Goal: Task Accomplishment & Management: Manage account settings

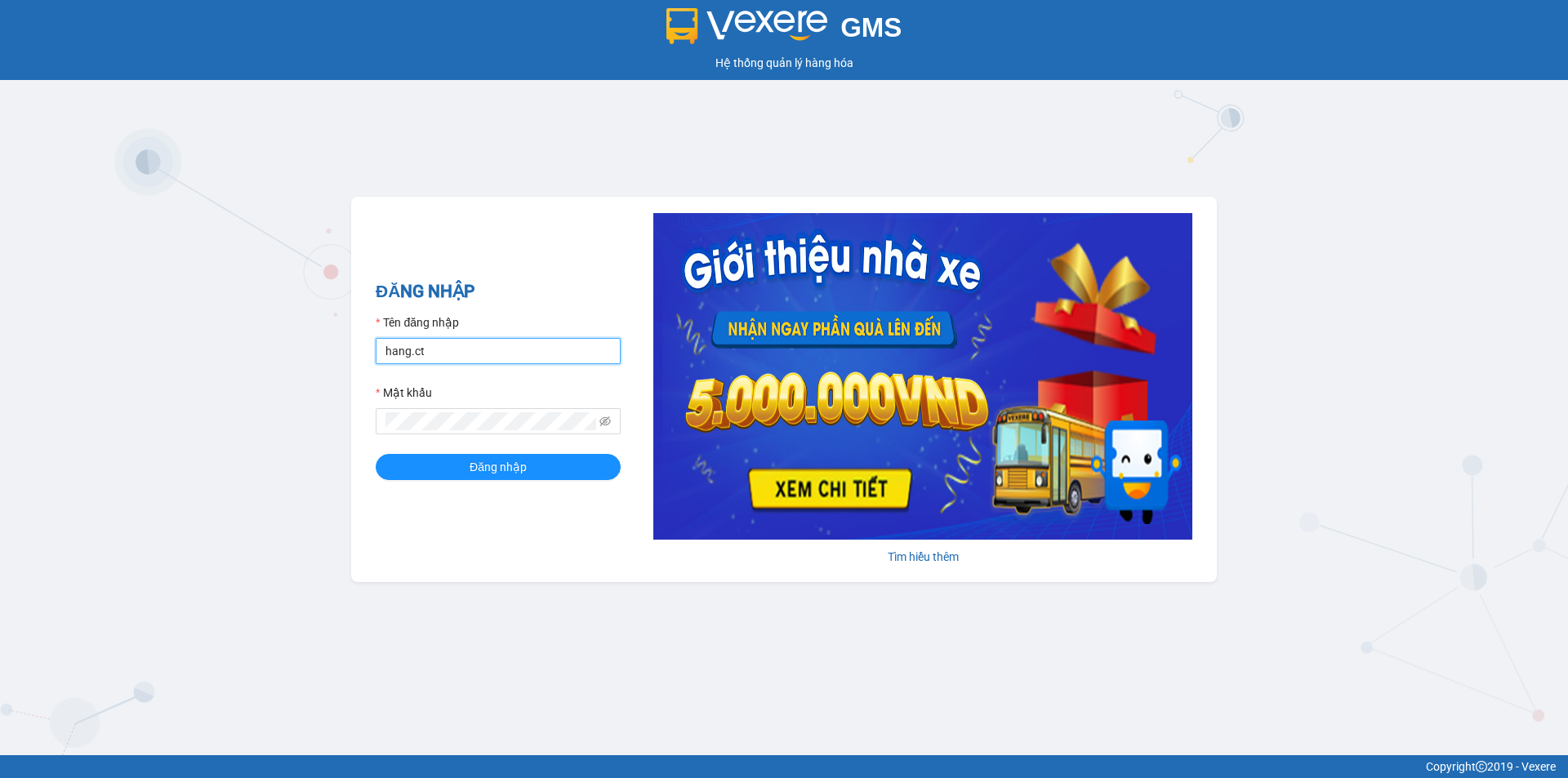
click at [451, 352] on input "hang.ct" at bounding box center [498, 351] width 245 height 26
type input "nguyenhoa.ct"
click at [608, 419] on icon "eye-invisible" at bounding box center [604, 421] width 11 height 11
click at [376, 425] on span at bounding box center [498, 421] width 245 height 26
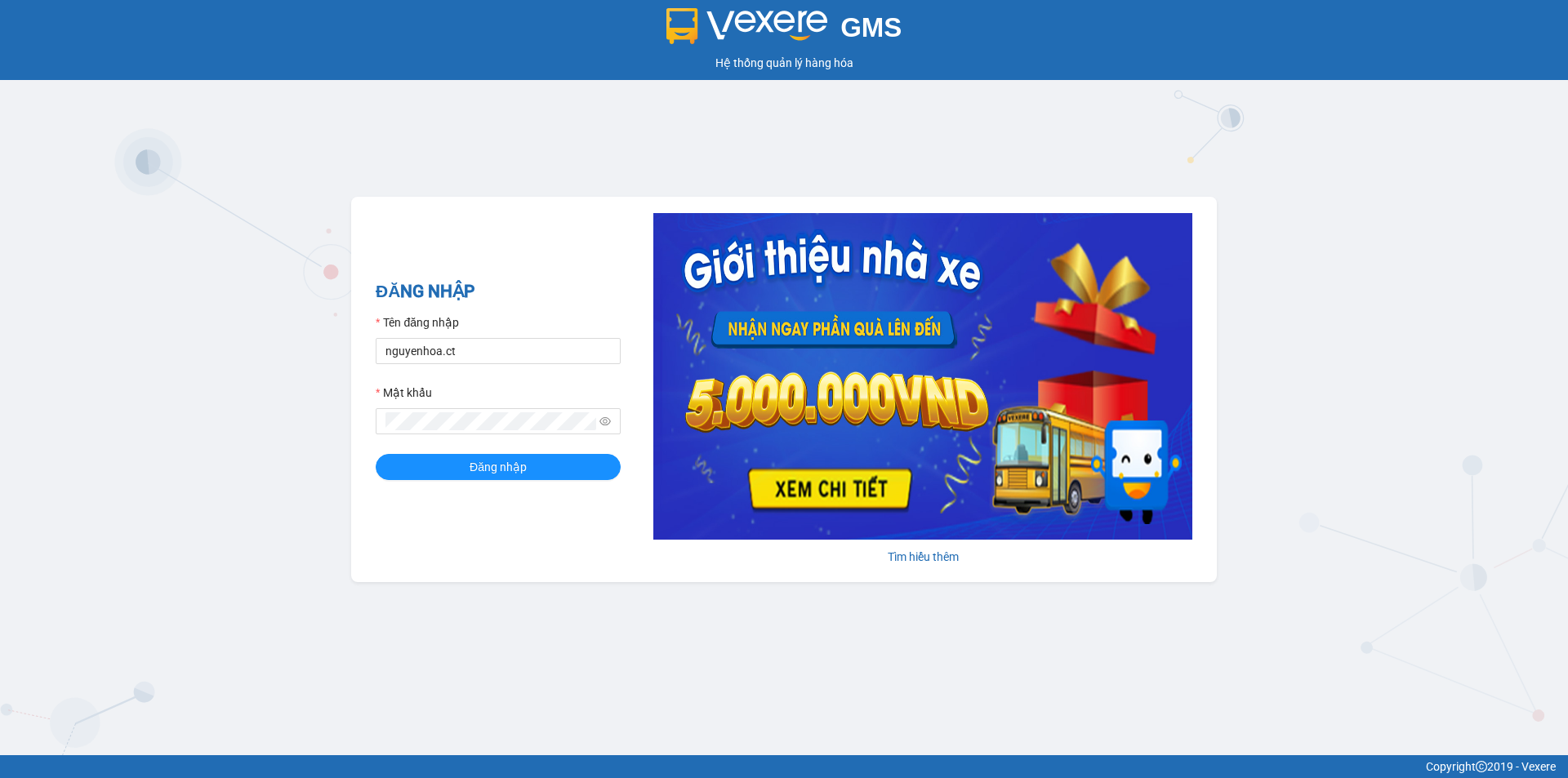
click at [975, 679] on div "GMS Hệ thống quản lý hàng hóa ĐĂNG NHẬP Tên đăng nhập nguyenhoa.ct Mật khẩu Đăn…" at bounding box center [784, 377] width 1568 height 756
click at [603, 421] on icon "eye" at bounding box center [604, 421] width 11 height 11
drag, startPoint x: 530, startPoint y: 466, endPoint x: 510, endPoint y: 480, distance: 24.4
click at [527, 471] on button "Đăng nhập" at bounding box center [498, 467] width 245 height 26
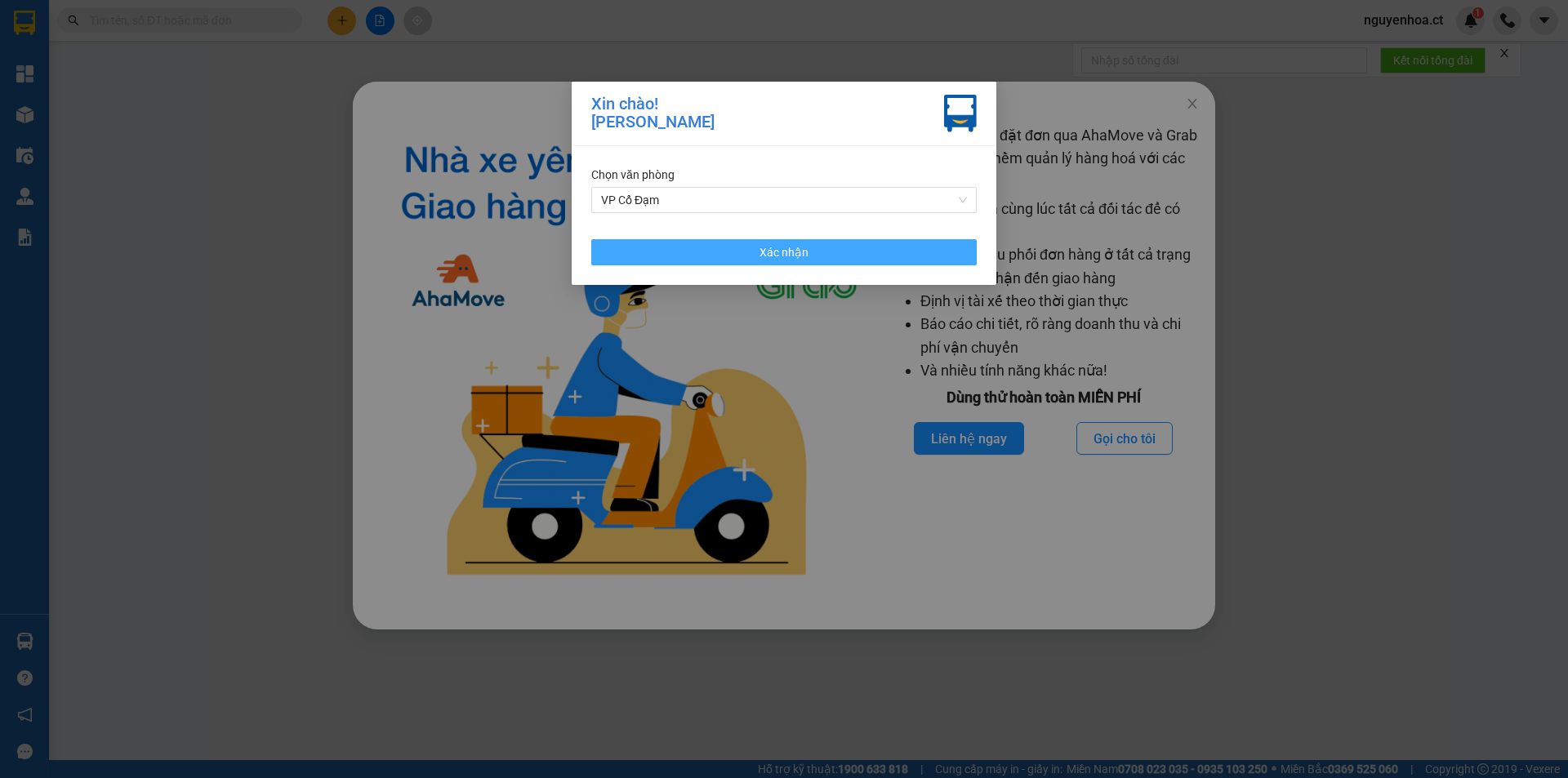
click at [773, 254] on span "Xác nhận" at bounding box center [784, 252] width 49 height 18
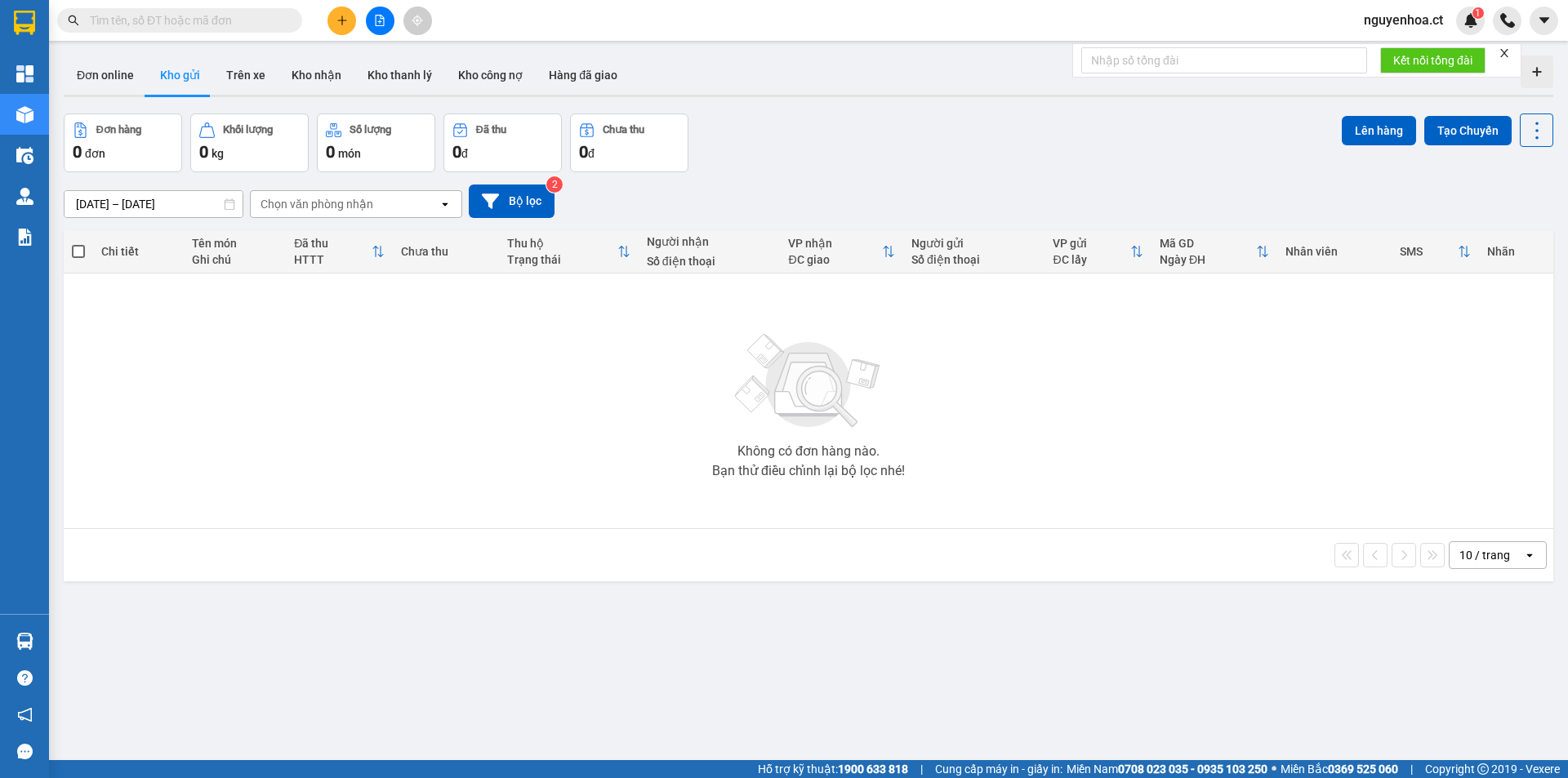
click at [201, 9] on span at bounding box center [180, 21] width 245 height 25
click at [177, 9] on span at bounding box center [180, 21] width 245 height 25
click at [202, 24] on input "text" at bounding box center [187, 20] width 193 height 18
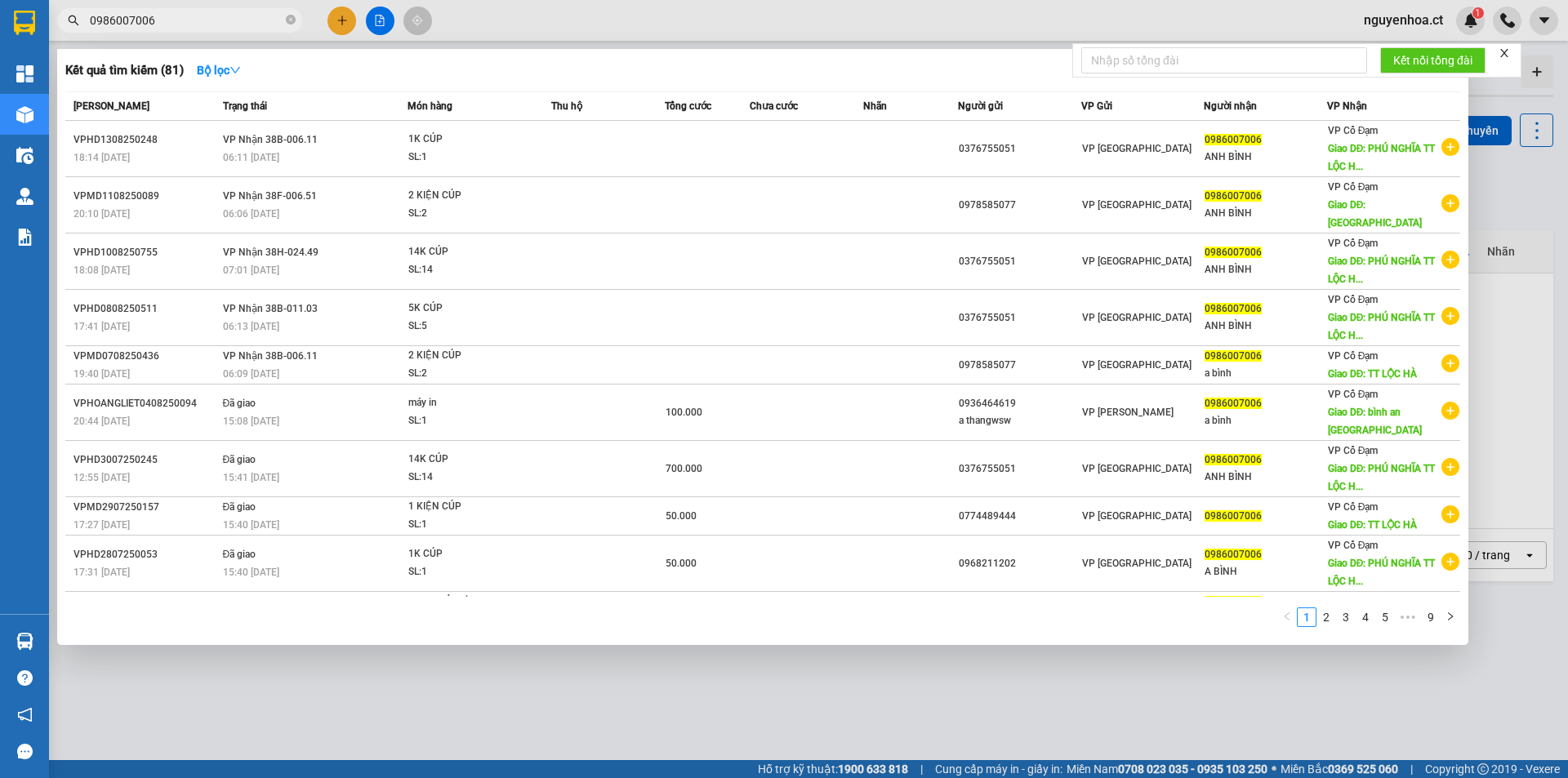
type input "0986007006"
click at [291, 17] on icon "close-circle" at bounding box center [291, 19] width 9 height 9
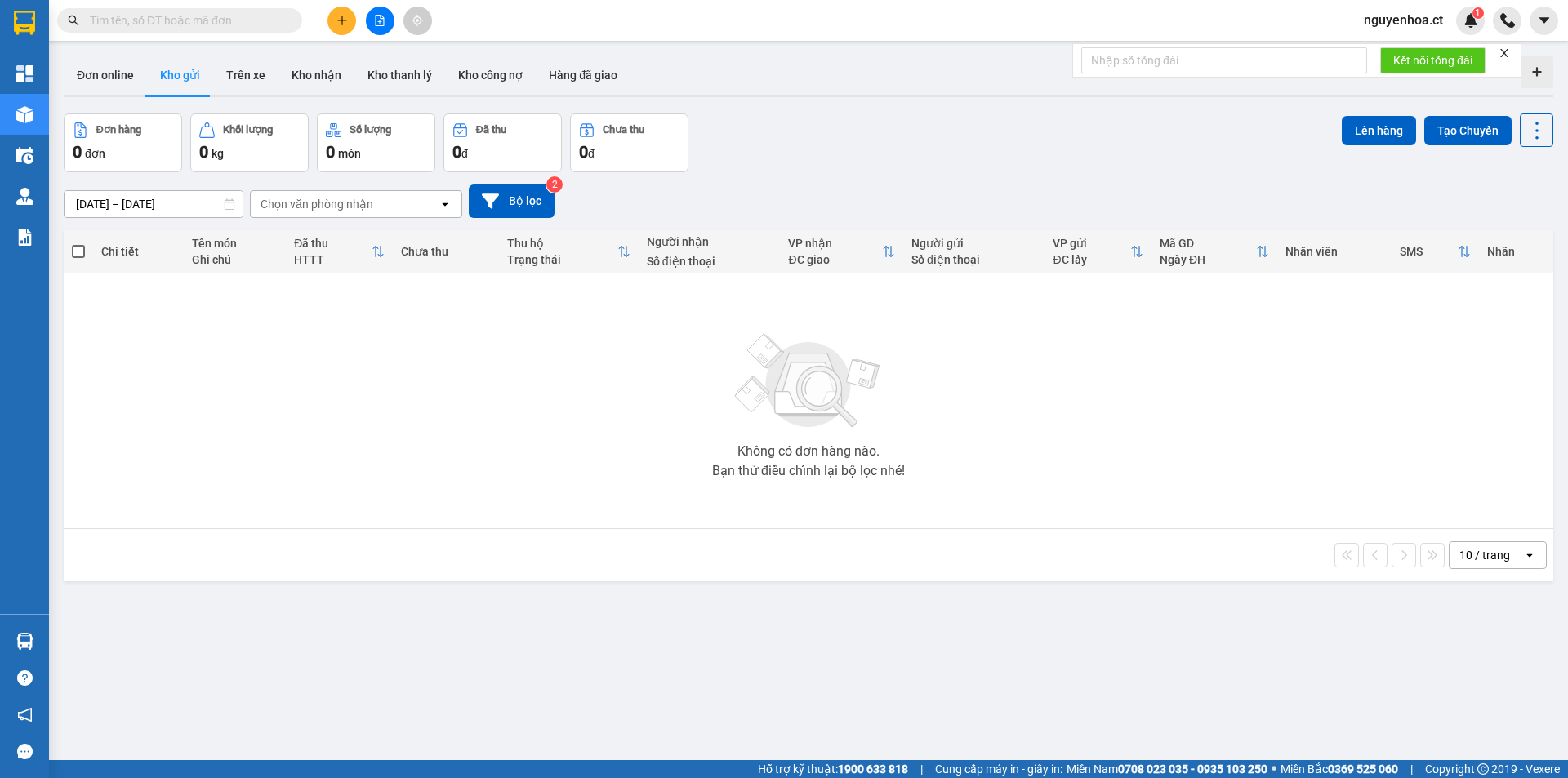
click at [220, 21] on input "text" at bounding box center [187, 20] width 193 height 18
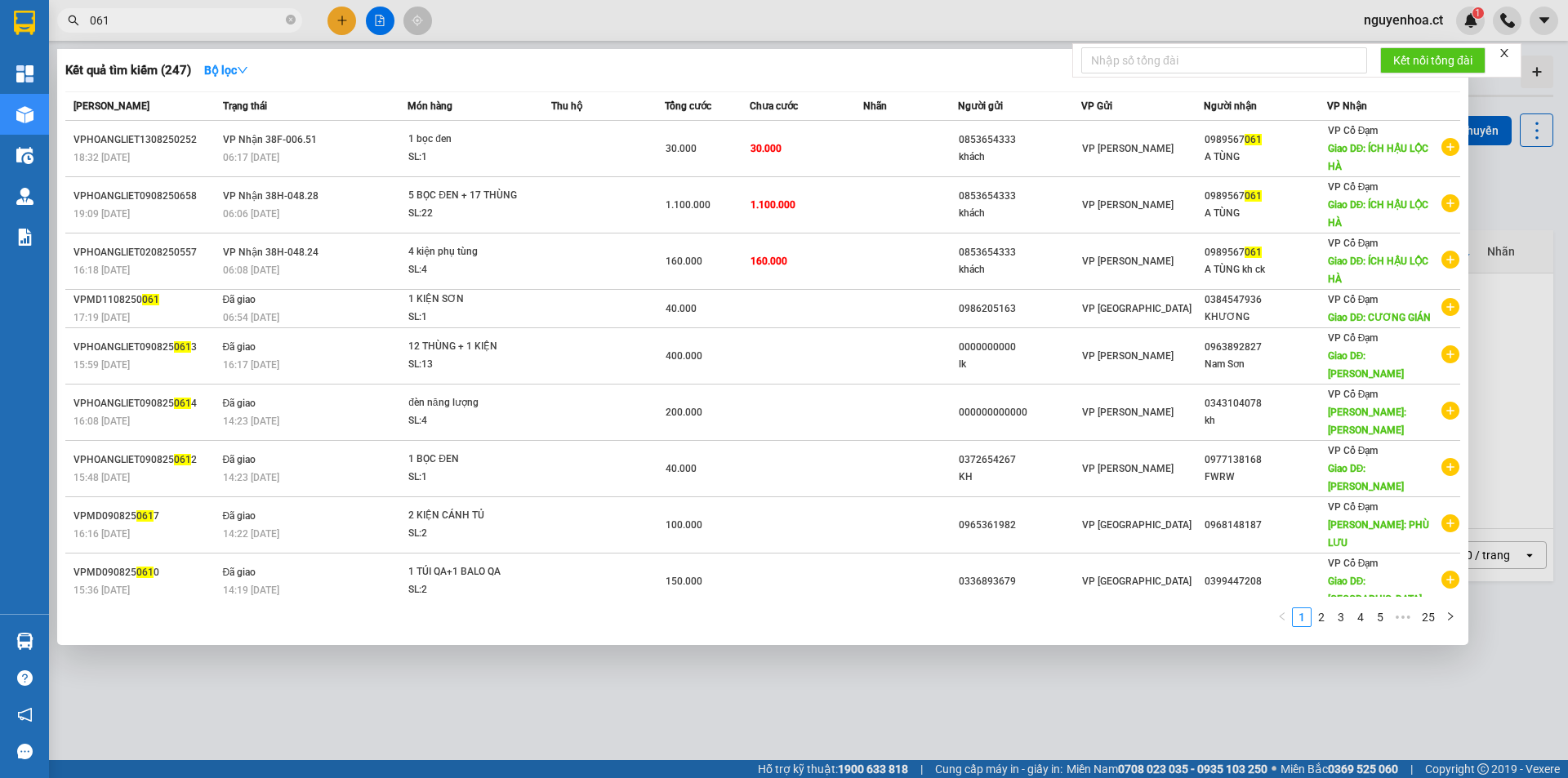
type input "061"
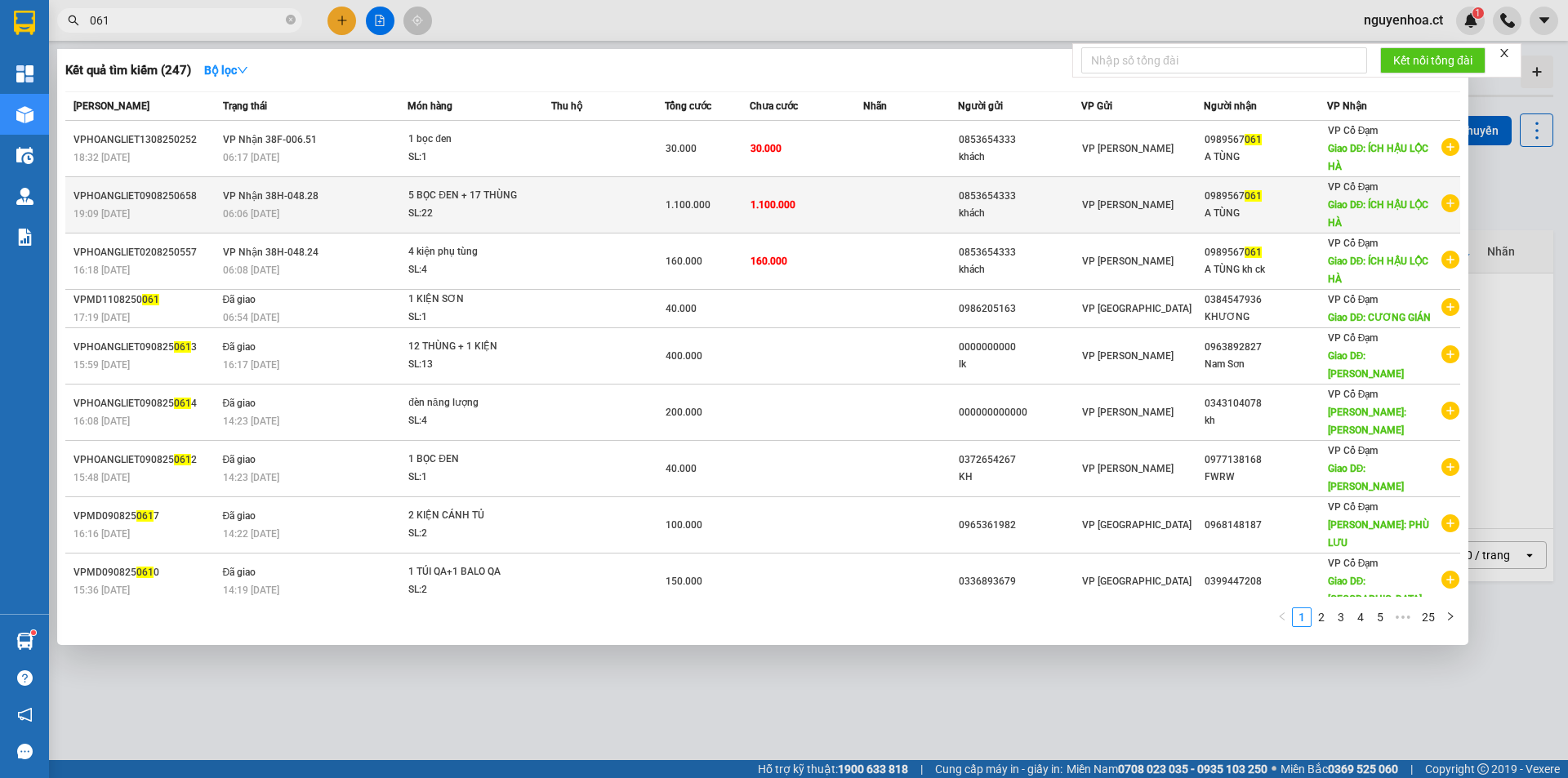
click at [582, 228] on td at bounding box center [608, 205] width 113 height 57
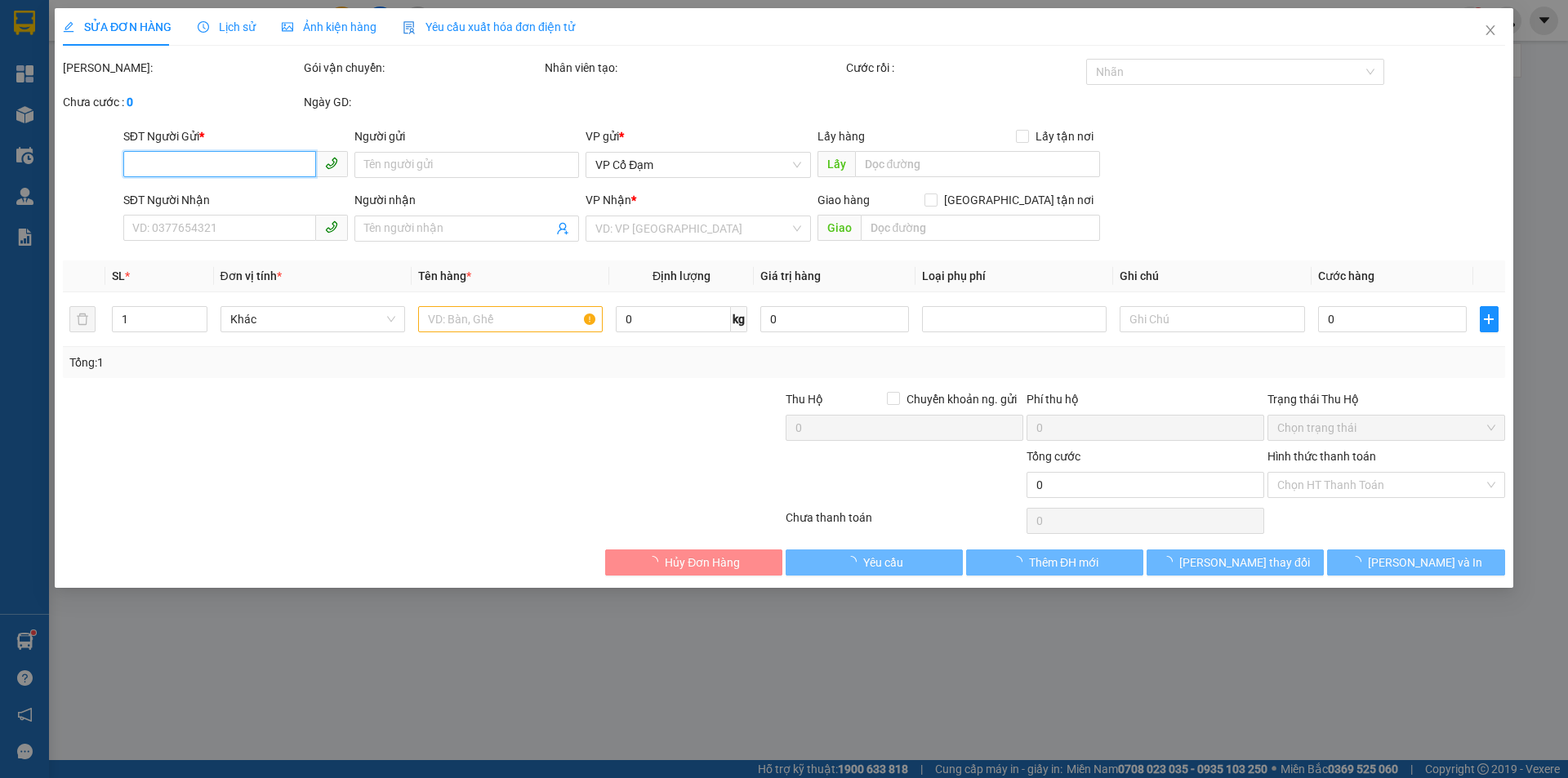
type input "0853654333"
type input "khách"
type input "0989567061"
type input "A TÙNG"
type input "ÍCH HẬU LỘC HÀ"
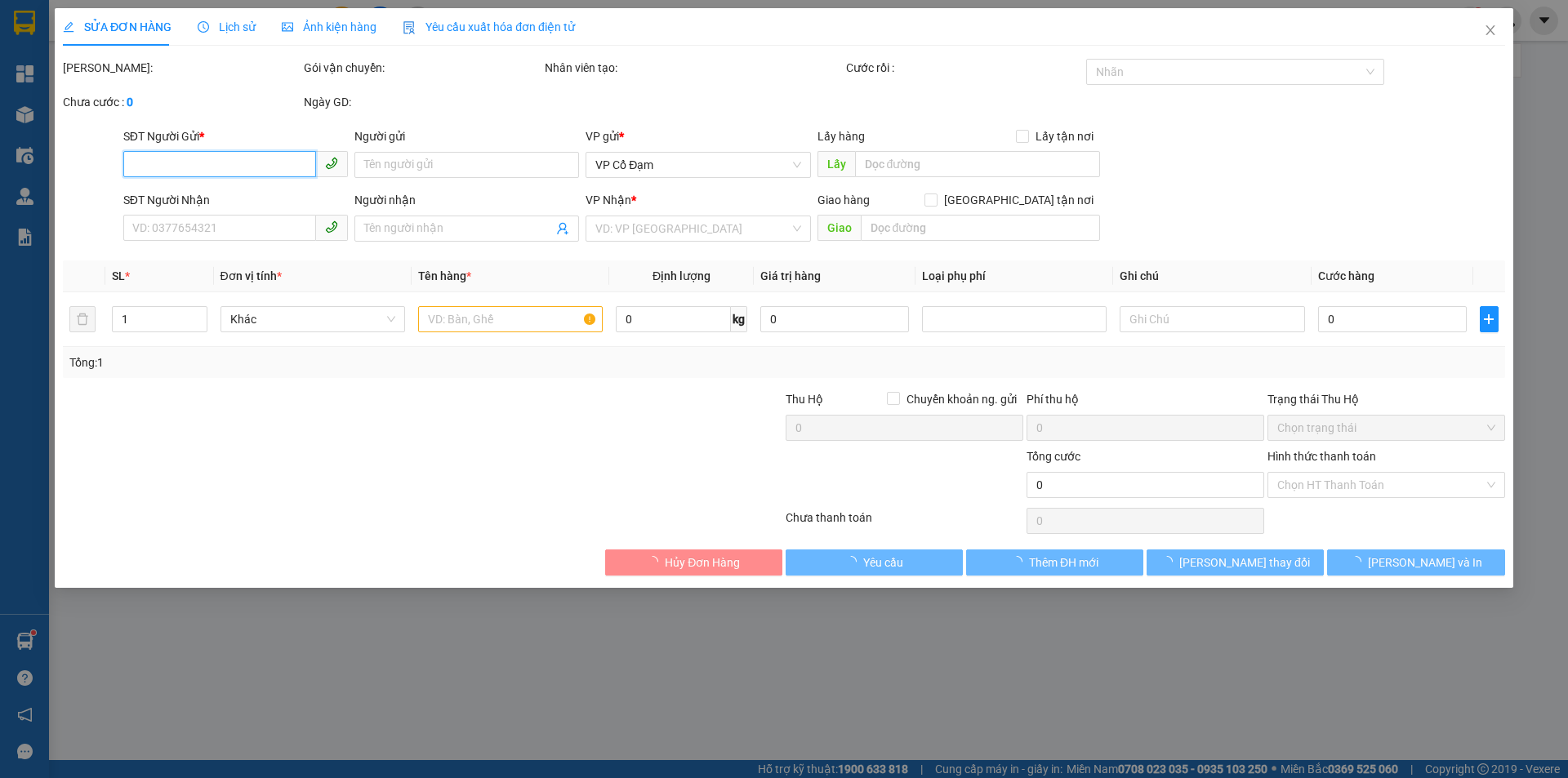
type input "1.100.000"
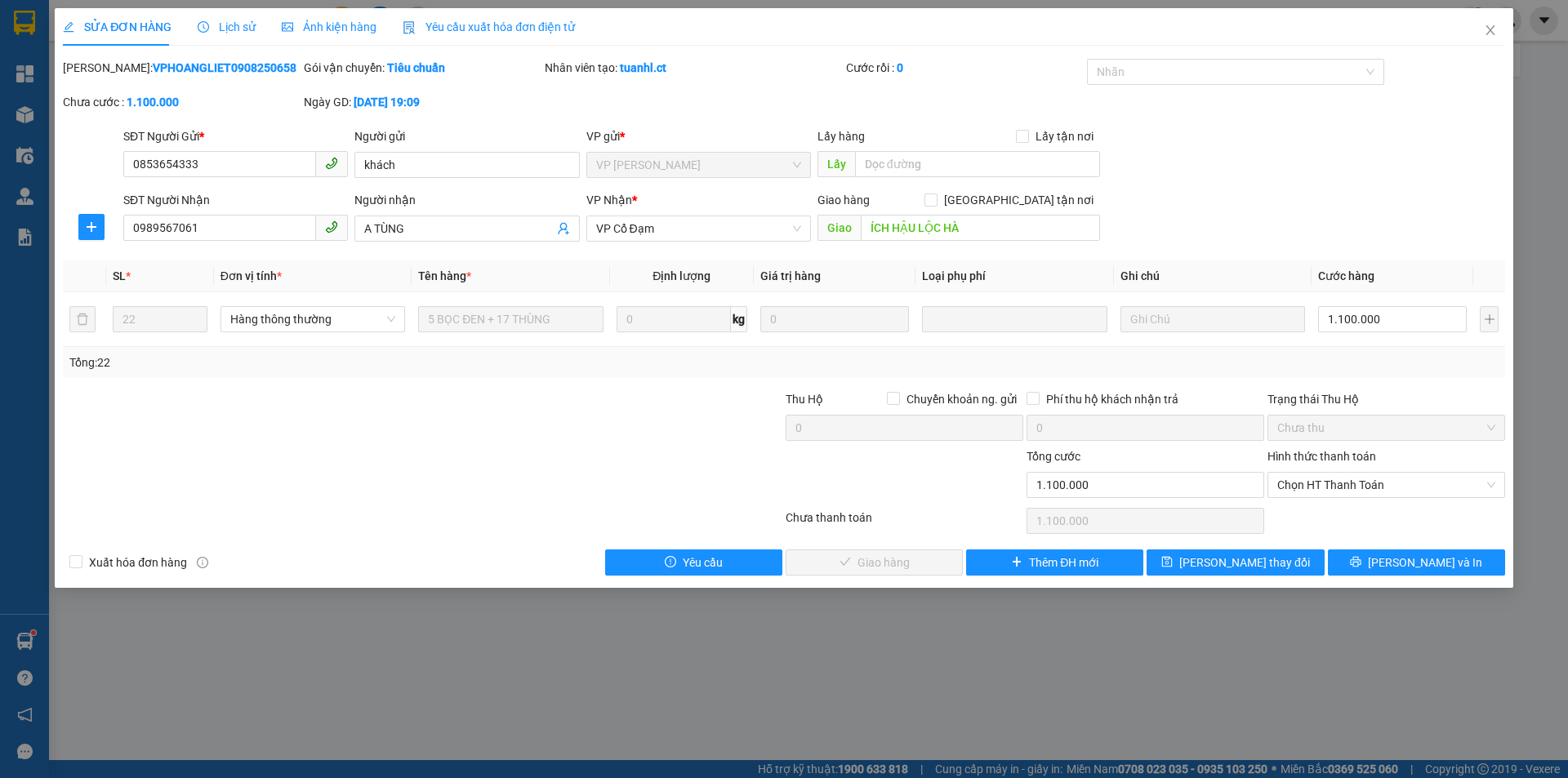
click at [227, 34] on span "Lịch sử" at bounding box center [226, 27] width 58 height 13
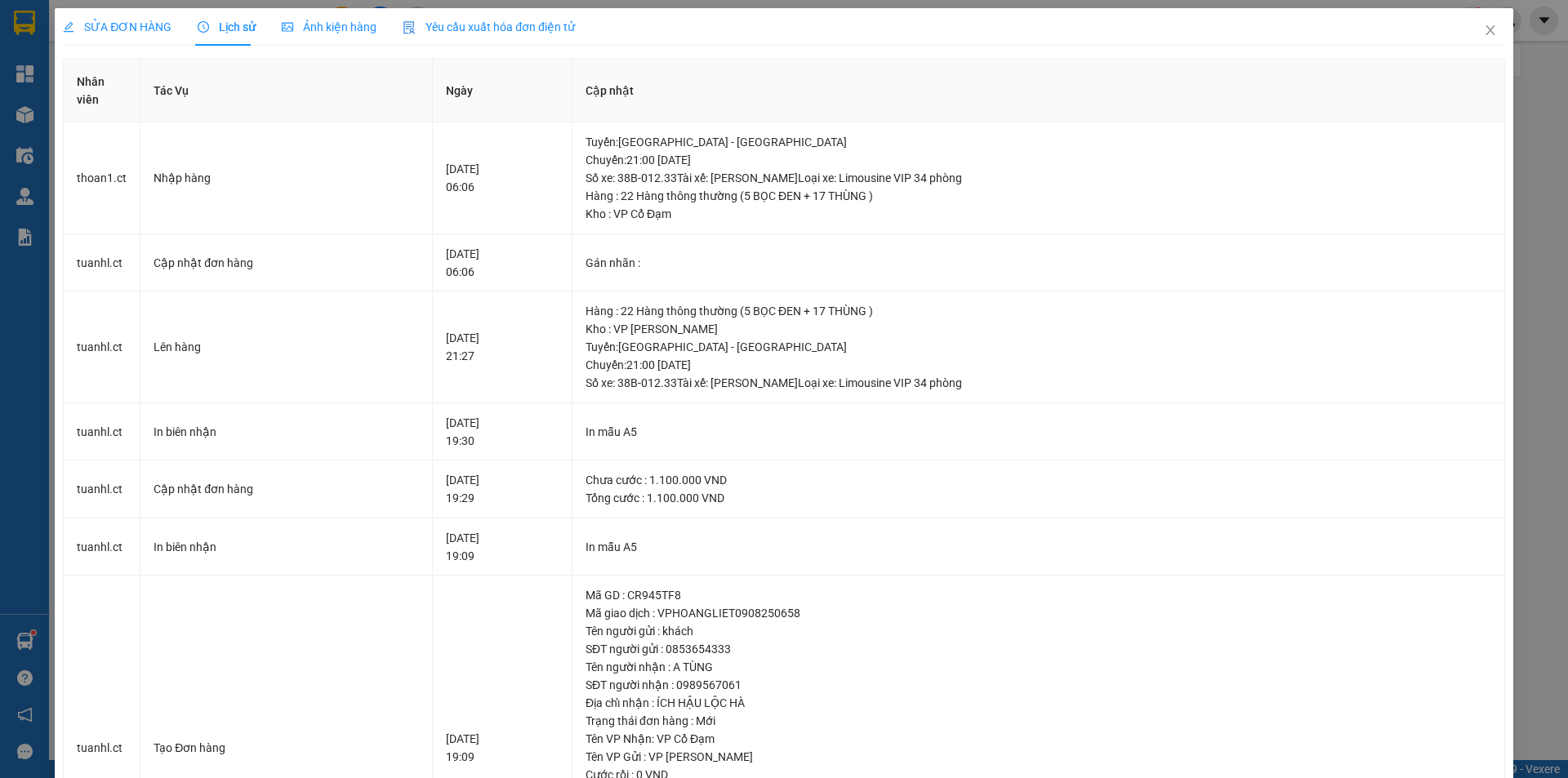
click at [119, 22] on span "SỬA ĐƠN HÀNG" at bounding box center [117, 27] width 108 height 13
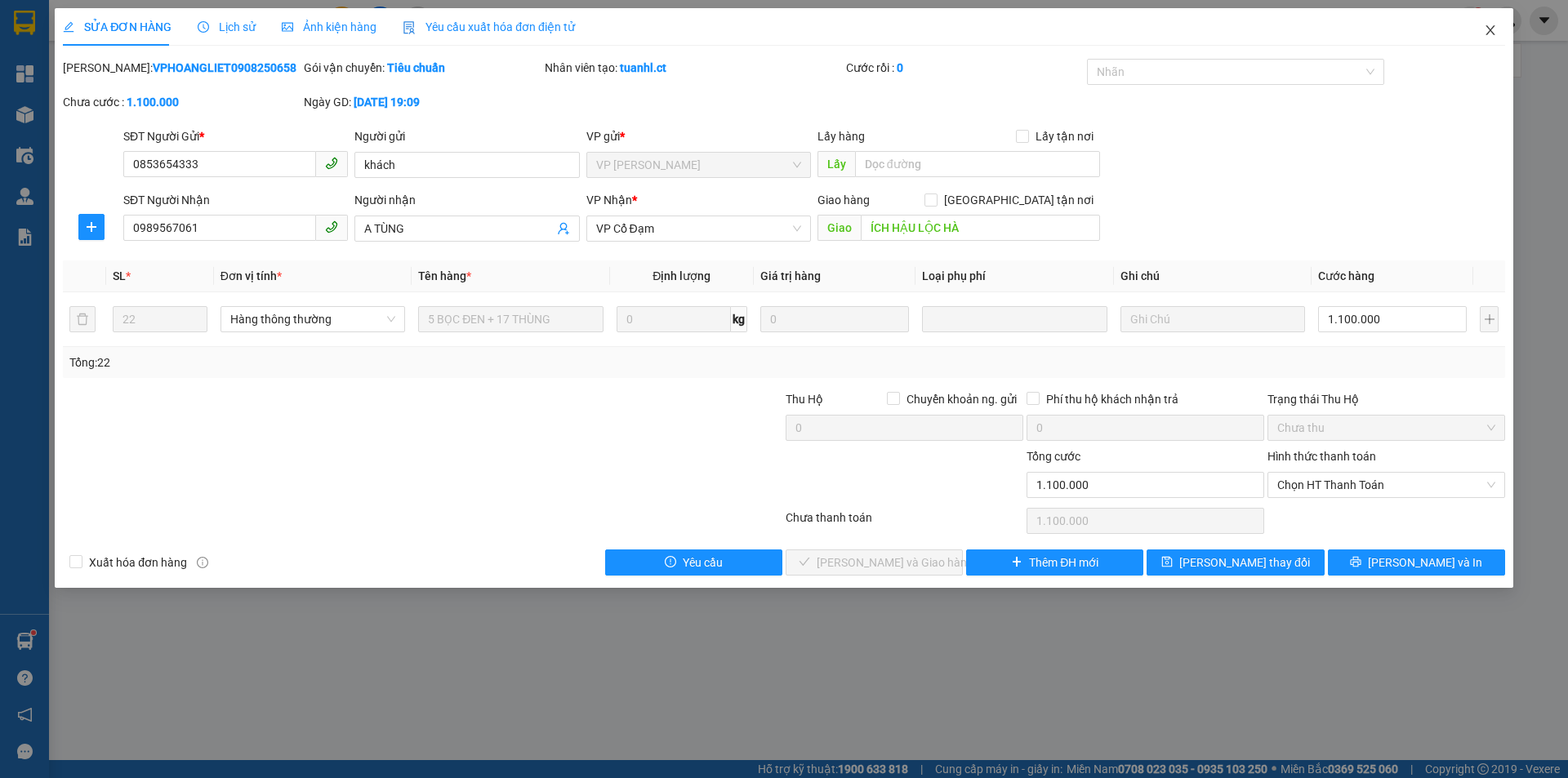
click at [1485, 36] on icon "close" at bounding box center [1490, 30] width 13 height 13
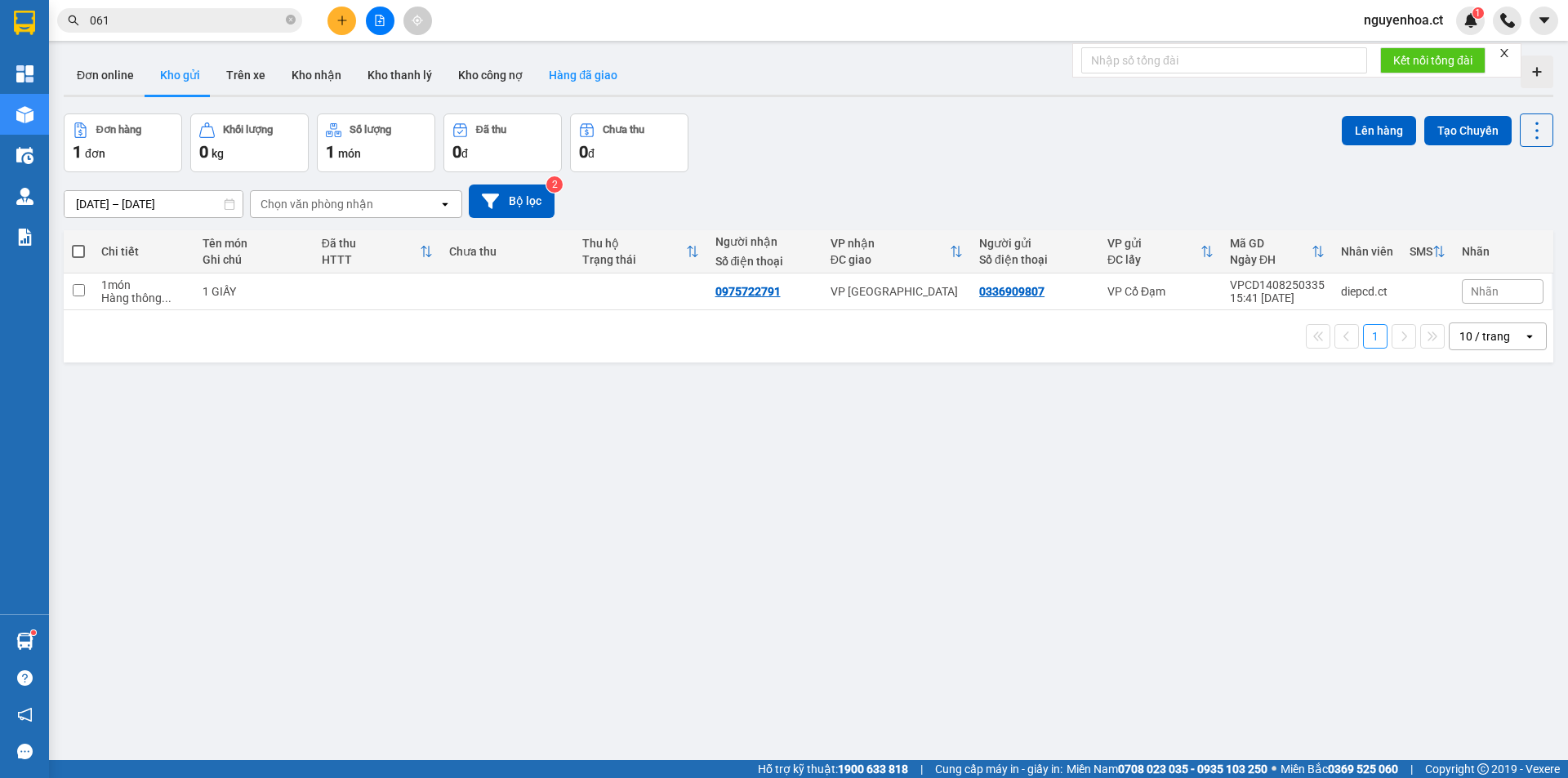
click at [582, 80] on button "Hàng đã giao" at bounding box center [583, 76] width 95 height 40
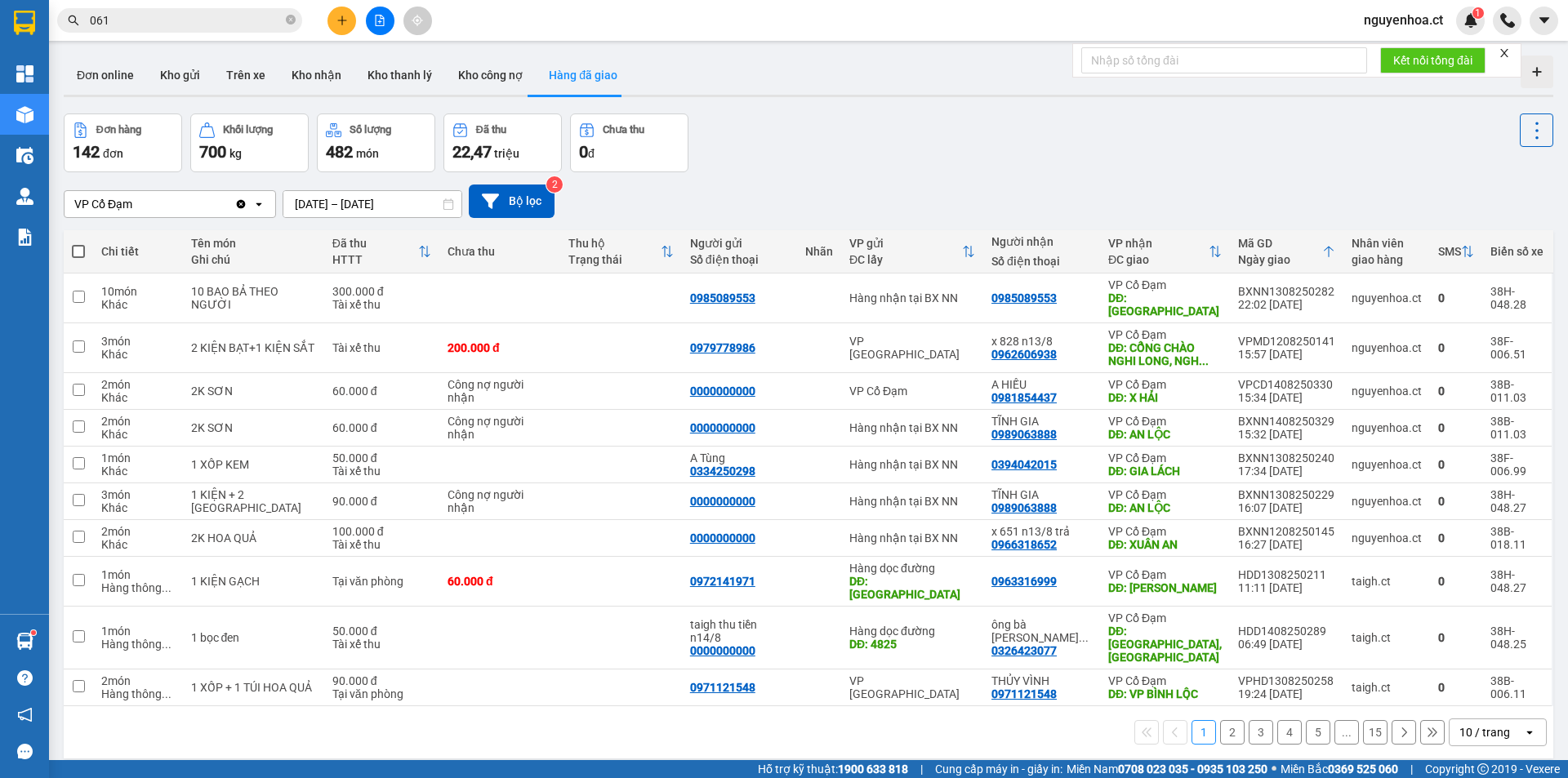
click at [1221, 720] on button "2" at bounding box center [1233, 732] width 25 height 25
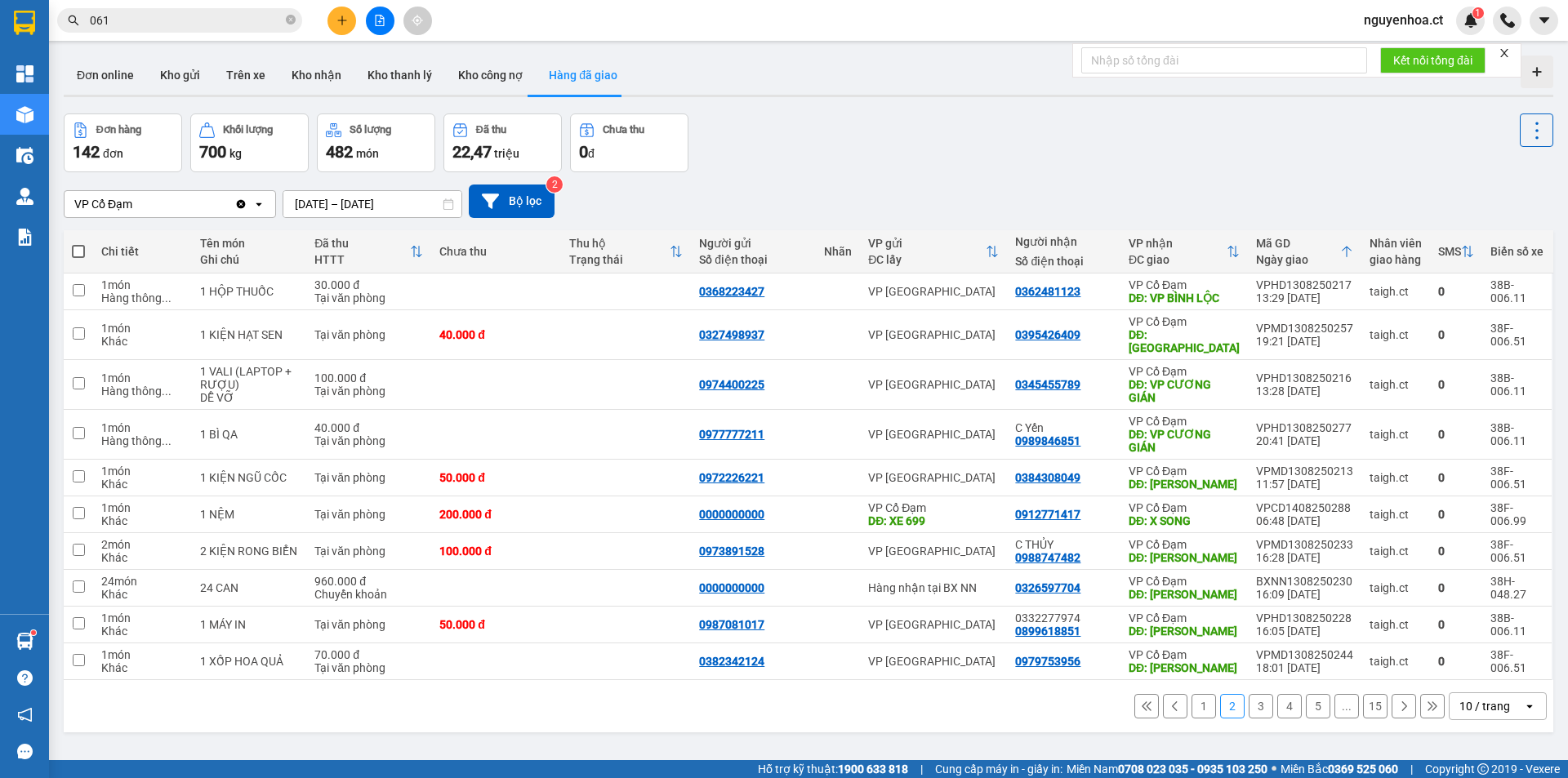
click at [236, 205] on icon "Clear value" at bounding box center [241, 204] width 13 height 13
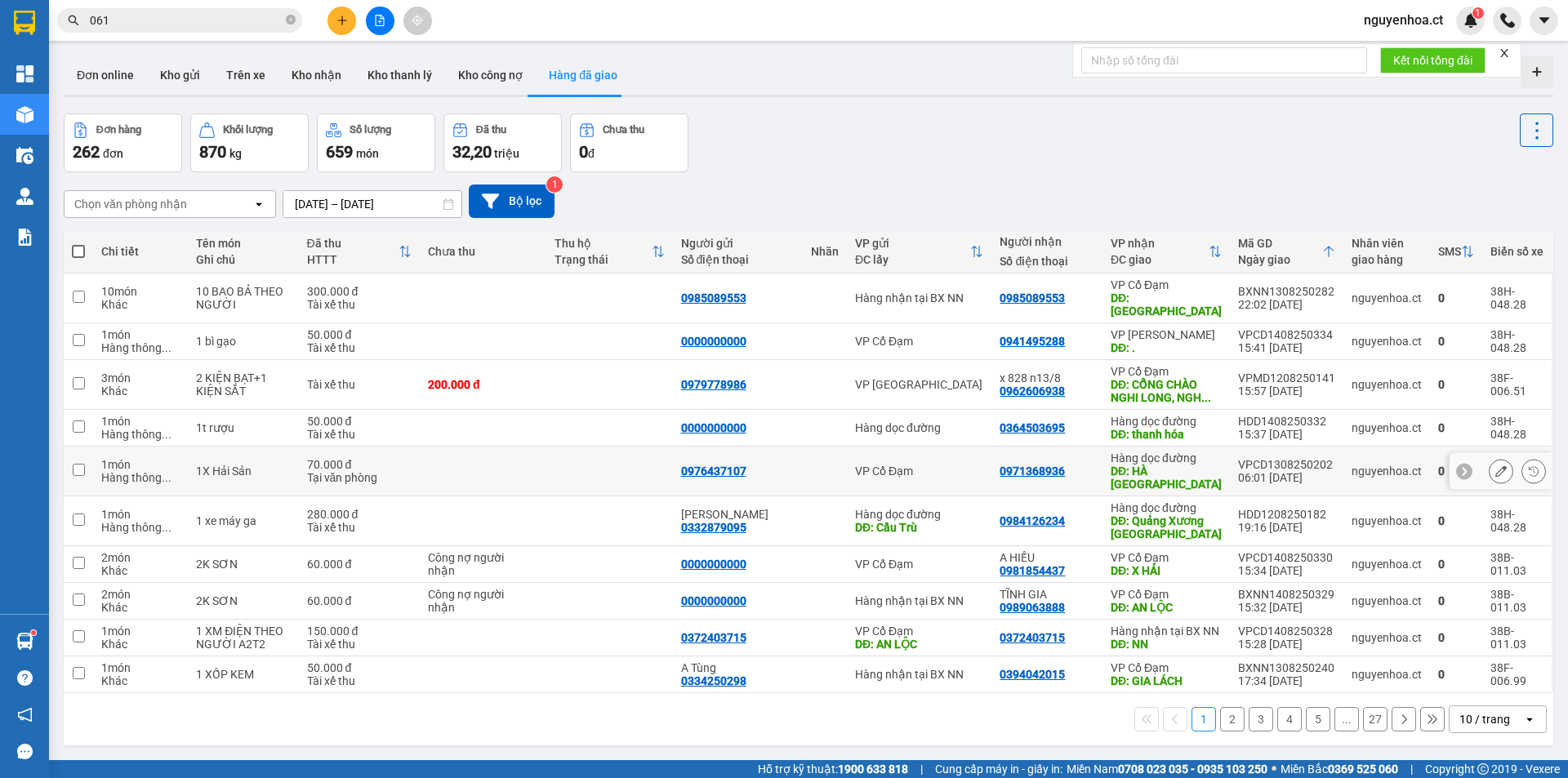
scroll to position [75, 0]
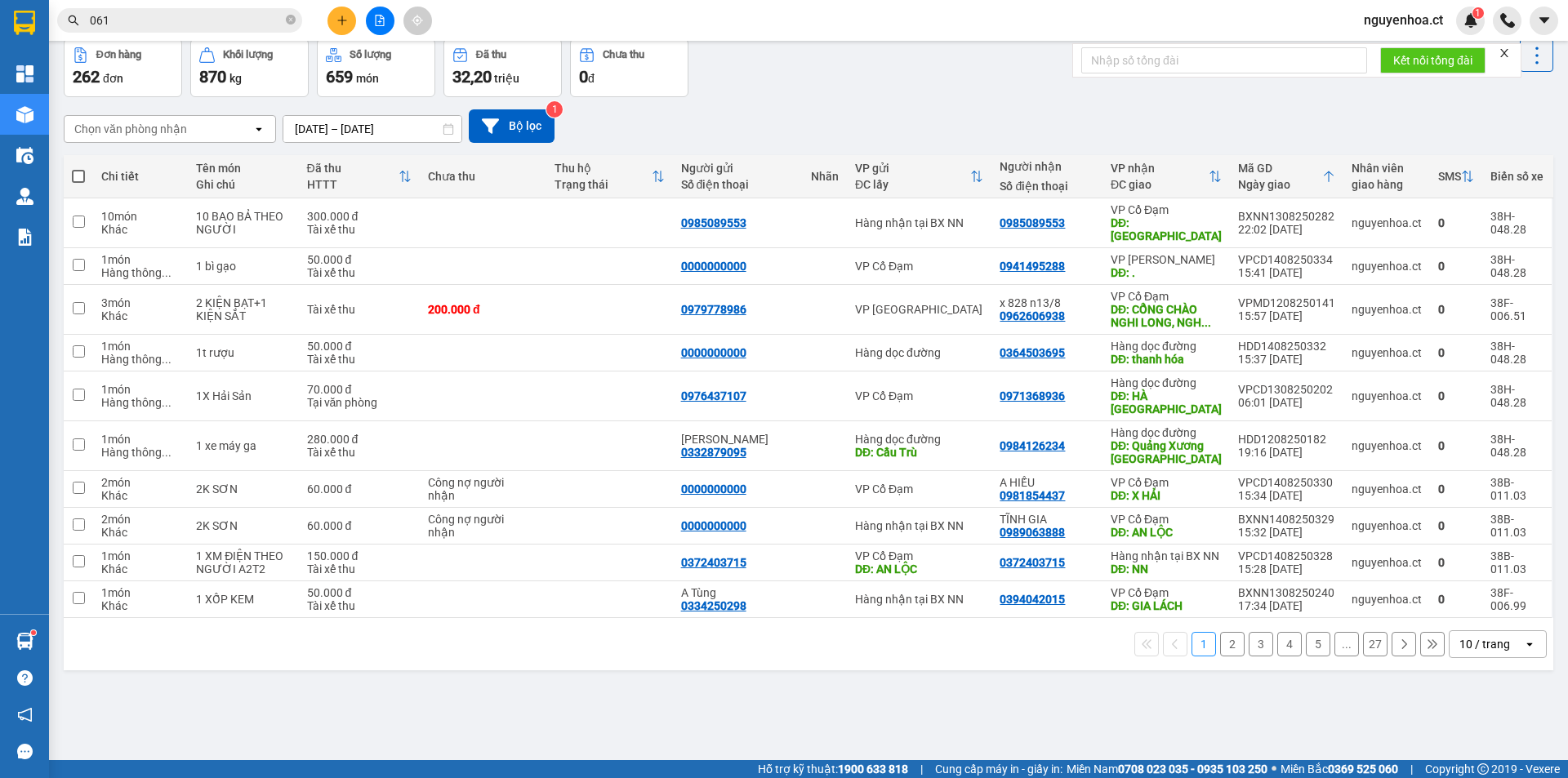
click at [1221, 647] on button "2" at bounding box center [1233, 644] width 25 height 25
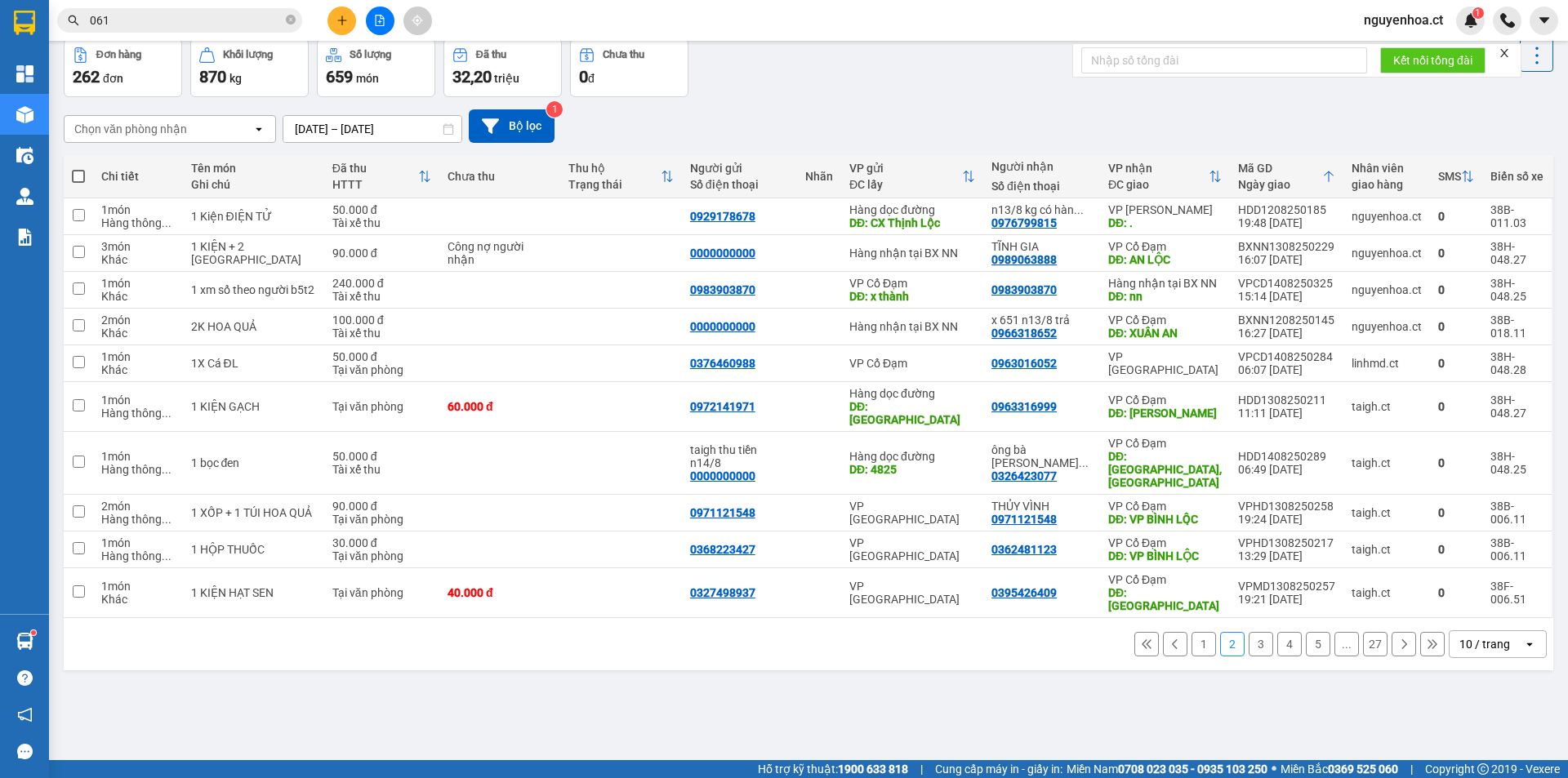
click at [1249, 632] on button "3" at bounding box center [1261, 644] width 25 height 25
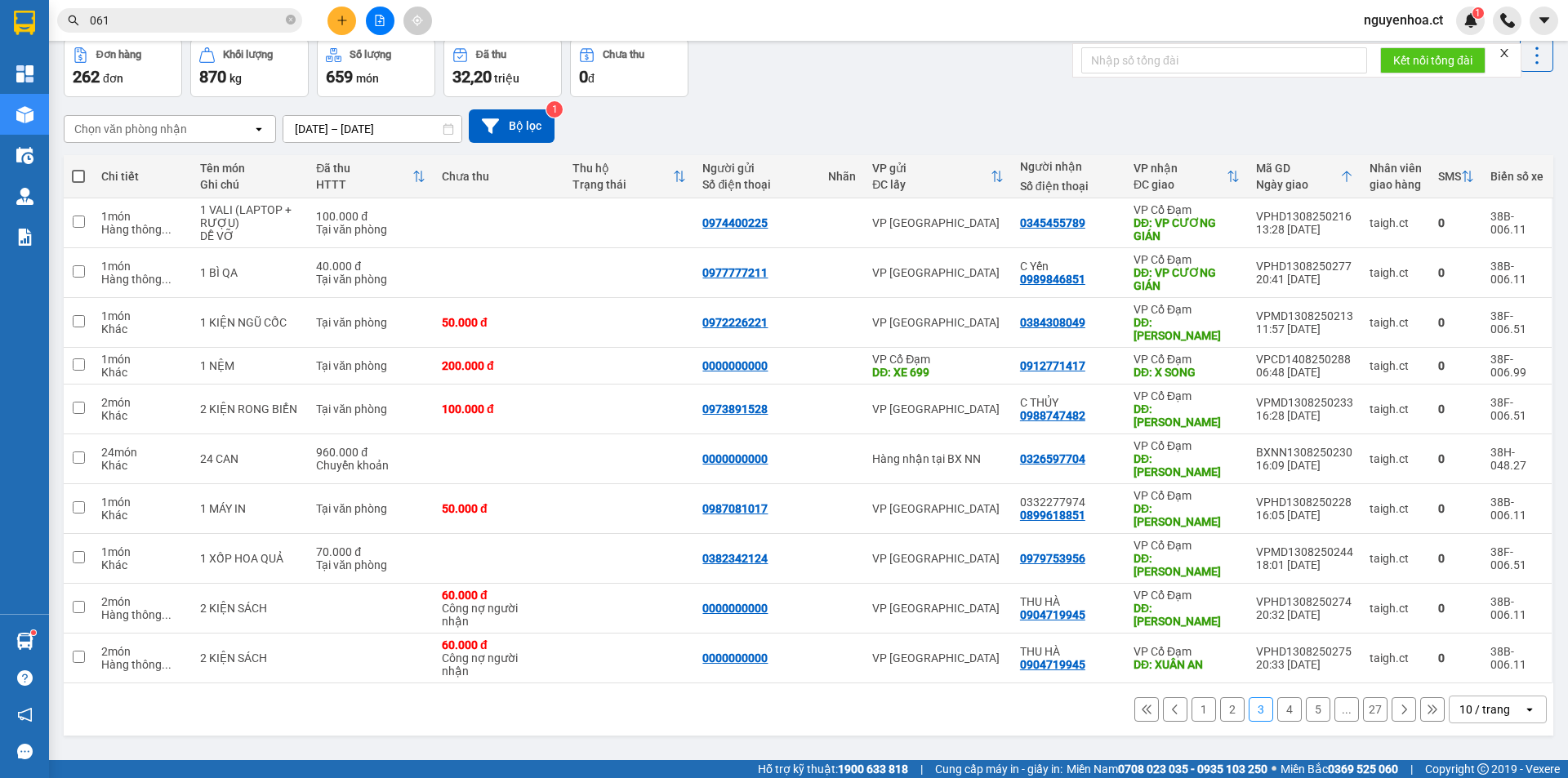
click at [153, 19] on input "061" at bounding box center [187, 20] width 193 height 18
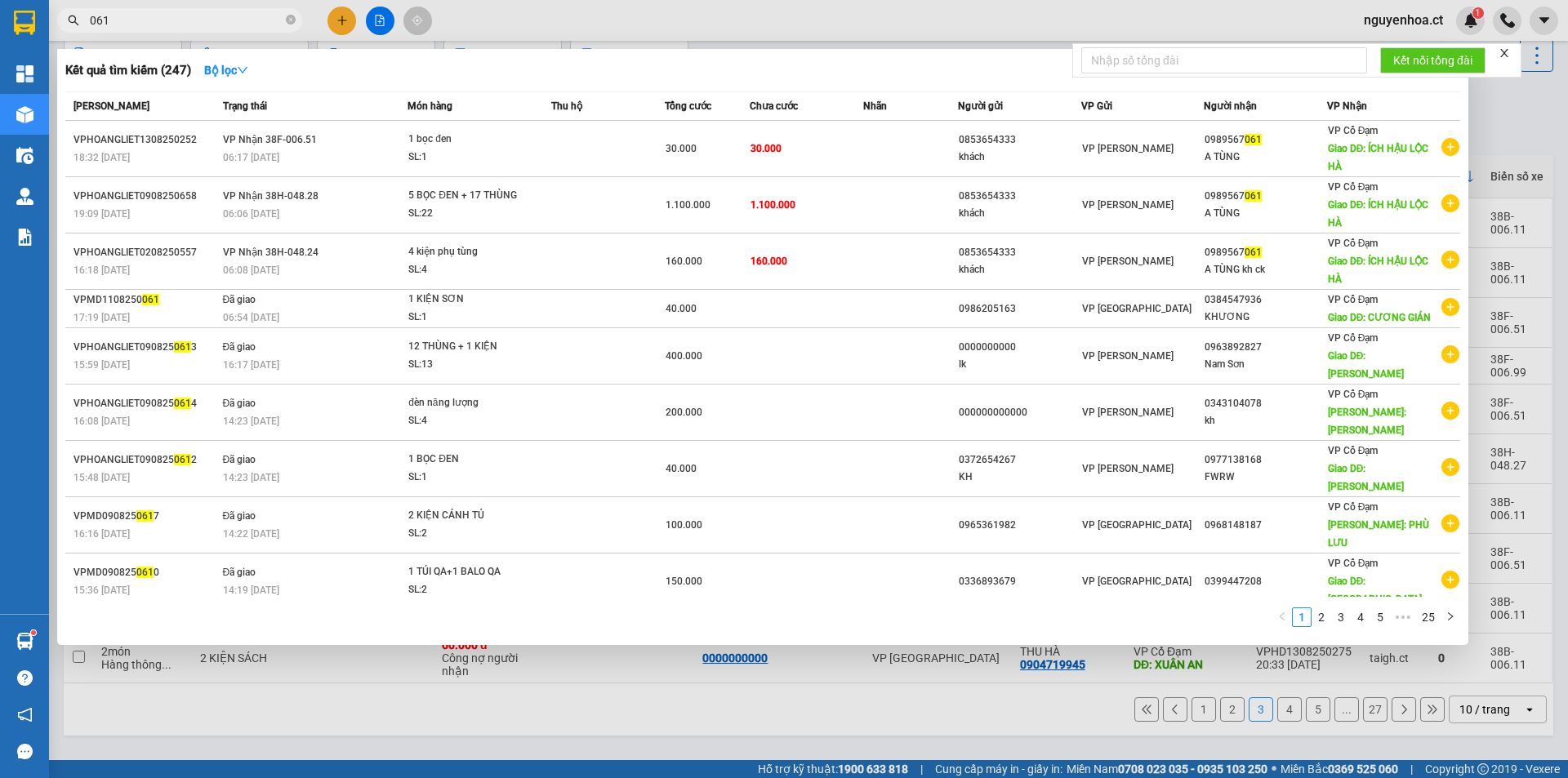
click at [153, 19] on input "061" at bounding box center [187, 20] width 193 height 18
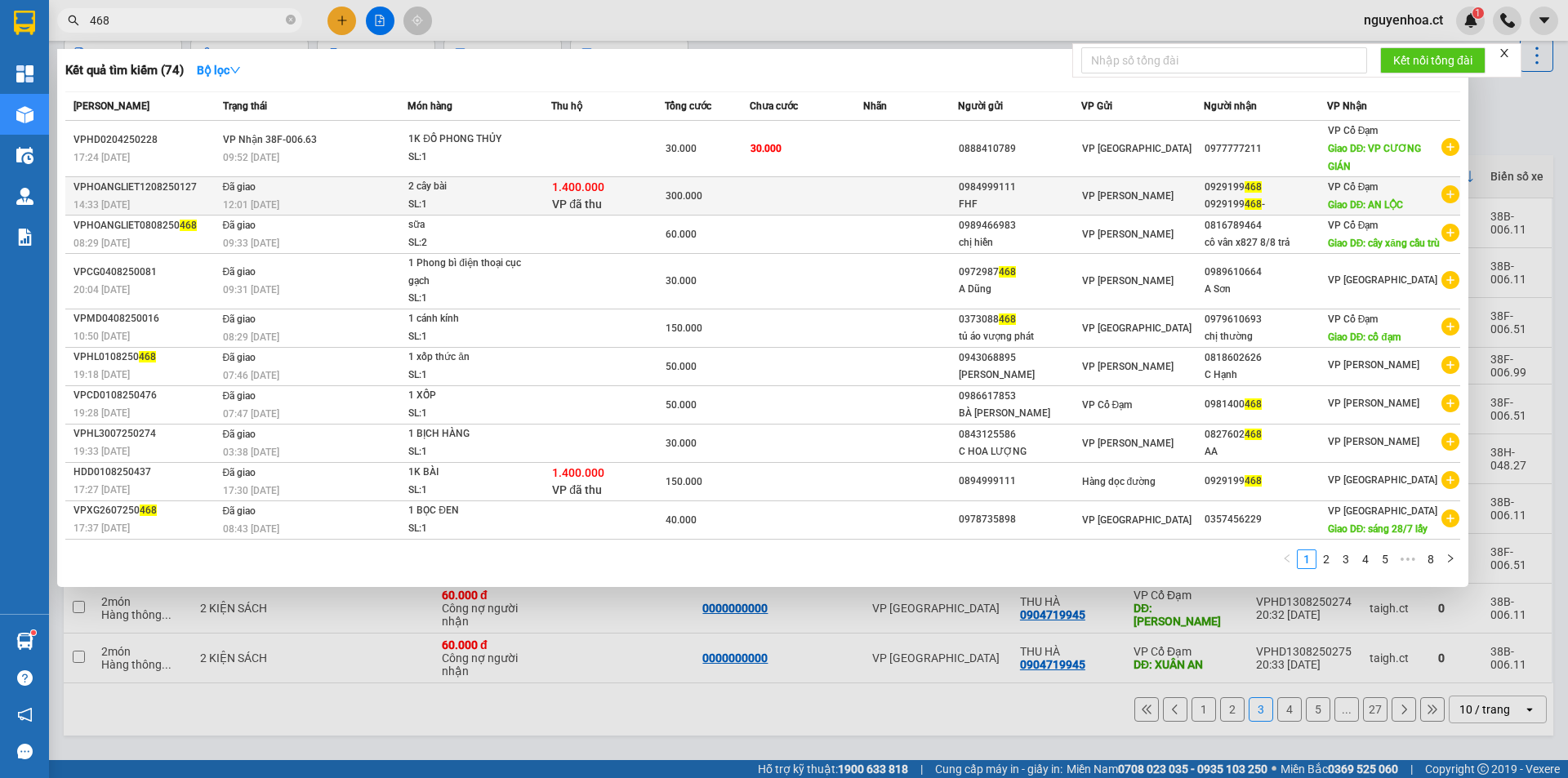
type input "468"
click at [530, 190] on div "2 cây bài" at bounding box center [469, 187] width 123 height 18
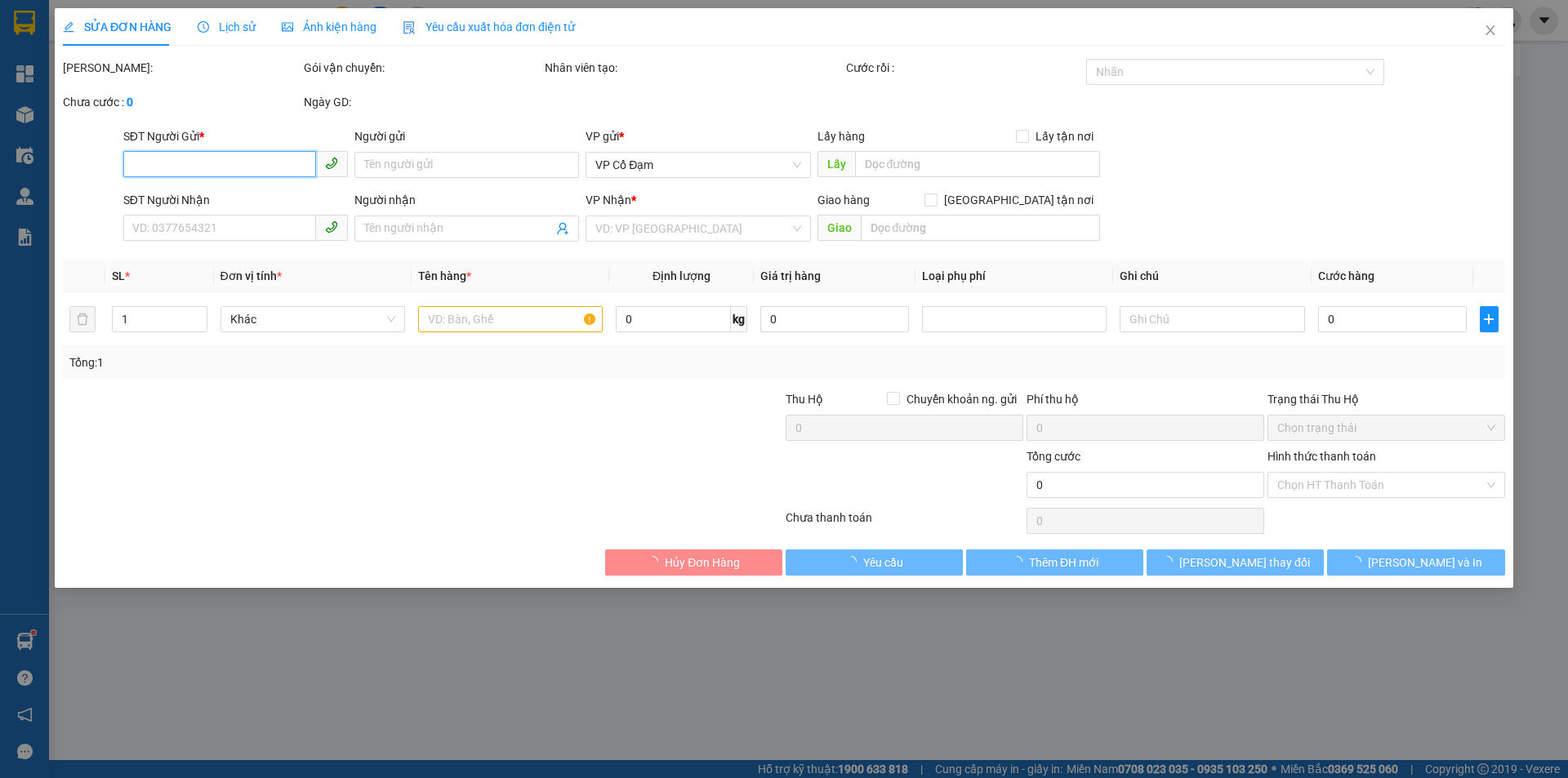
type input "0984999111"
type input "FHF"
type input "0929199468"
type input "0929199468 -"
type input "AN LỘC"
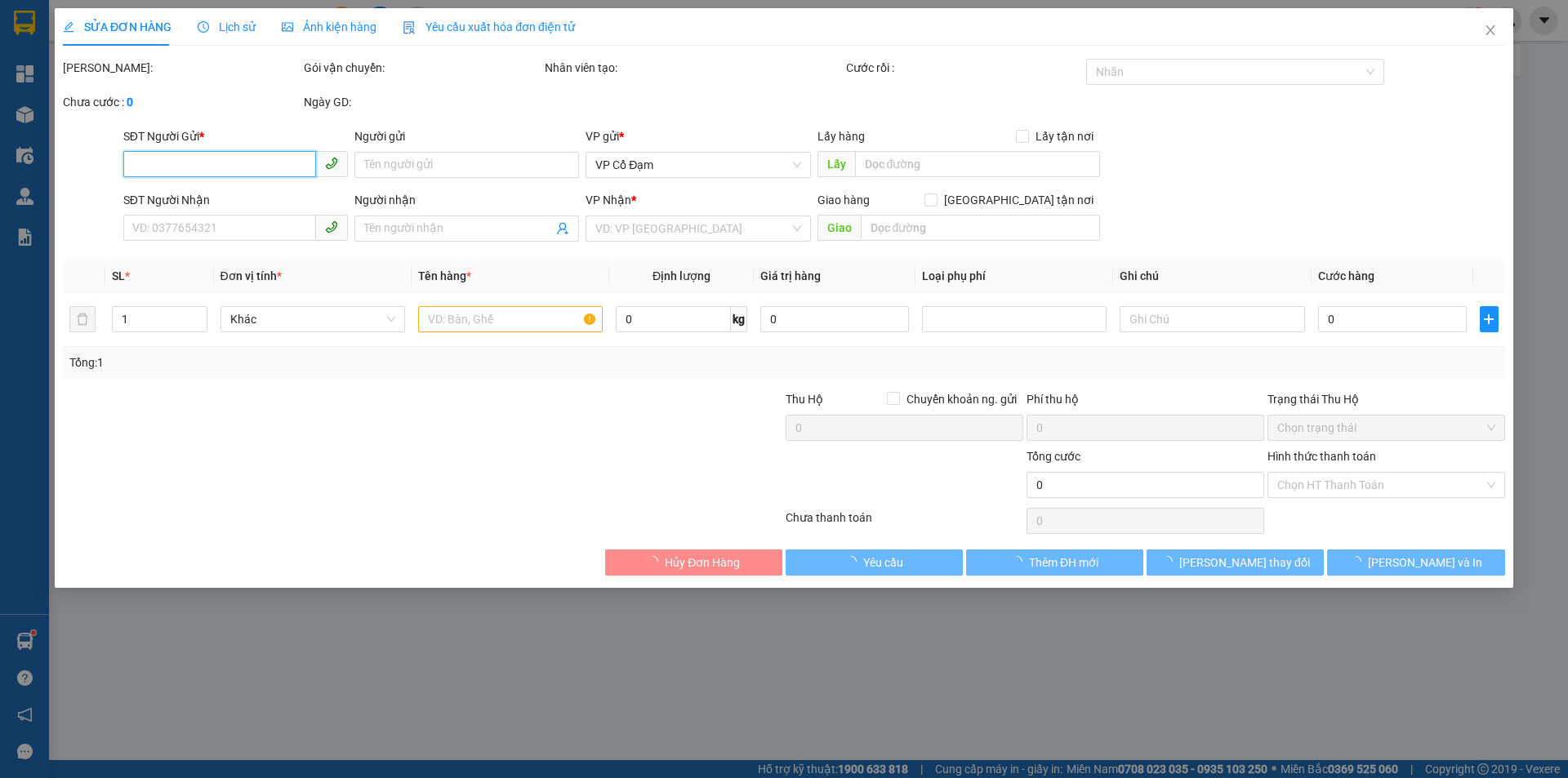
type input "1.400.000"
type input "300.000"
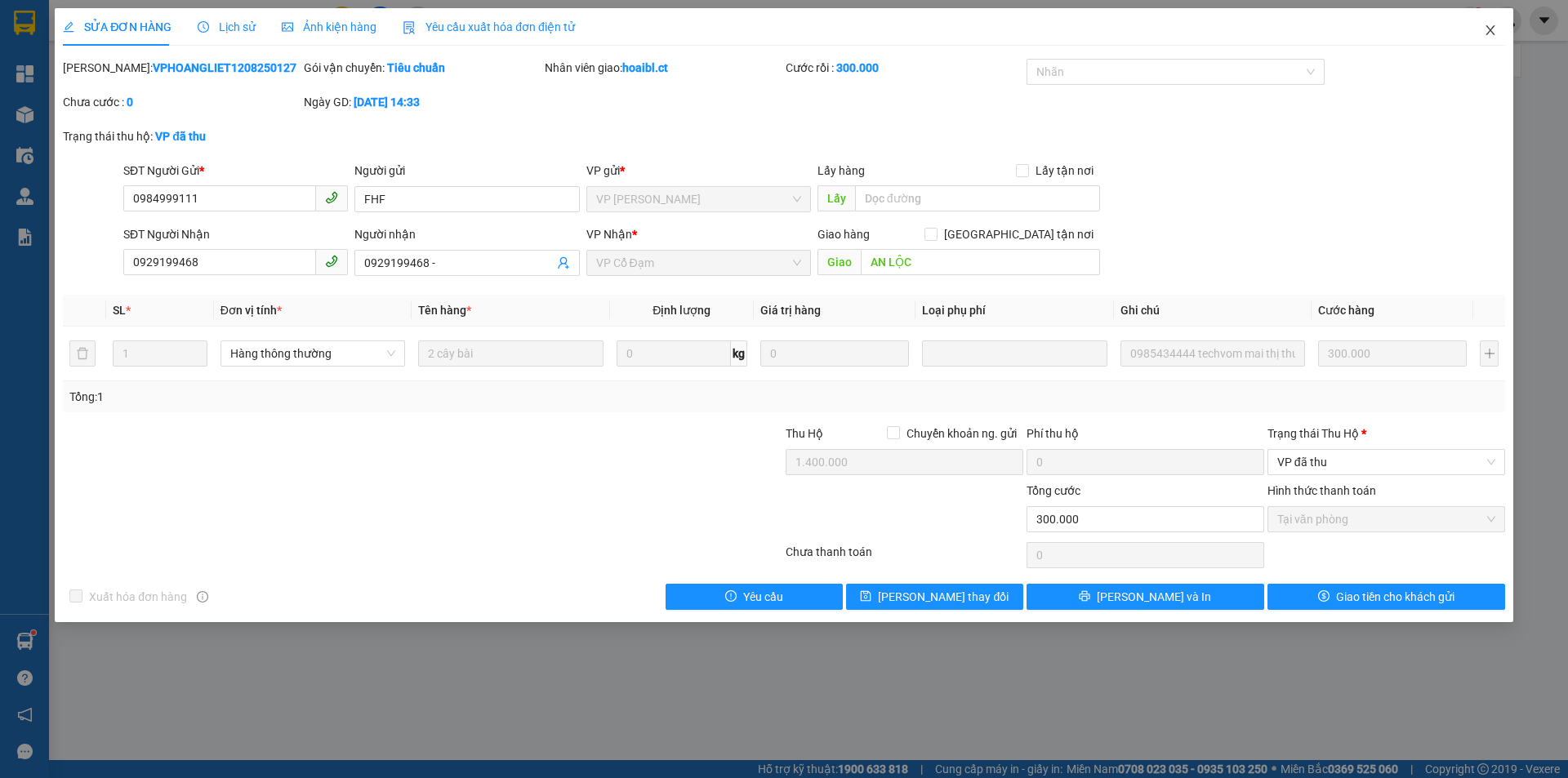
drag, startPoint x: 1494, startPoint y: 34, endPoint x: 1490, endPoint y: 41, distance: 8.1
click at [1494, 35] on icon "close" at bounding box center [1490, 29] width 9 height 9
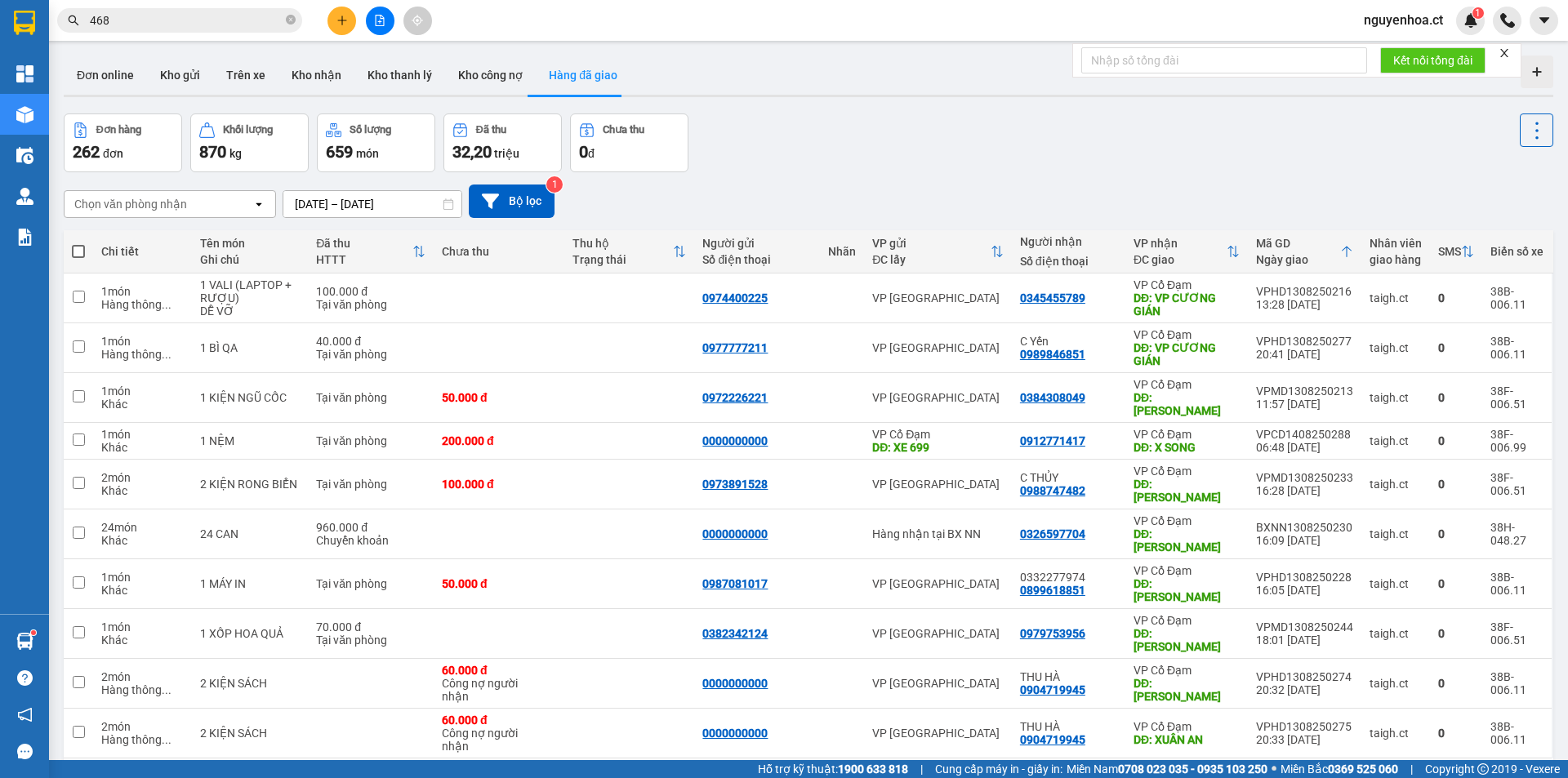
click at [1279, 773] on button "4" at bounding box center [1289, 785] width 25 height 25
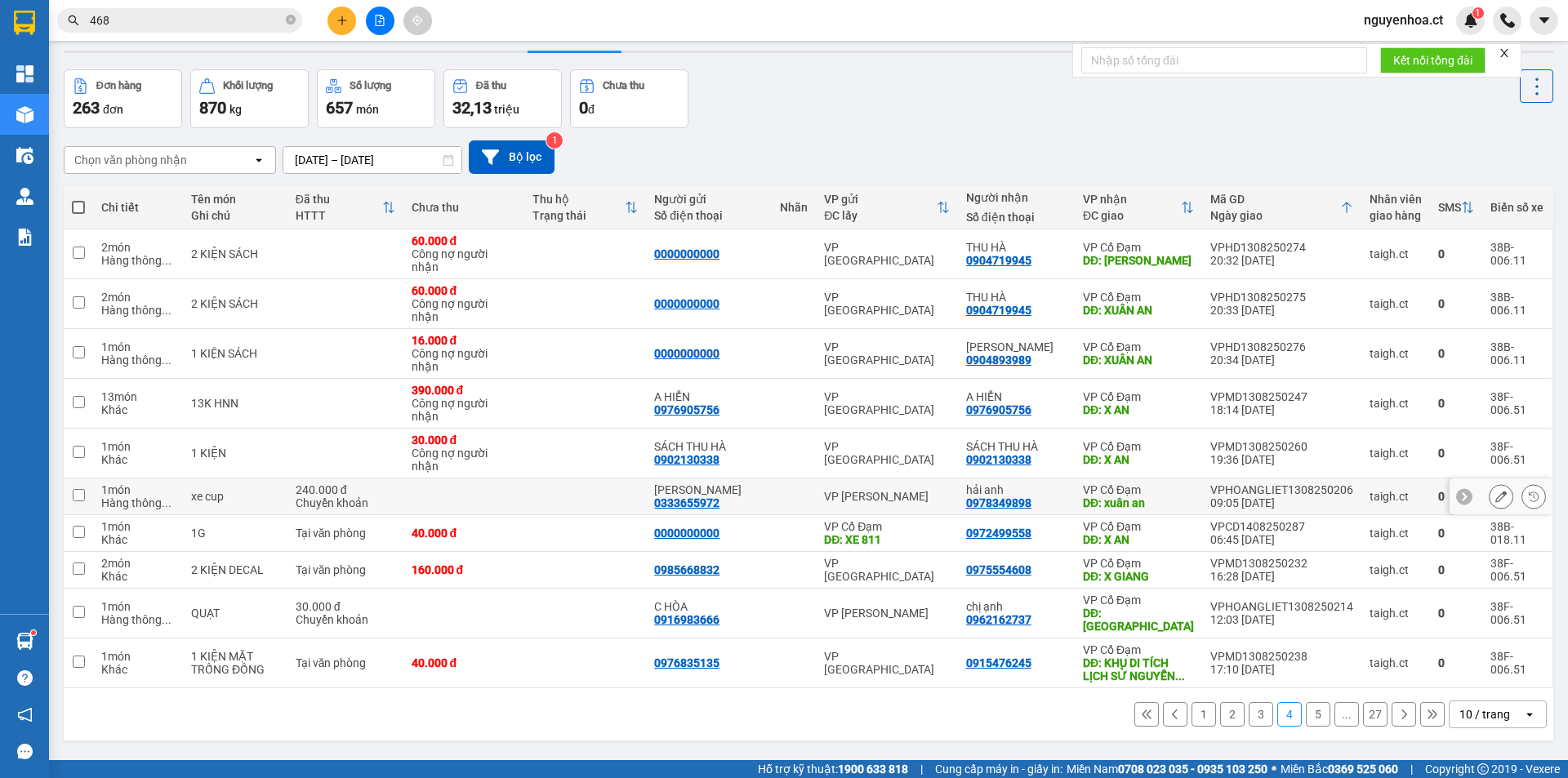
scroll to position [75, 0]
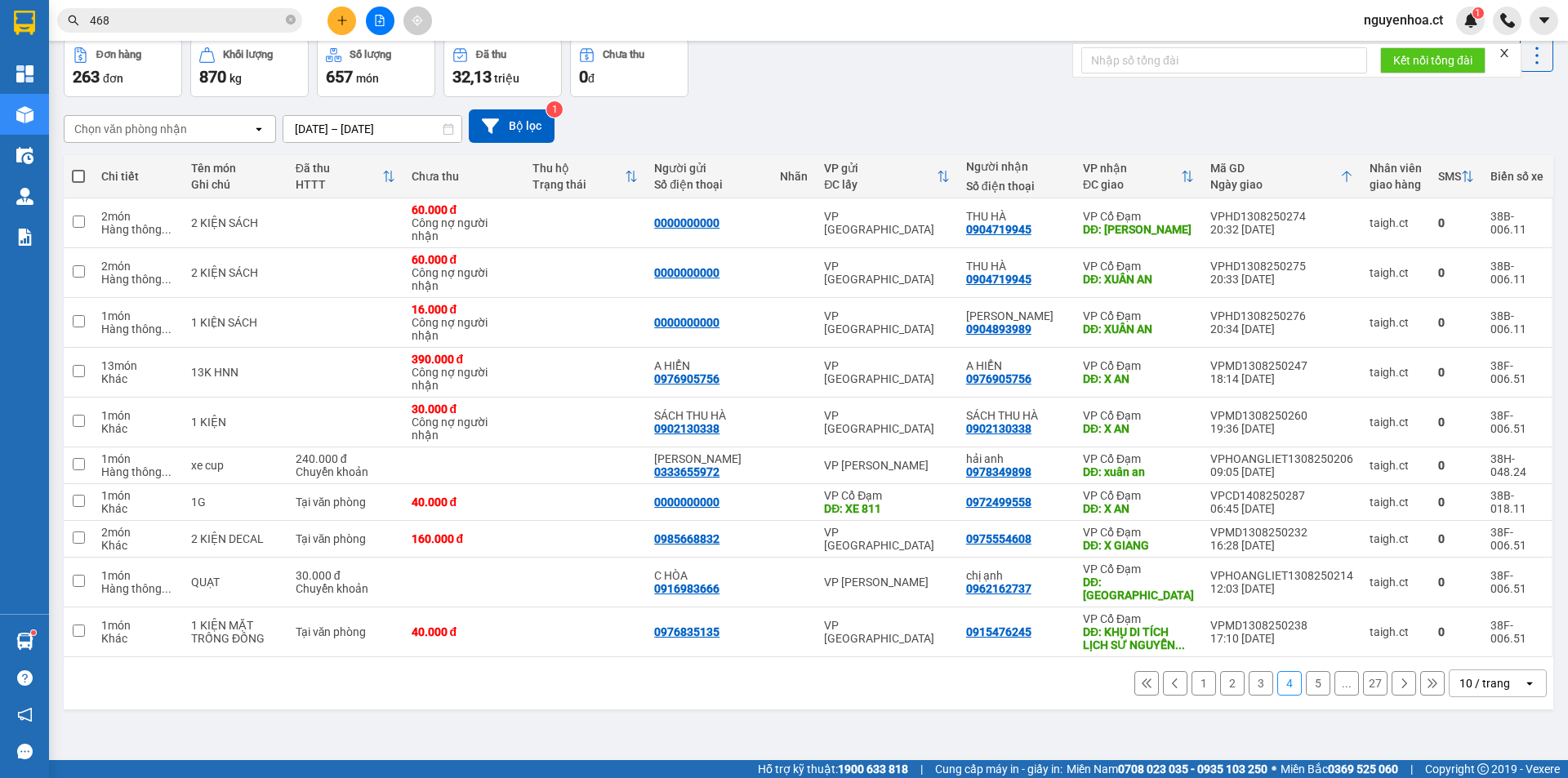
click at [1308, 671] on button "5" at bounding box center [1318, 683] width 25 height 25
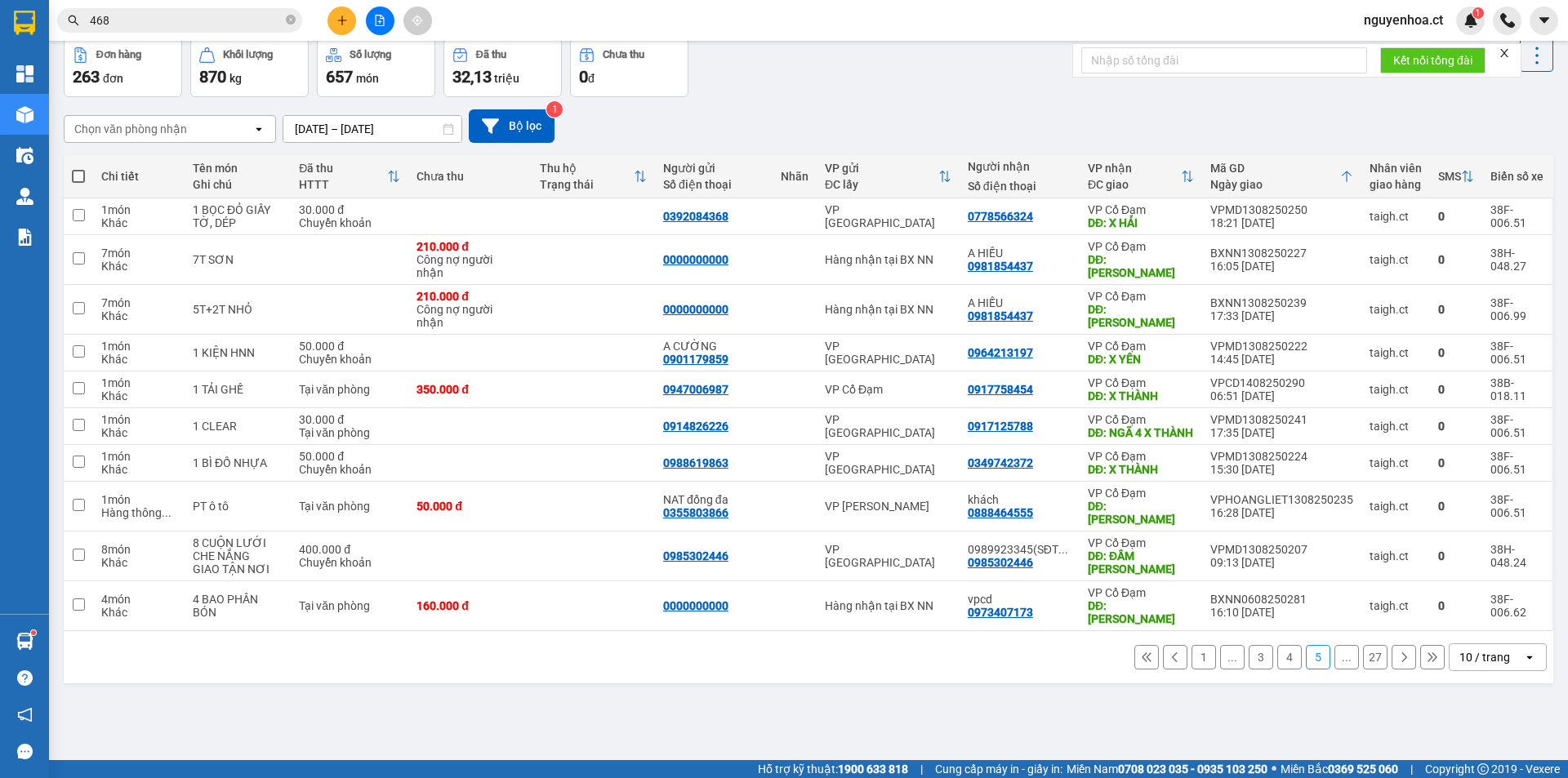
click at [1399, 646] on button at bounding box center [1404, 658] width 25 height 25
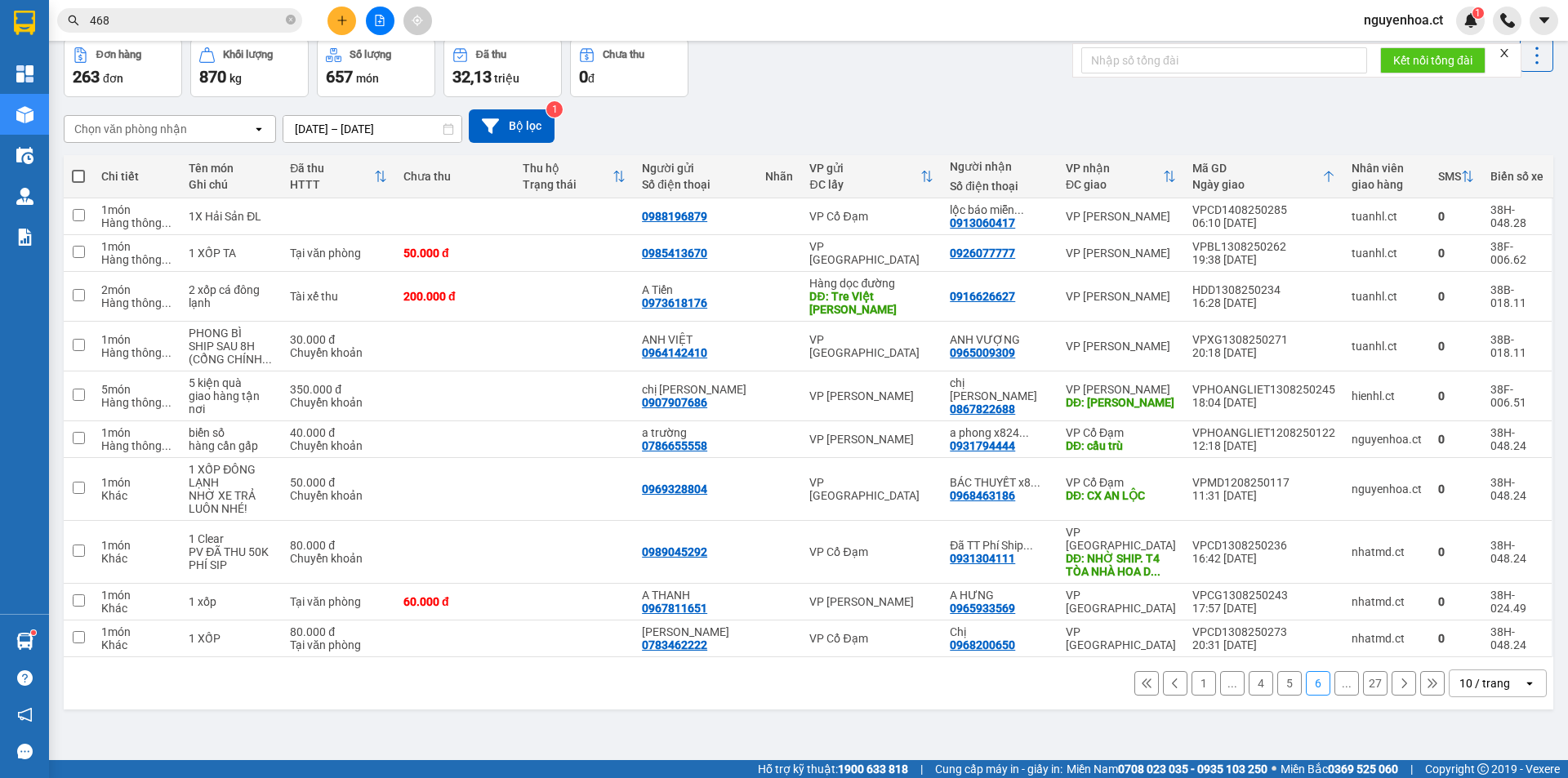
click at [1399, 678] on icon at bounding box center [1404, 683] width 11 height 11
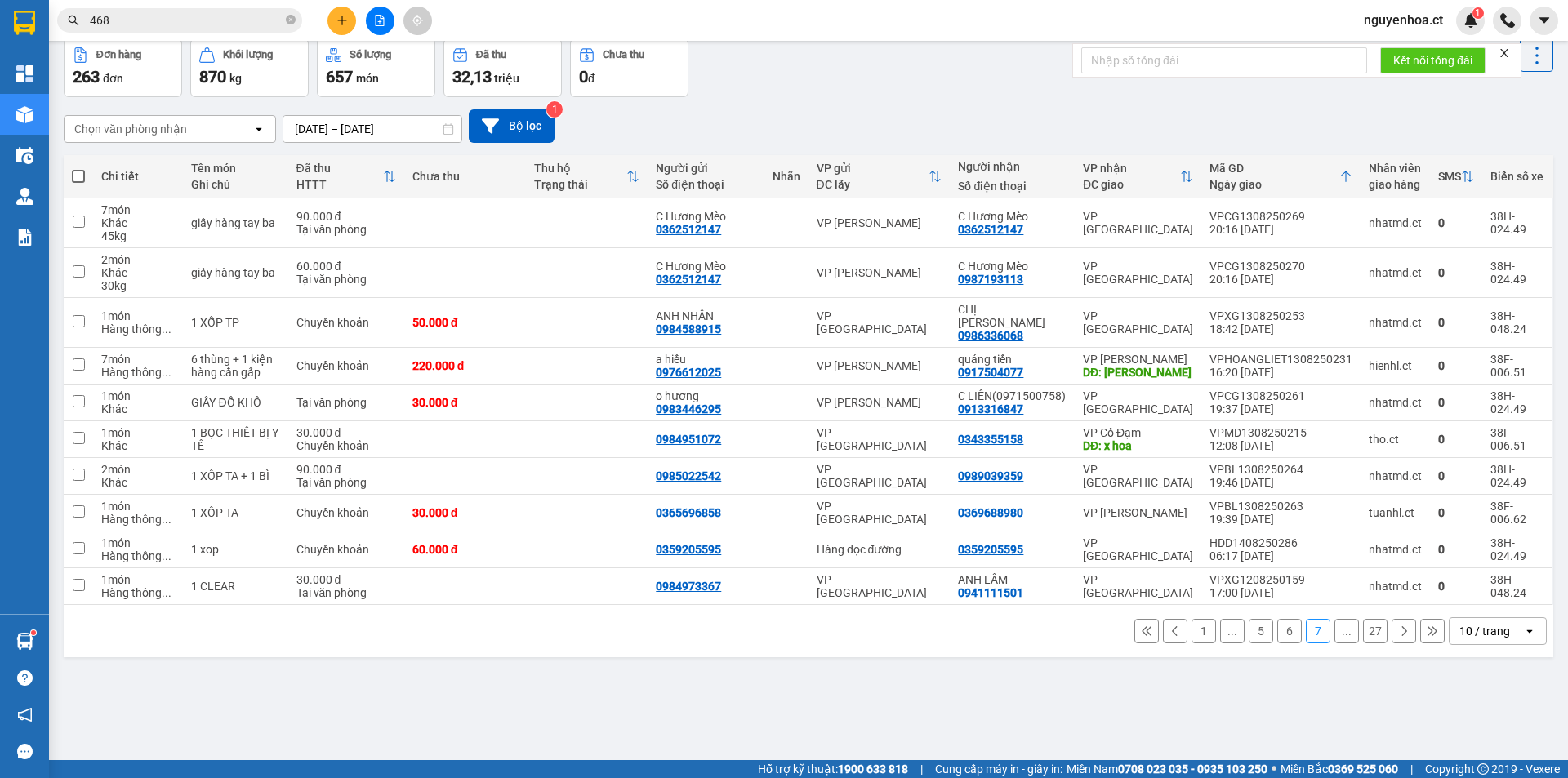
click at [1399, 626] on icon at bounding box center [1404, 631] width 11 height 11
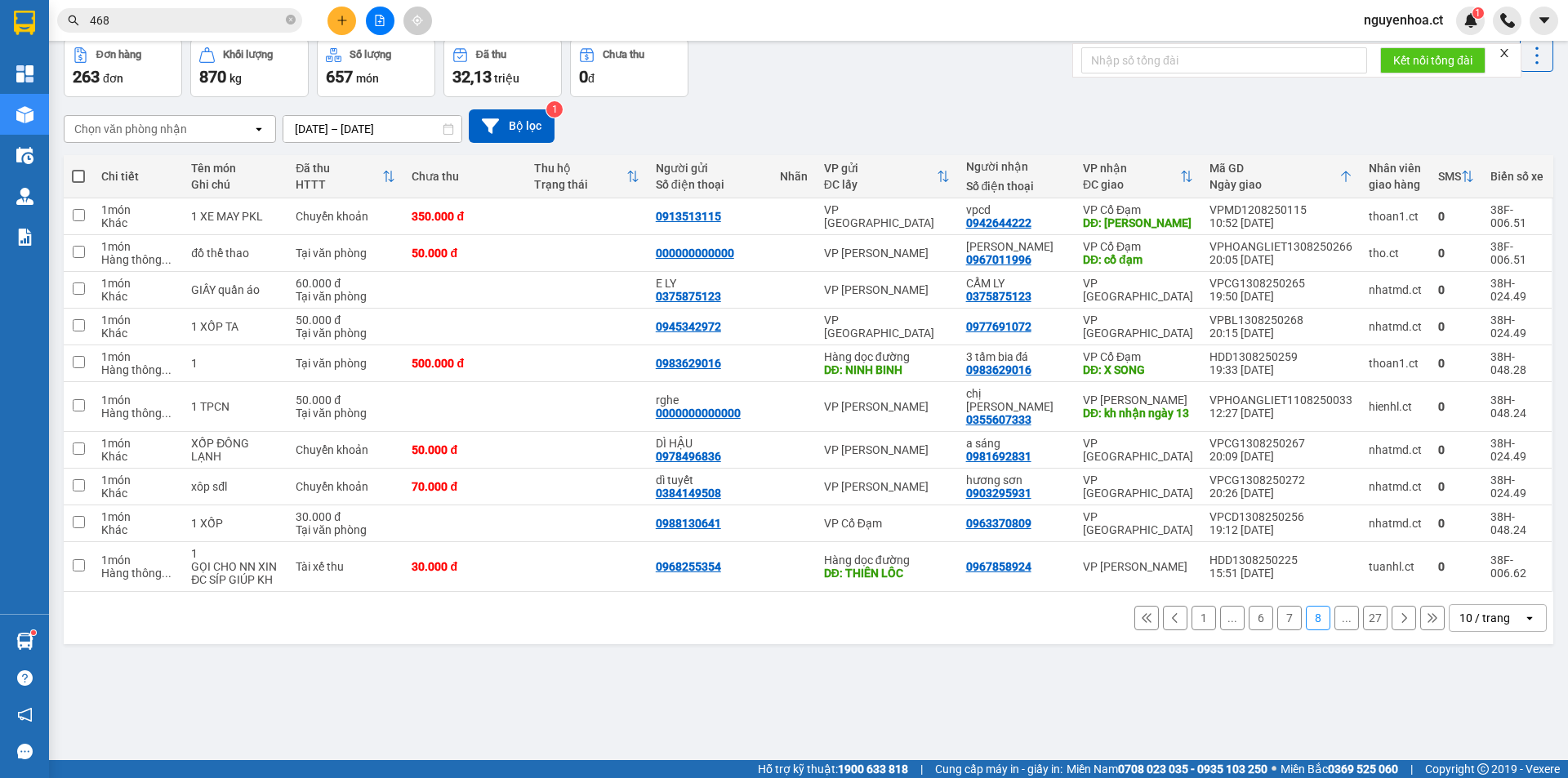
click at [1399, 624] on icon at bounding box center [1404, 618] width 11 height 11
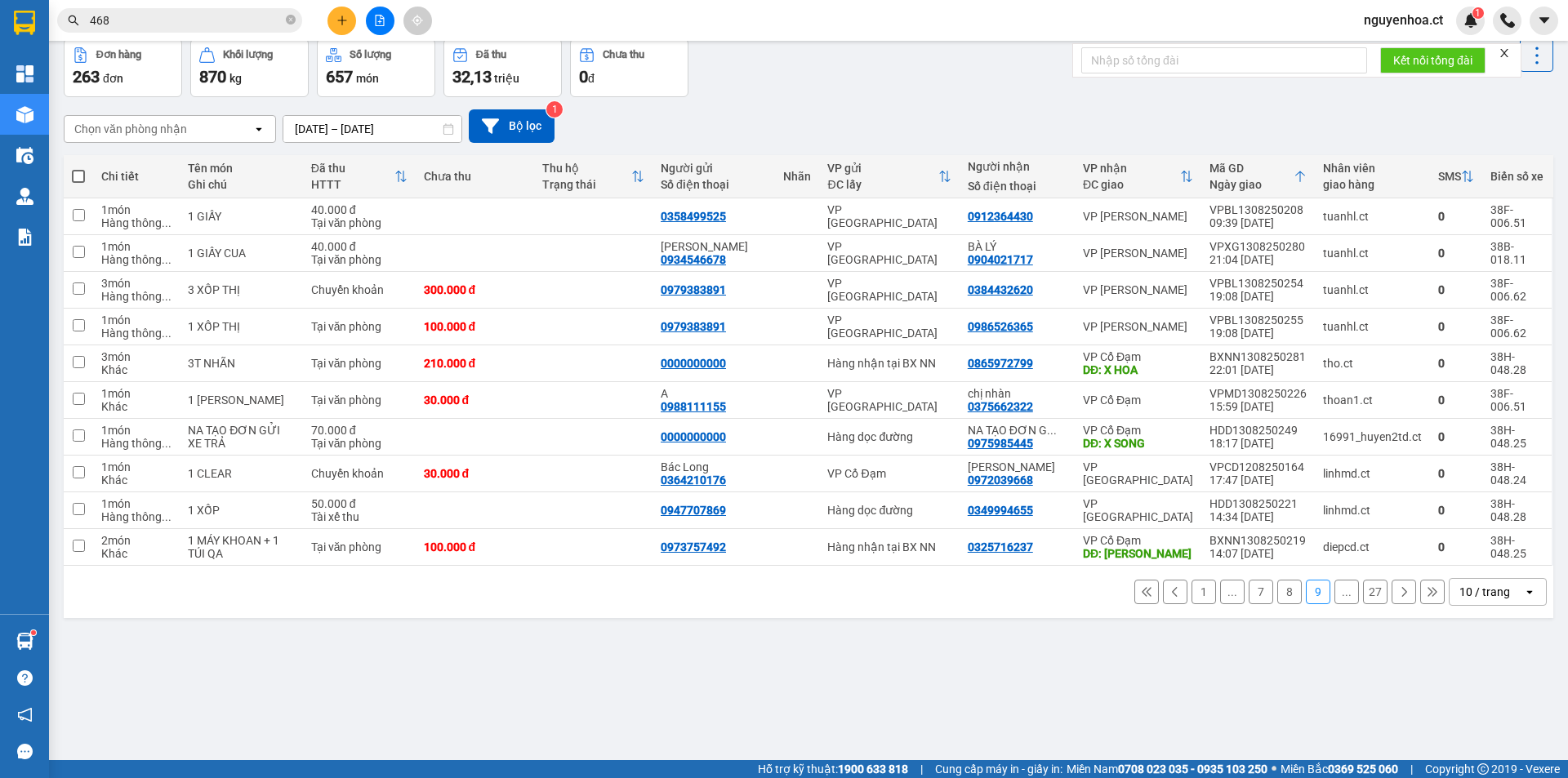
click at [1399, 592] on icon at bounding box center [1404, 591] width 11 height 11
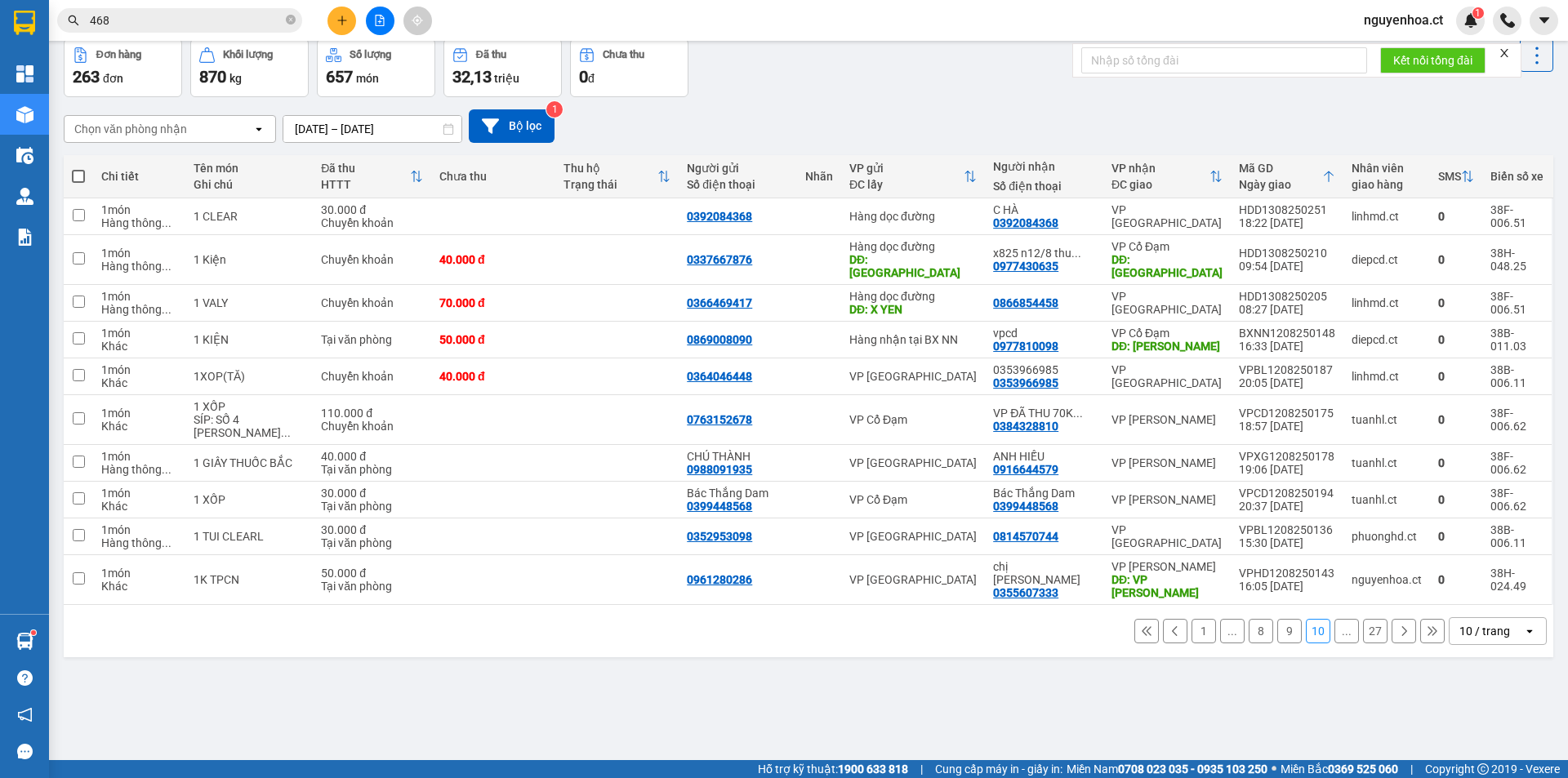
click at [1399, 626] on icon at bounding box center [1404, 631] width 11 height 11
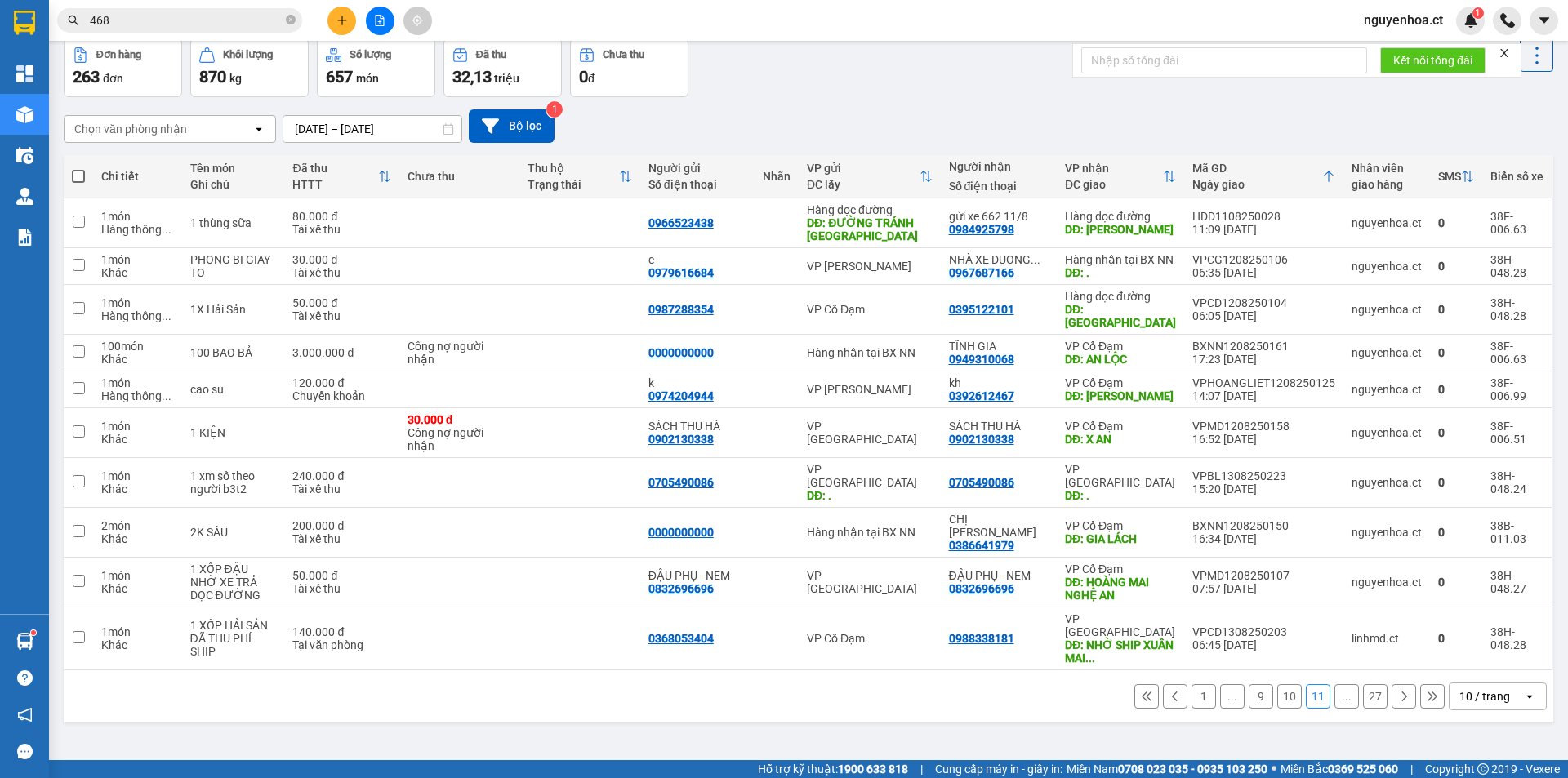
click at [1399, 691] on icon at bounding box center [1404, 696] width 11 height 11
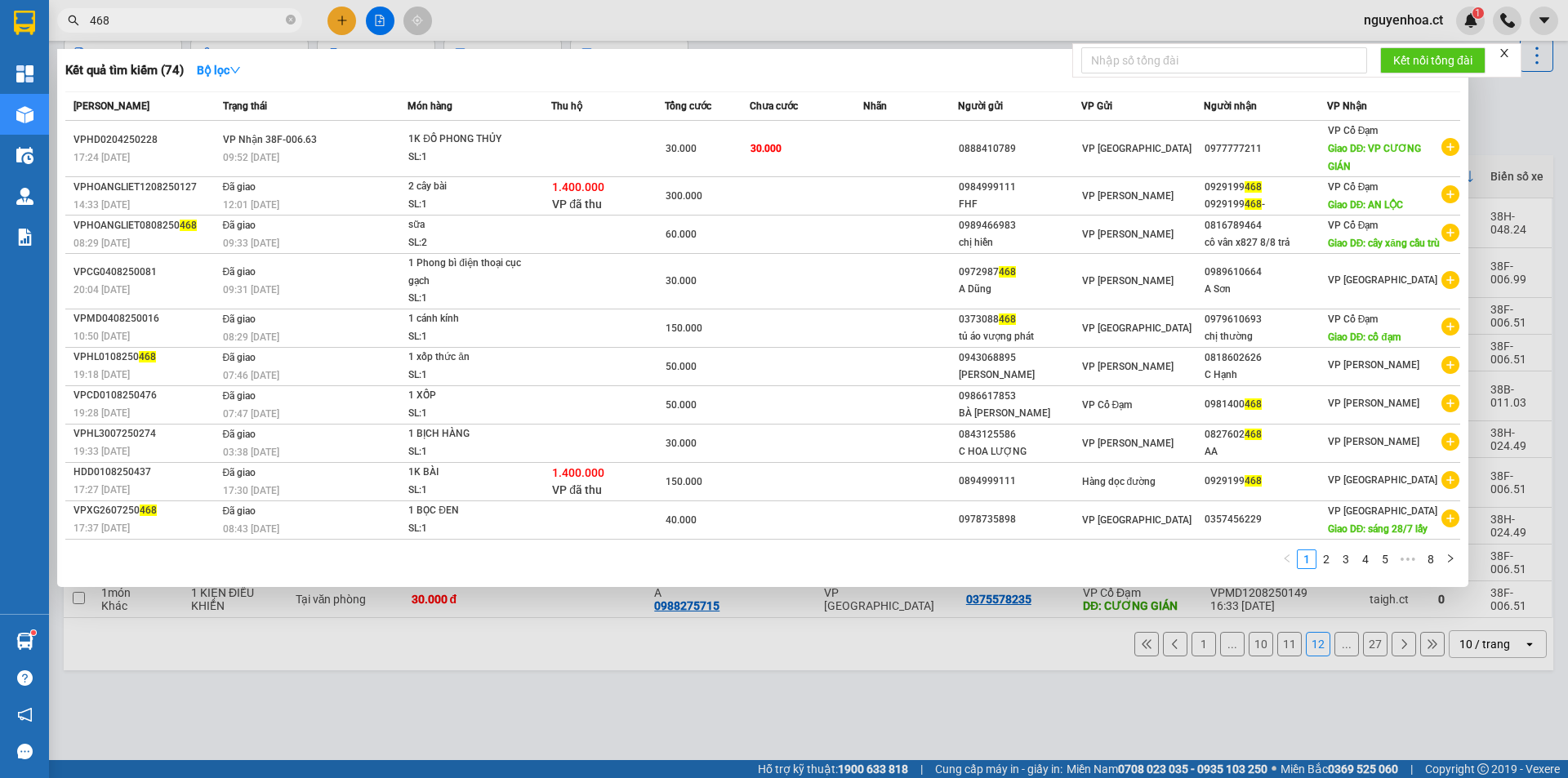
click at [160, 28] on input "468" at bounding box center [187, 20] width 193 height 18
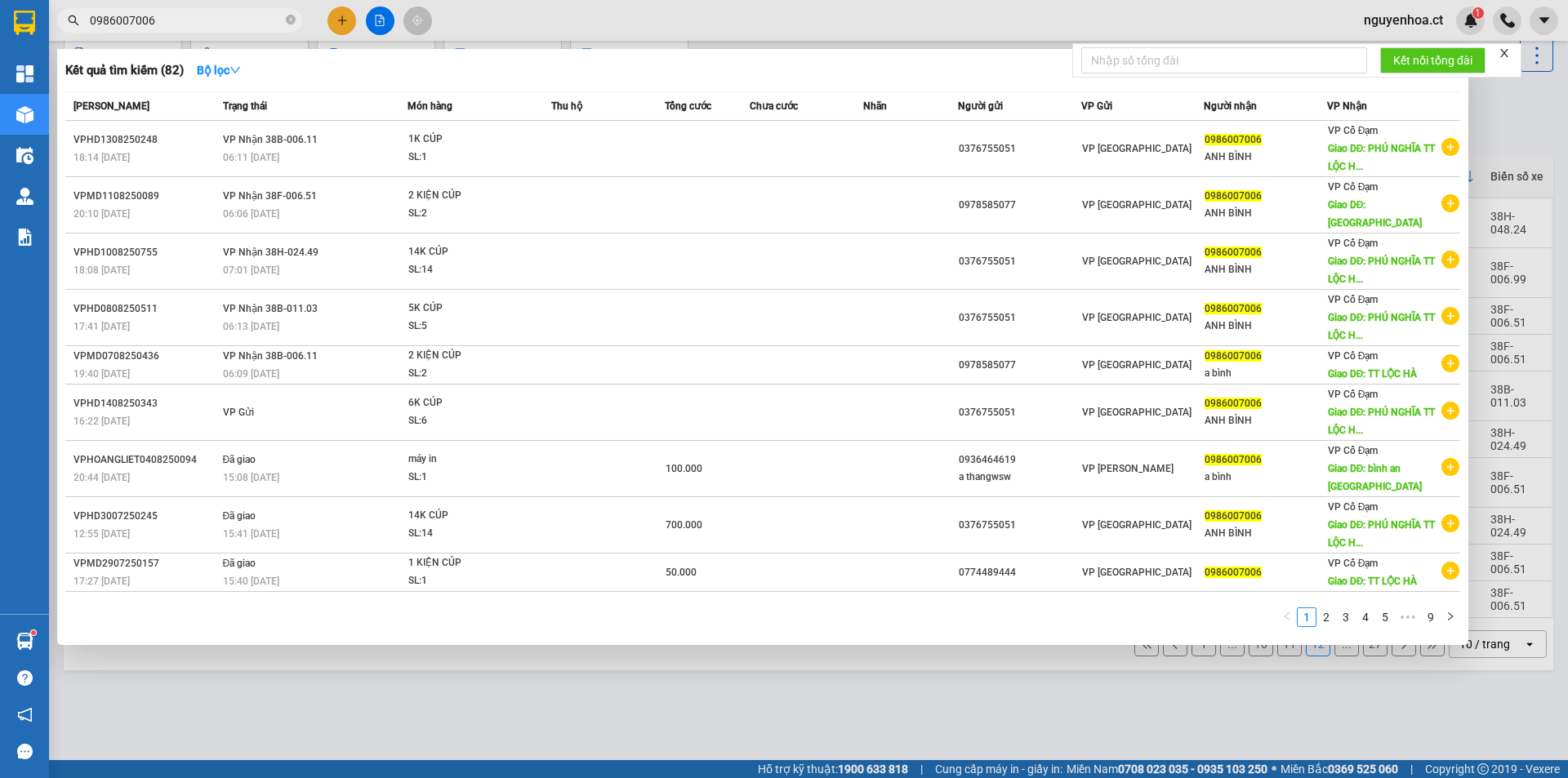
type input "0986007006"
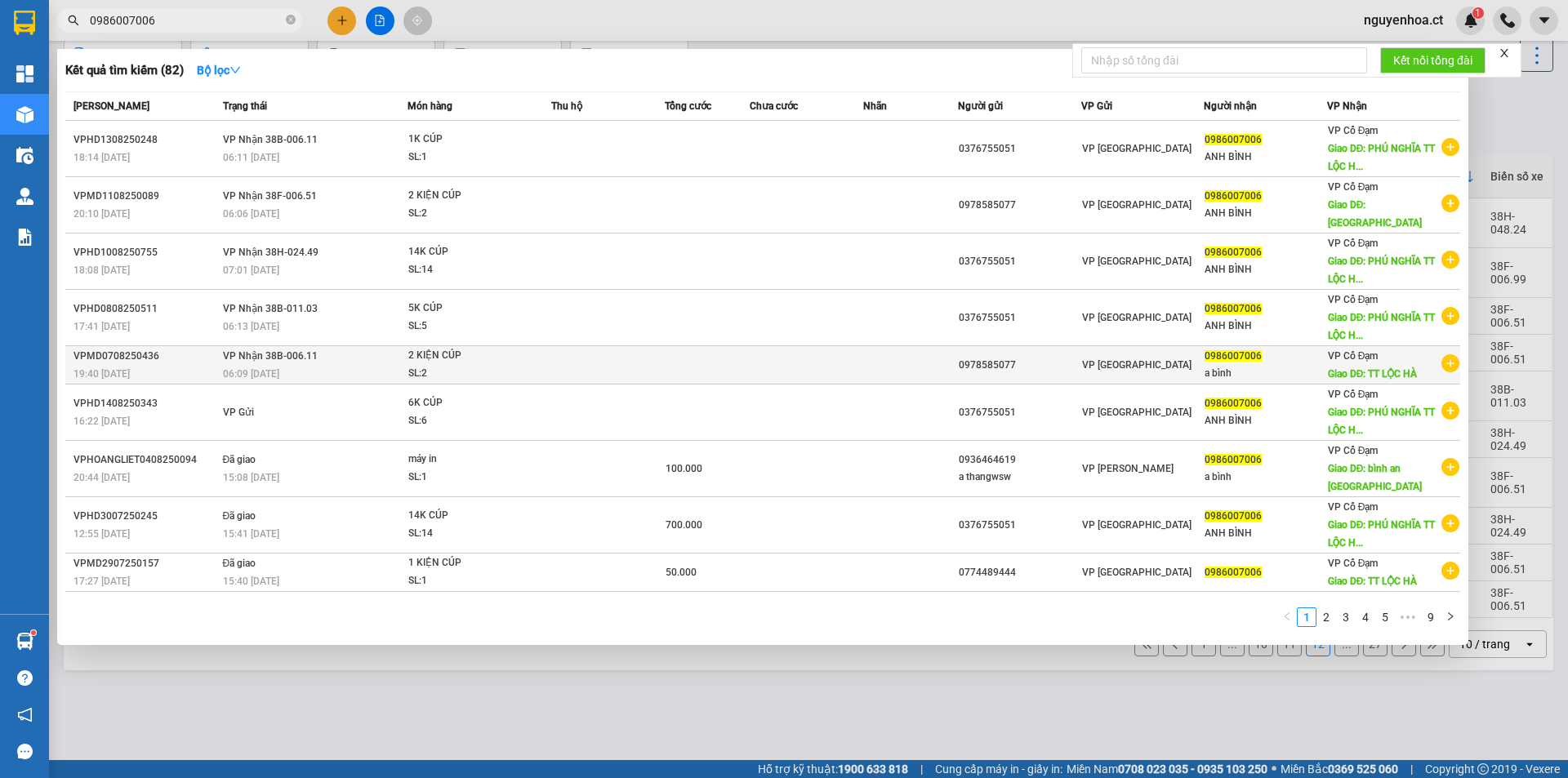
click at [331, 365] on div "06:09 [DATE]" at bounding box center [315, 374] width 185 height 18
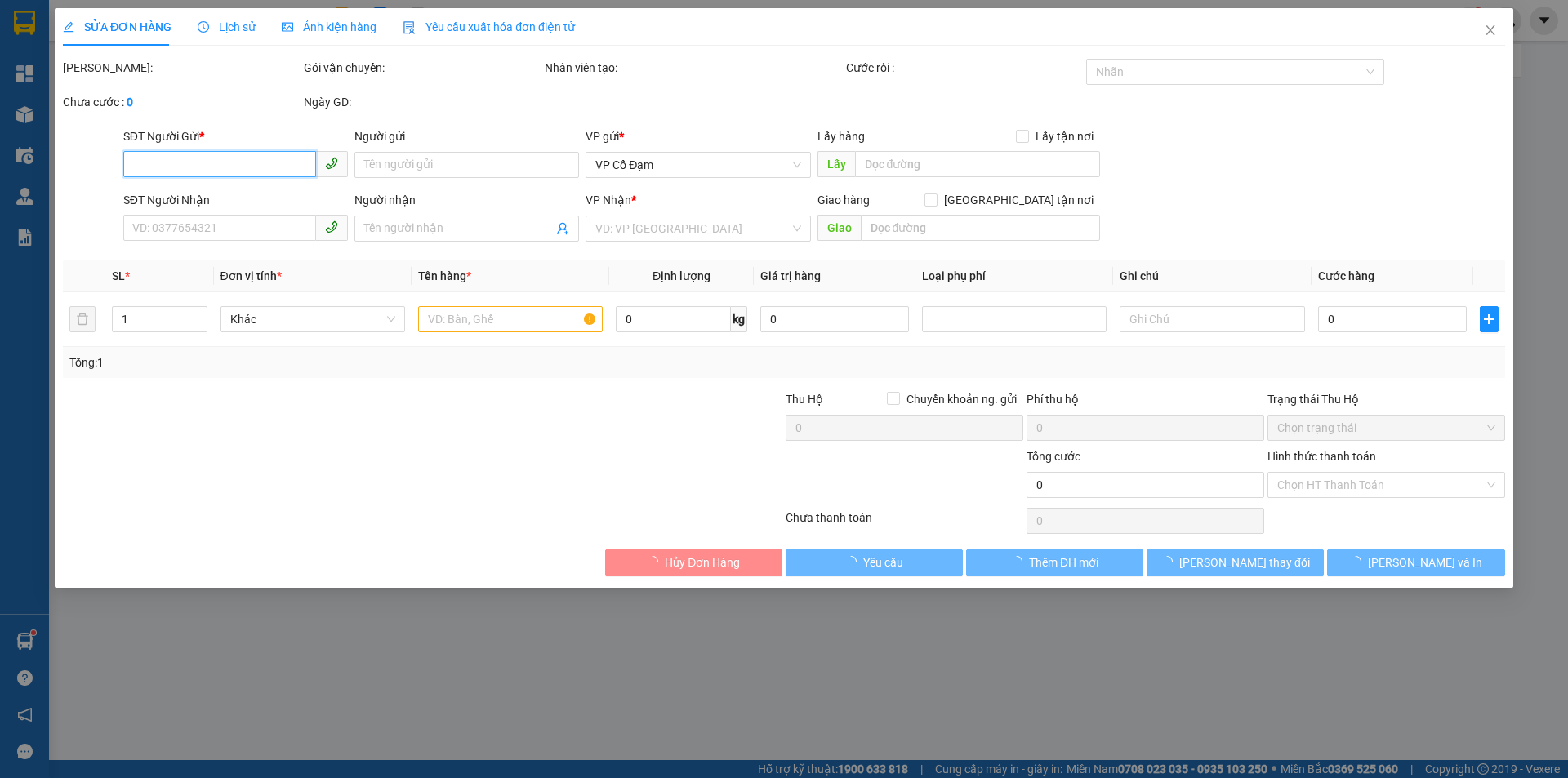
type input "0978585077"
type input "0986007006"
type input "a bình"
type input "TT LỘC HÀ"
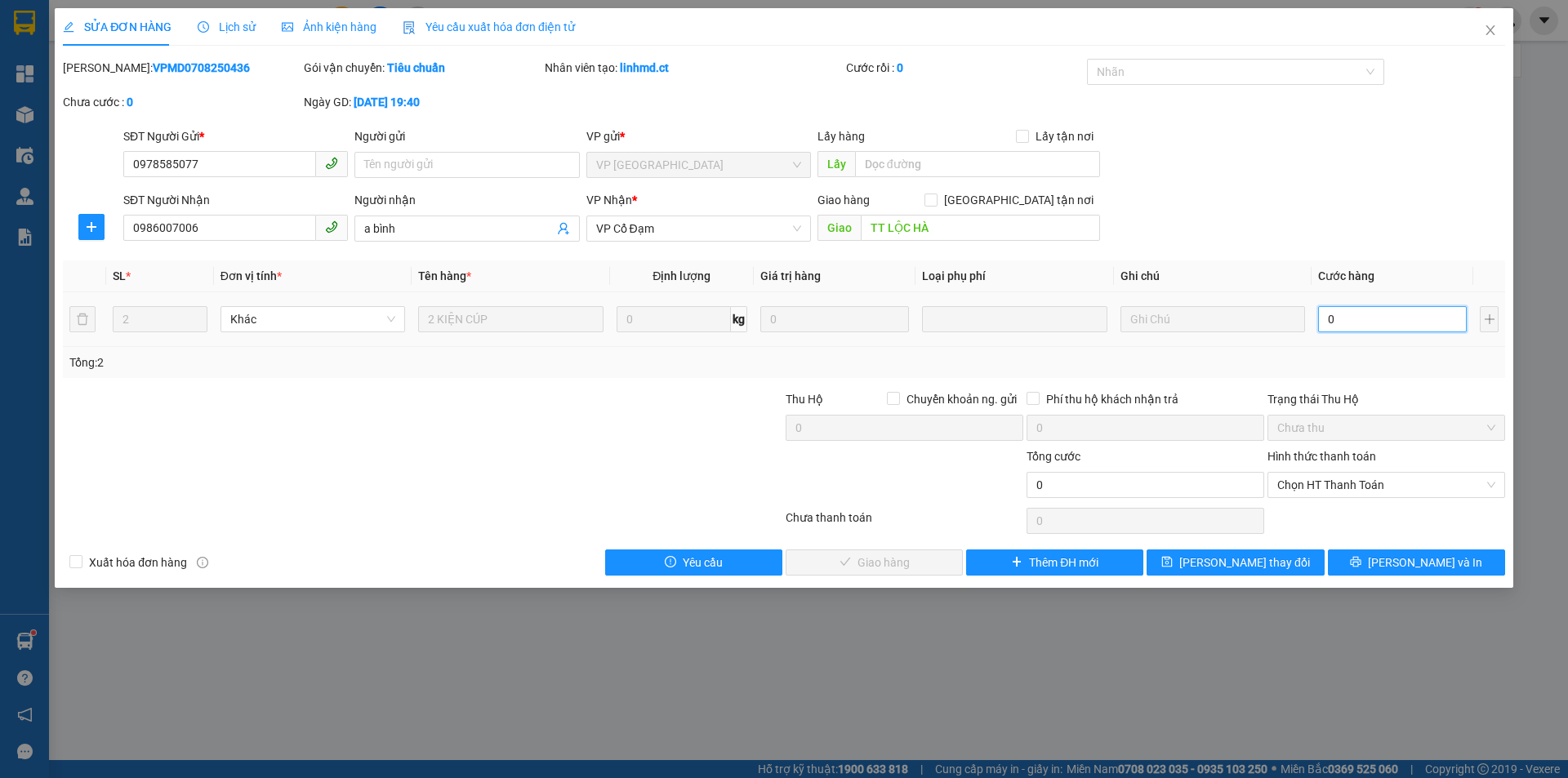
drag, startPoint x: 1376, startPoint y: 321, endPoint x: 1567, endPoint y: 411, distance: 211.1
click at [1377, 321] on input "0" at bounding box center [1393, 319] width 149 height 26
type input "1"
type input "12"
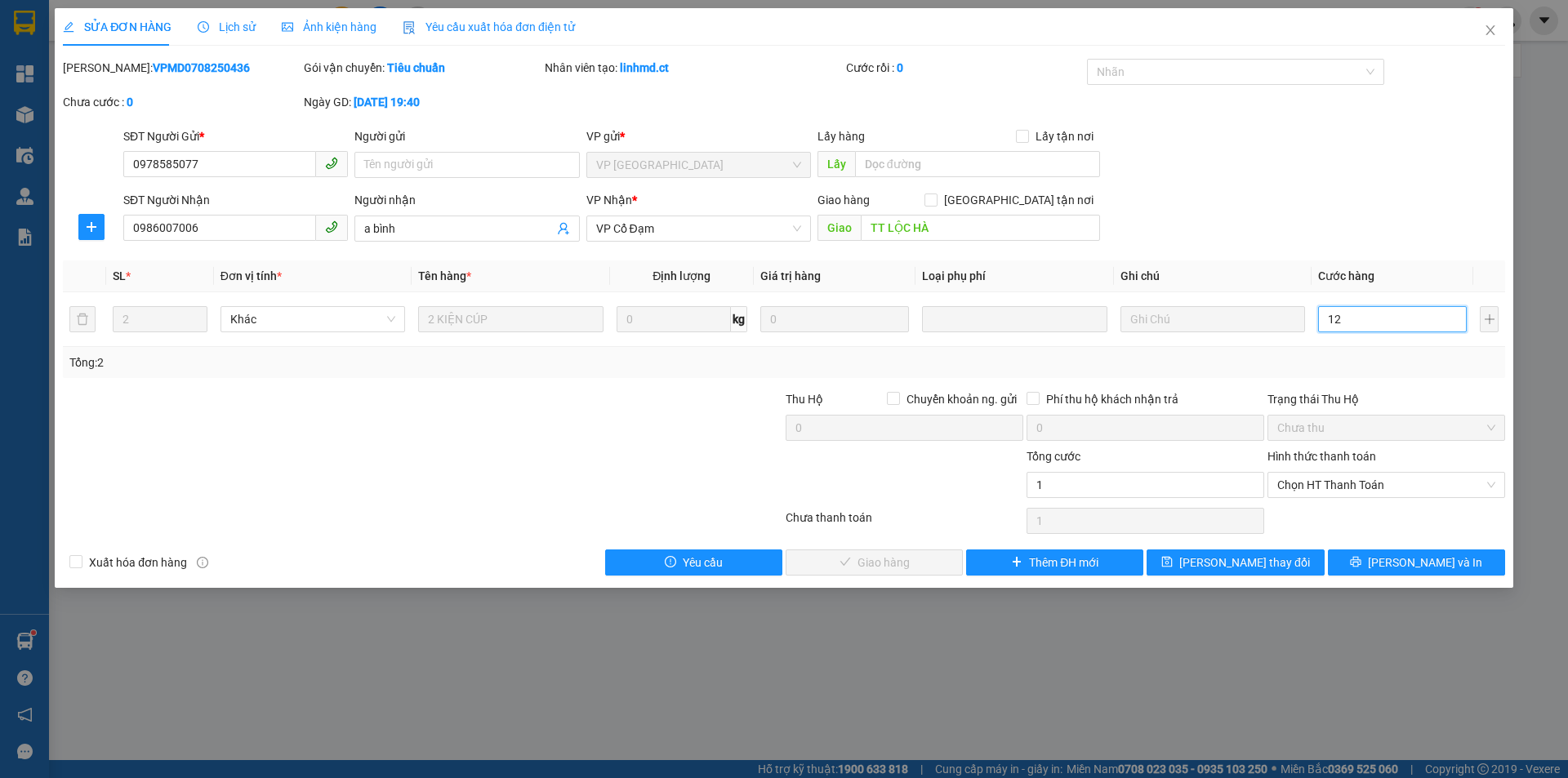
type input "12"
type input "120"
click at [1328, 488] on span "Chọn HT Thanh Toán" at bounding box center [1387, 485] width 218 height 25
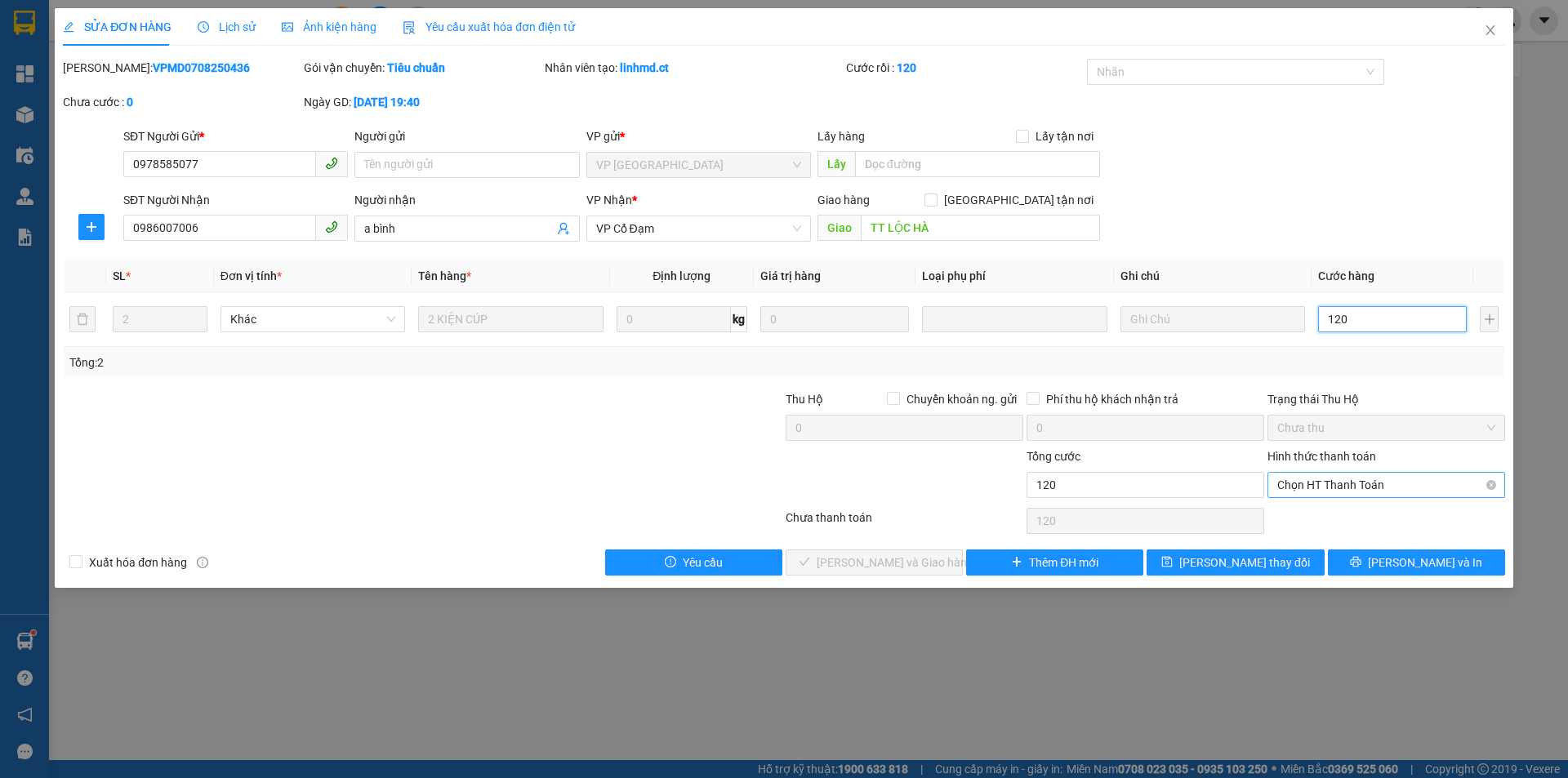
type input "120"
type input "120.000"
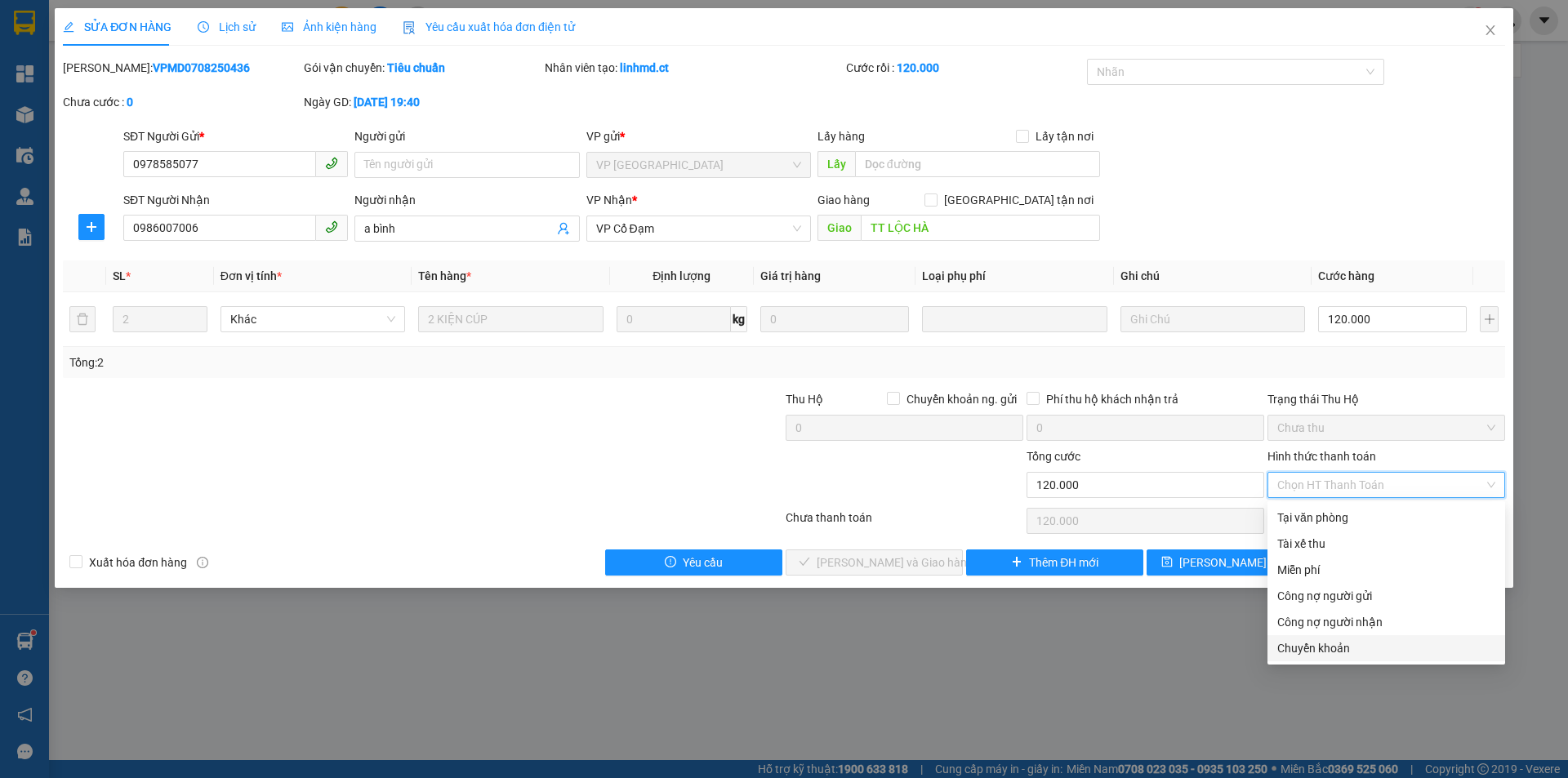
drag, startPoint x: 1339, startPoint y: 645, endPoint x: 1297, endPoint y: 638, distance: 42.6
click at [1338, 646] on div "Chuyển khoản" at bounding box center [1387, 648] width 218 height 18
type input "0"
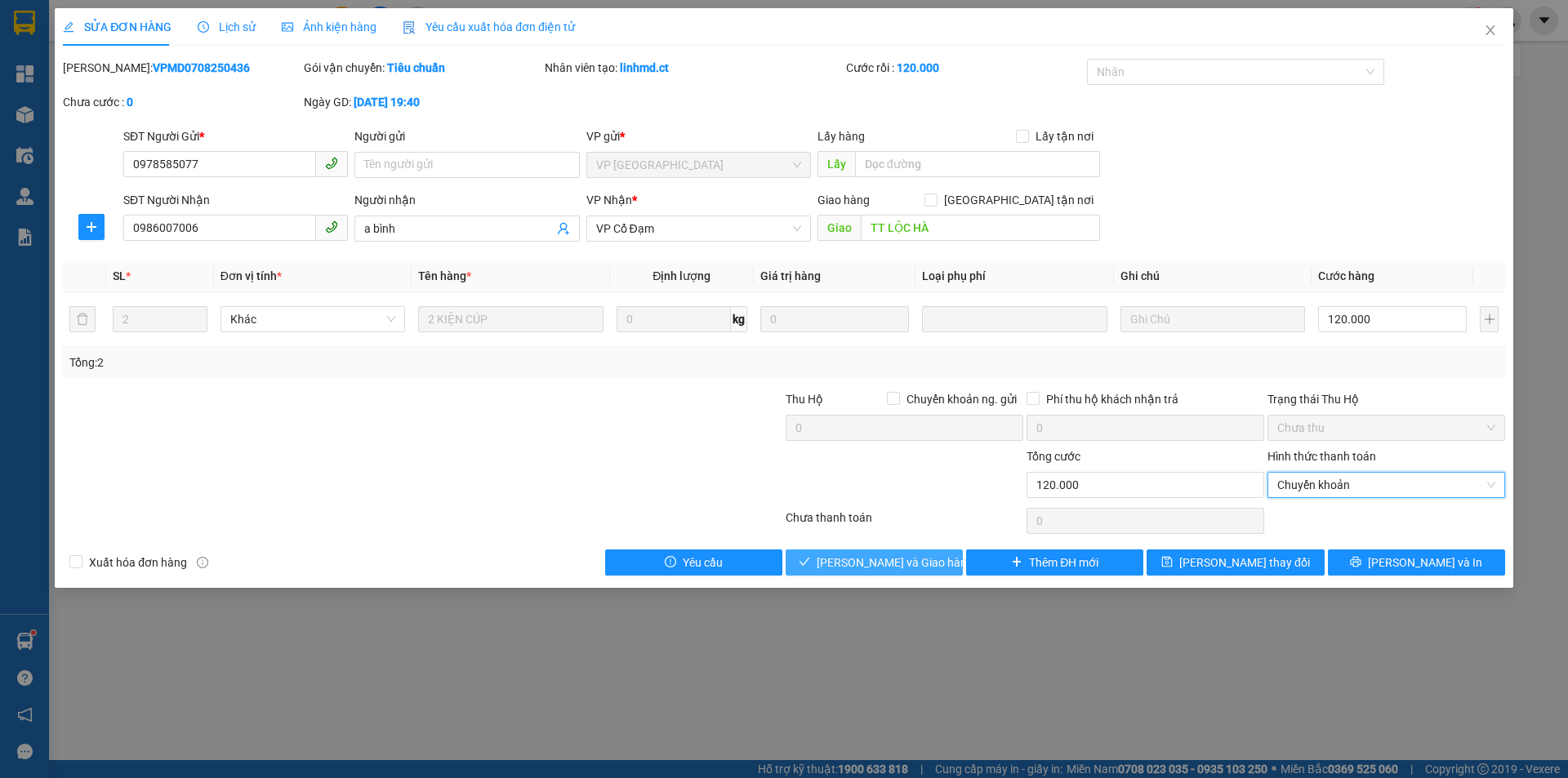
click at [890, 556] on span "[PERSON_NAME] và Giao hàng" at bounding box center [895, 562] width 156 height 18
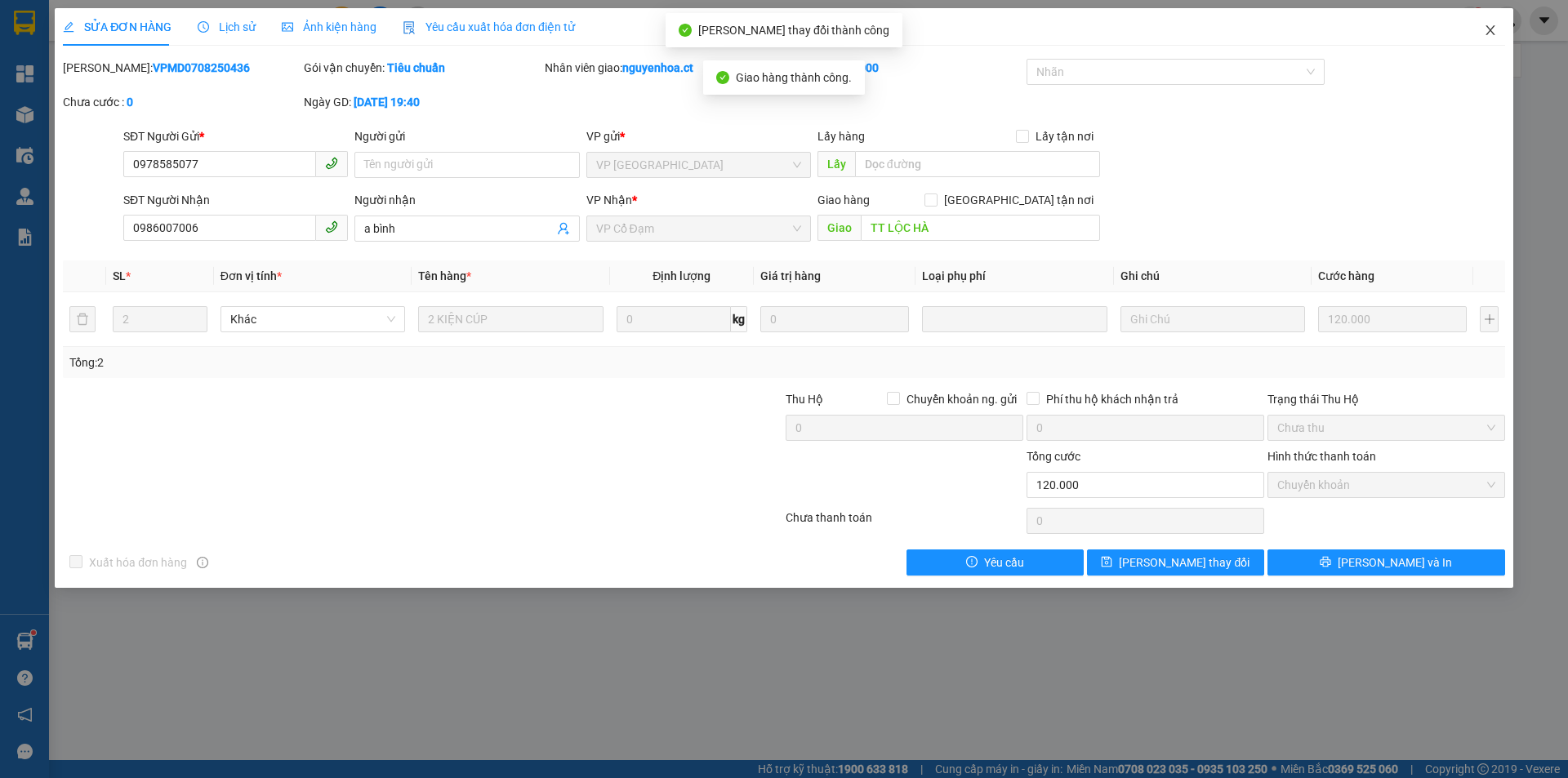
click at [1491, 33] on icon "close" at bounding box center [1490, 29] width 9 height 9
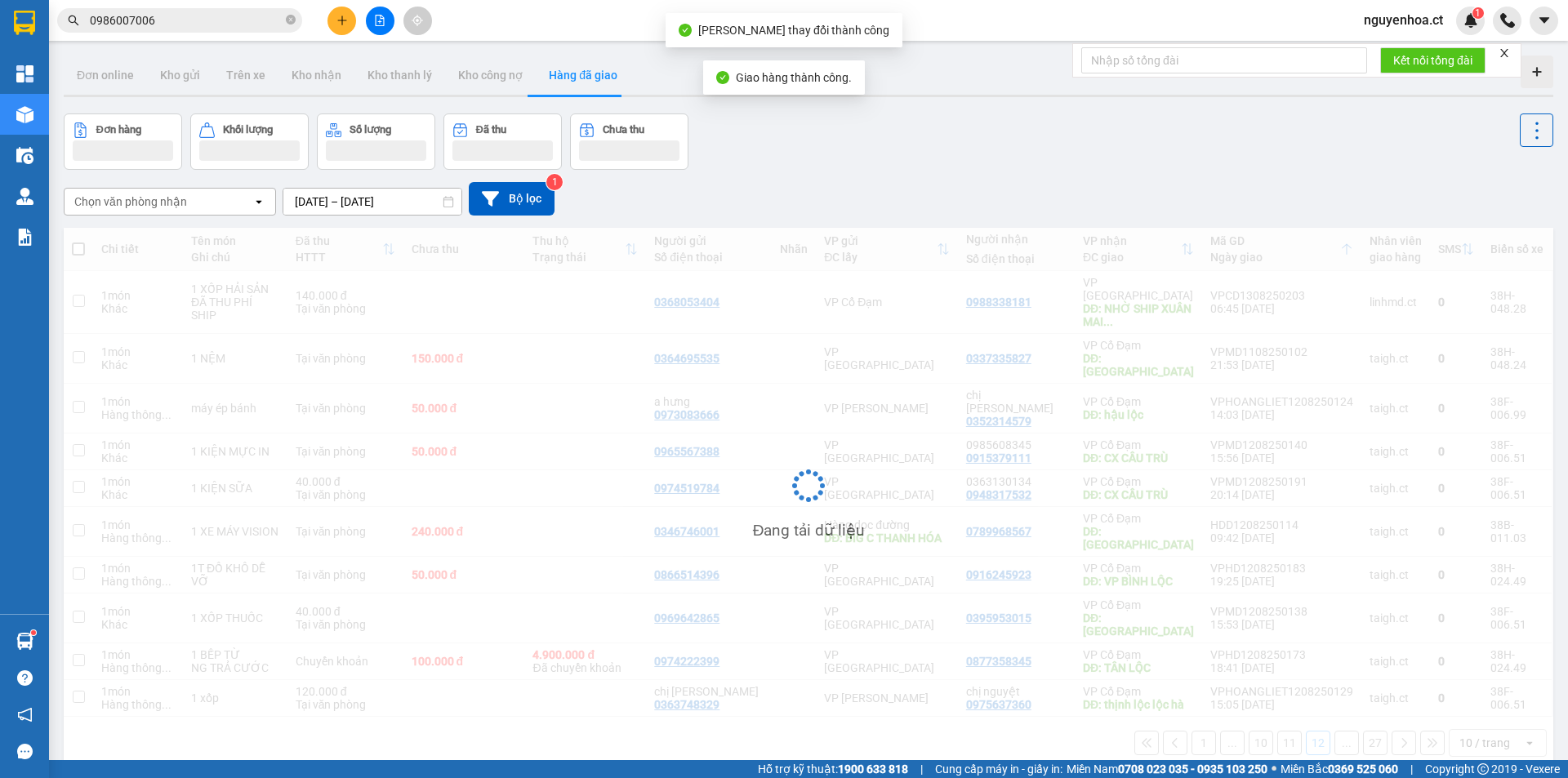
click at [181, 24] on input "0986007006" at bounding box center [187, 20] width 193 height 18
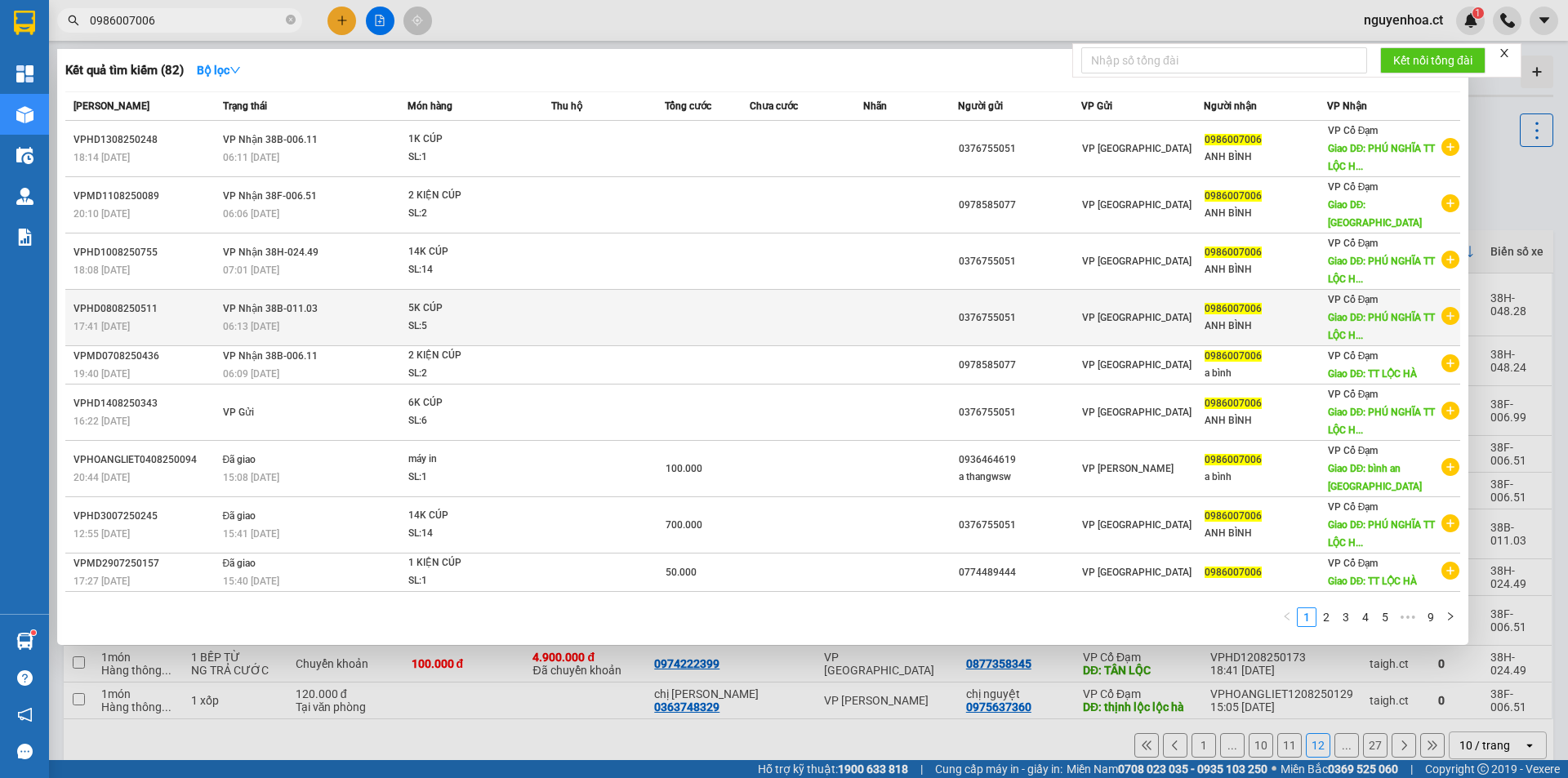
click at [321, 318] on div "06:13 [DATE]" at bounding box center [315, 327] width 185 height 18
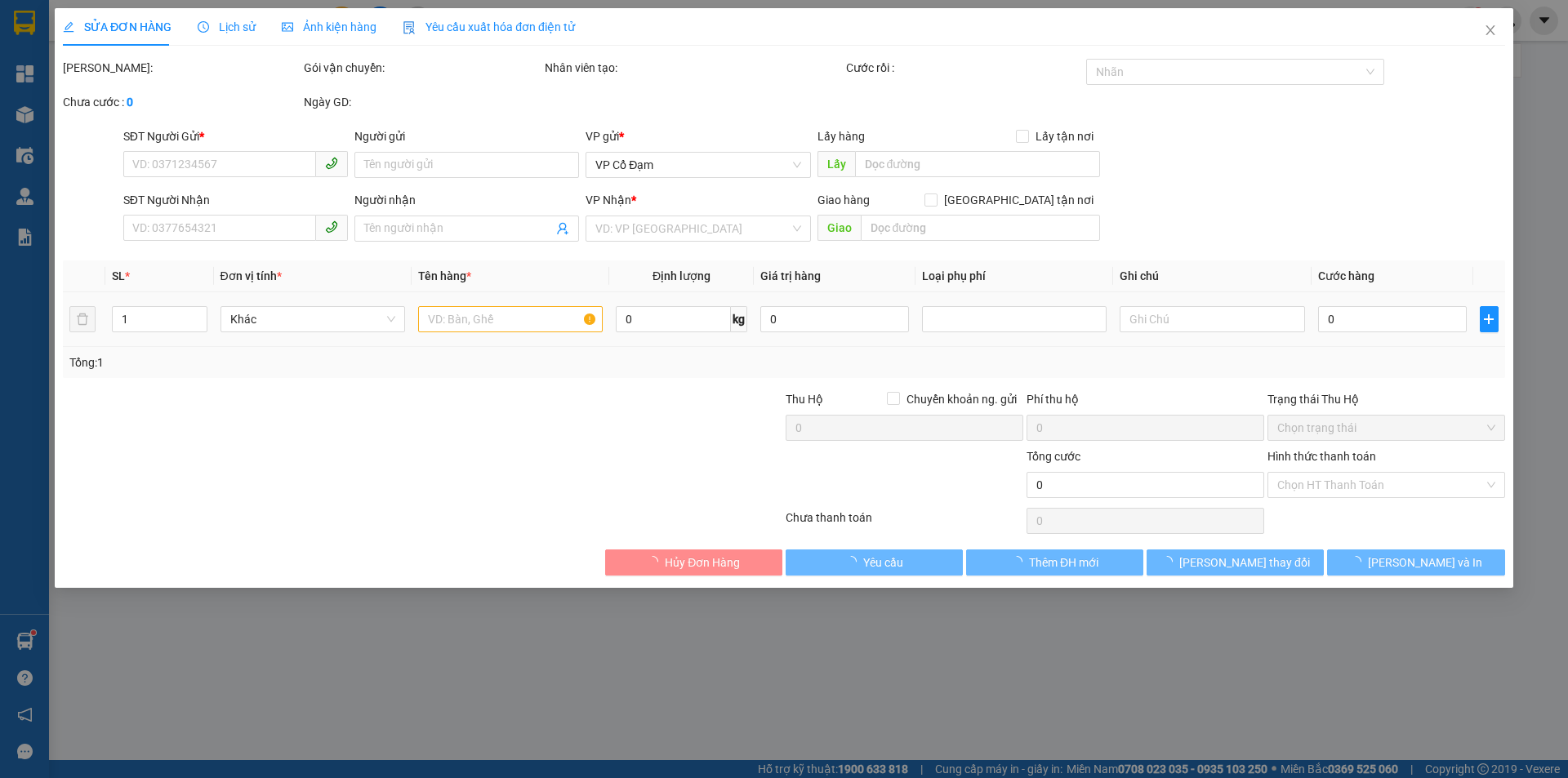
type input "0376755051"
type input "0986007006"
type input "ANH BÌNH"
type input "PHÚ NGHĨA TT LỘC HÀ"
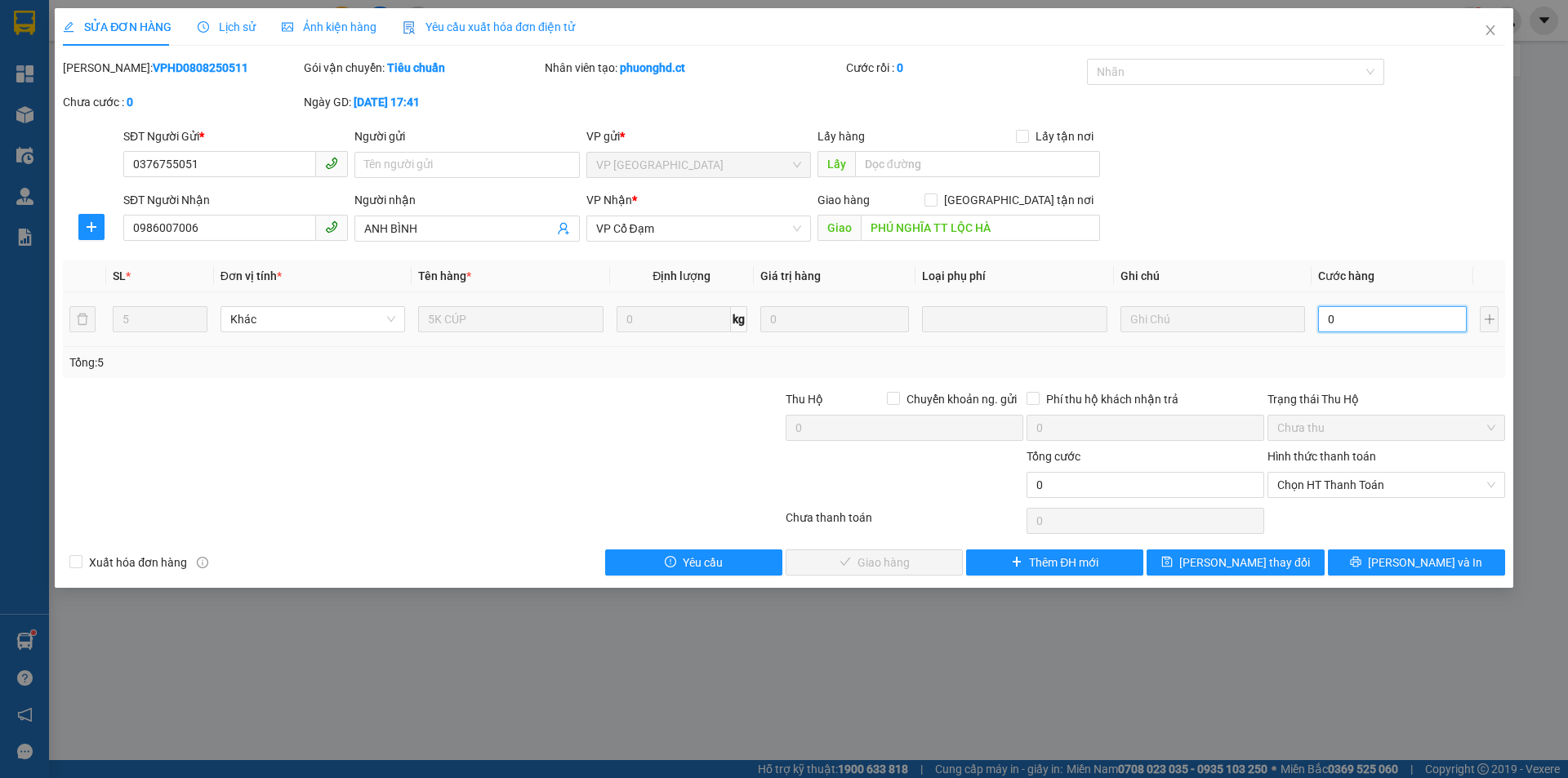
click at [1347, 317] on input "0" at bounding box center [1393, 319] width 149 height 26
type input "2"
type input "20"
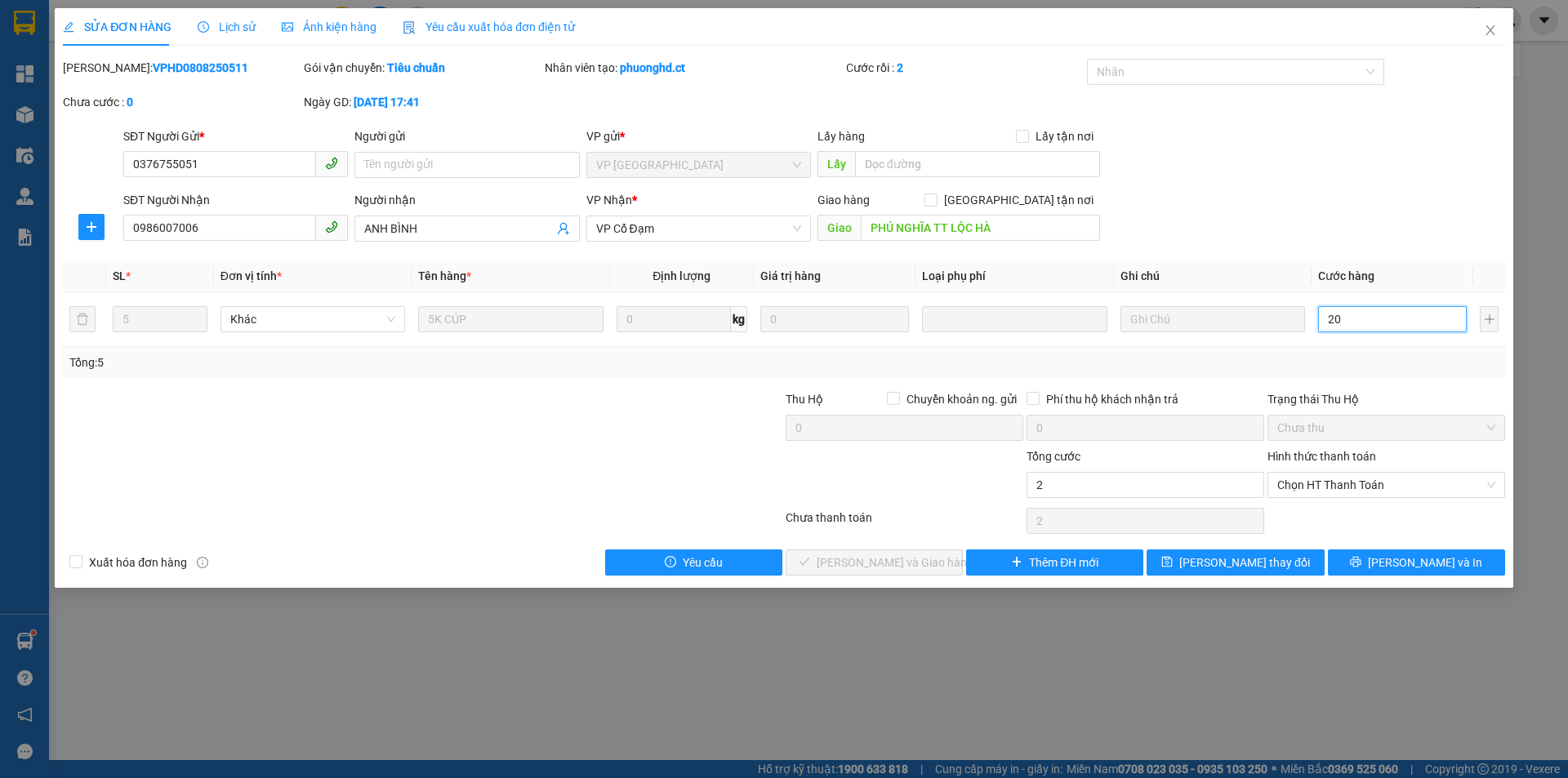
type input "20"
type input "200"
click at [1314, 486] on span "Chọn HT Thanh Toán" at bounding box center [1387, 485] width 218 height 25
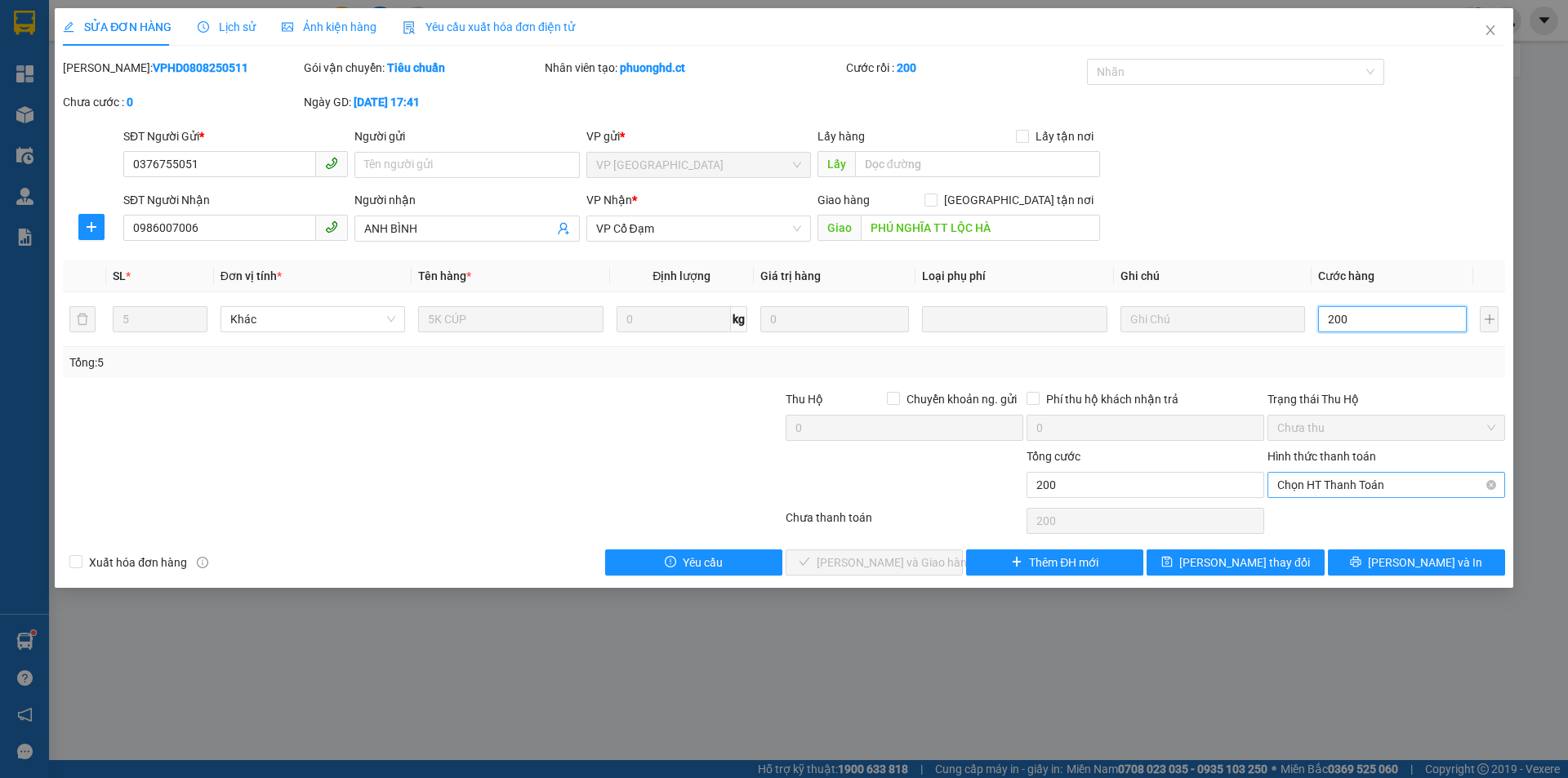
type input "200"
type input "200.000"
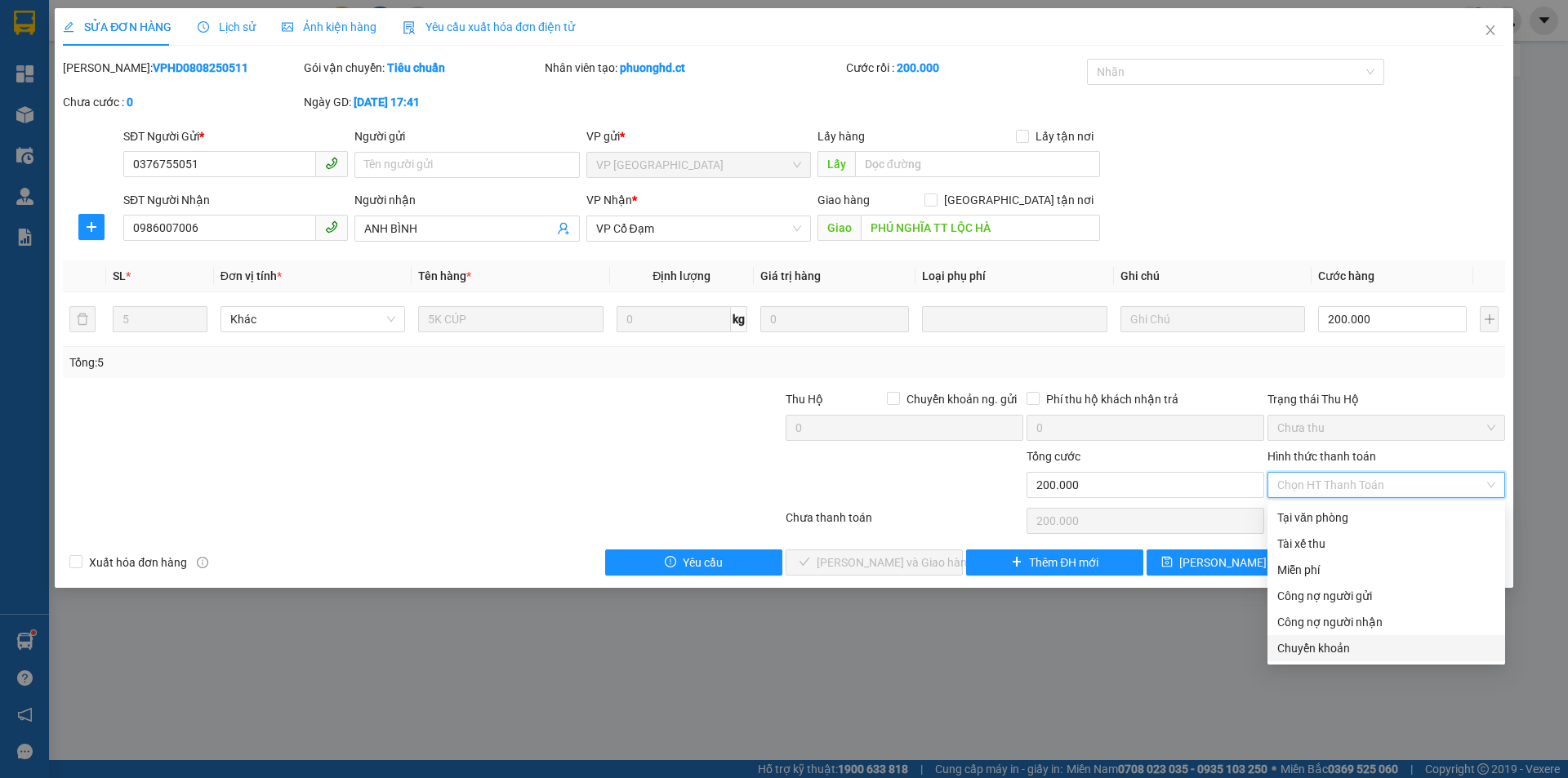
click at [1340, 654] on div "Chuyển khoản" at bounding box center [1387, 648] width 218 height 18
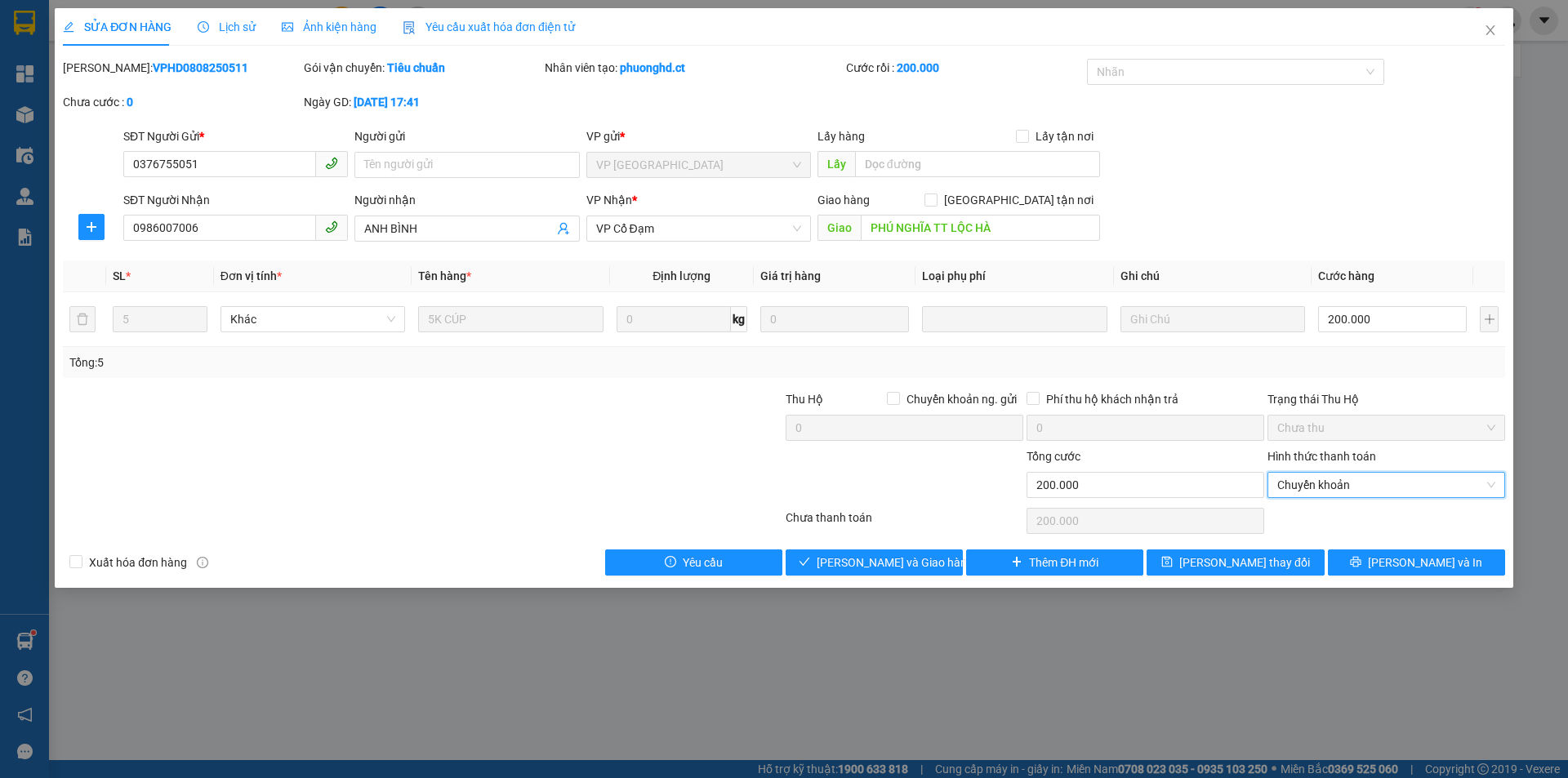
type input "0"
drag, startPoint x: 880, startPoint y: 567, endPoint x: 867, endPoint y: 561, distance: 14.3
click at [875, 567] on span "[PERSON_NAME] và Giao hàng" at bounding box center [895, 562] width 156 height 18
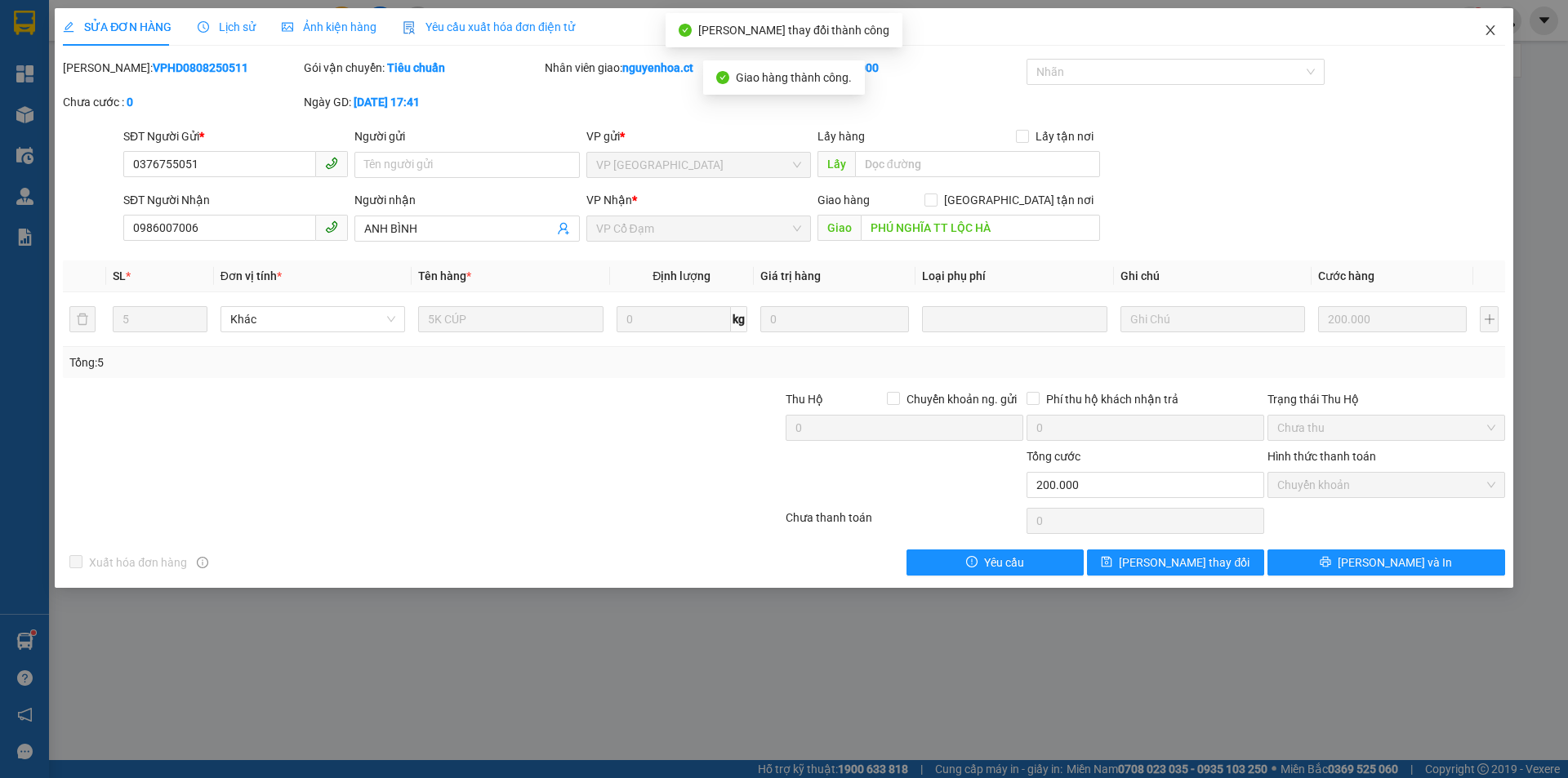
click at [1498, 31] on span "Close" at bounding box center [1490, 31] width 46 height 46
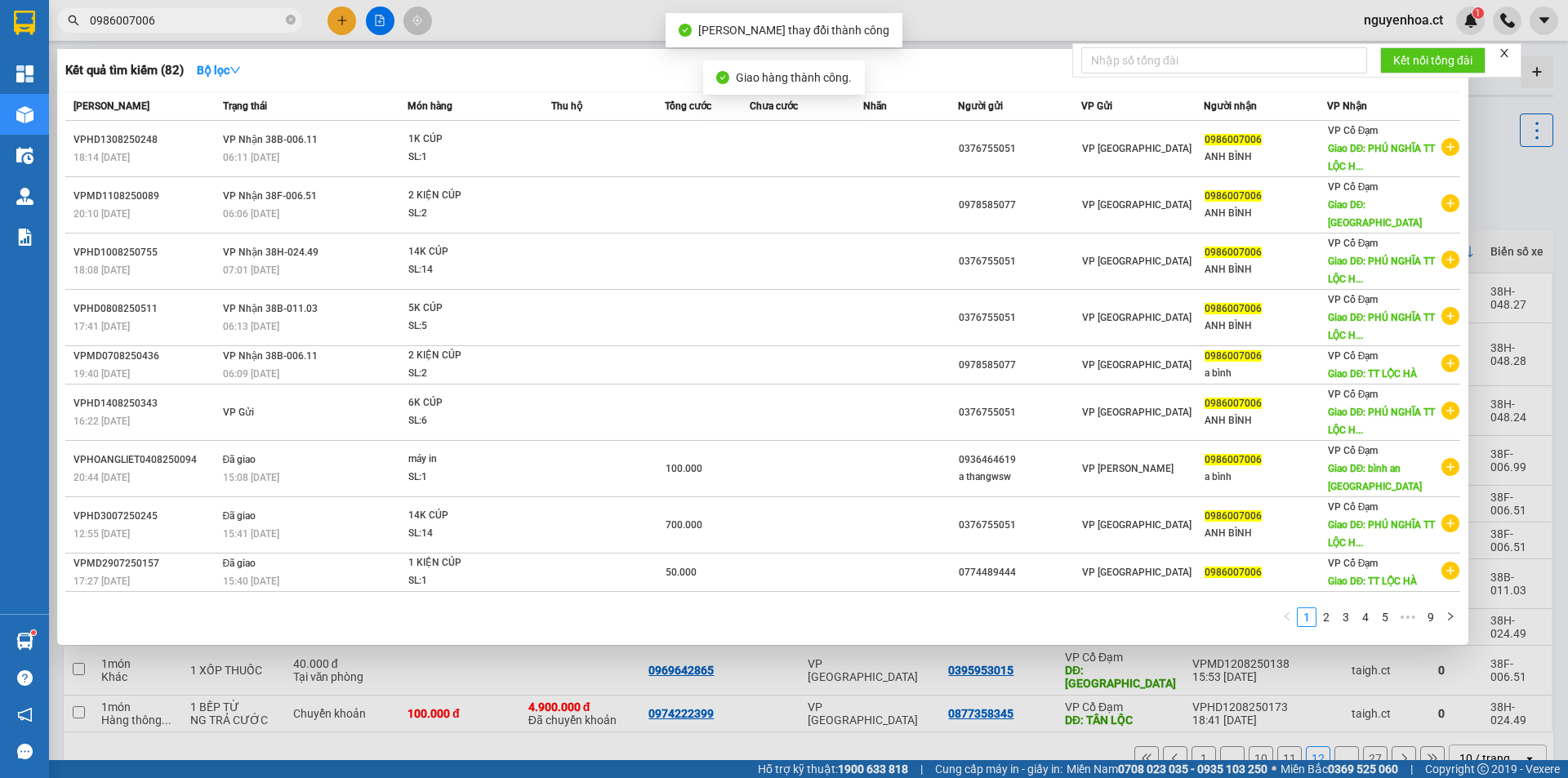
click at [218, 14] on input "0986007006" at bounding box center [187, 20] width 193 height 18
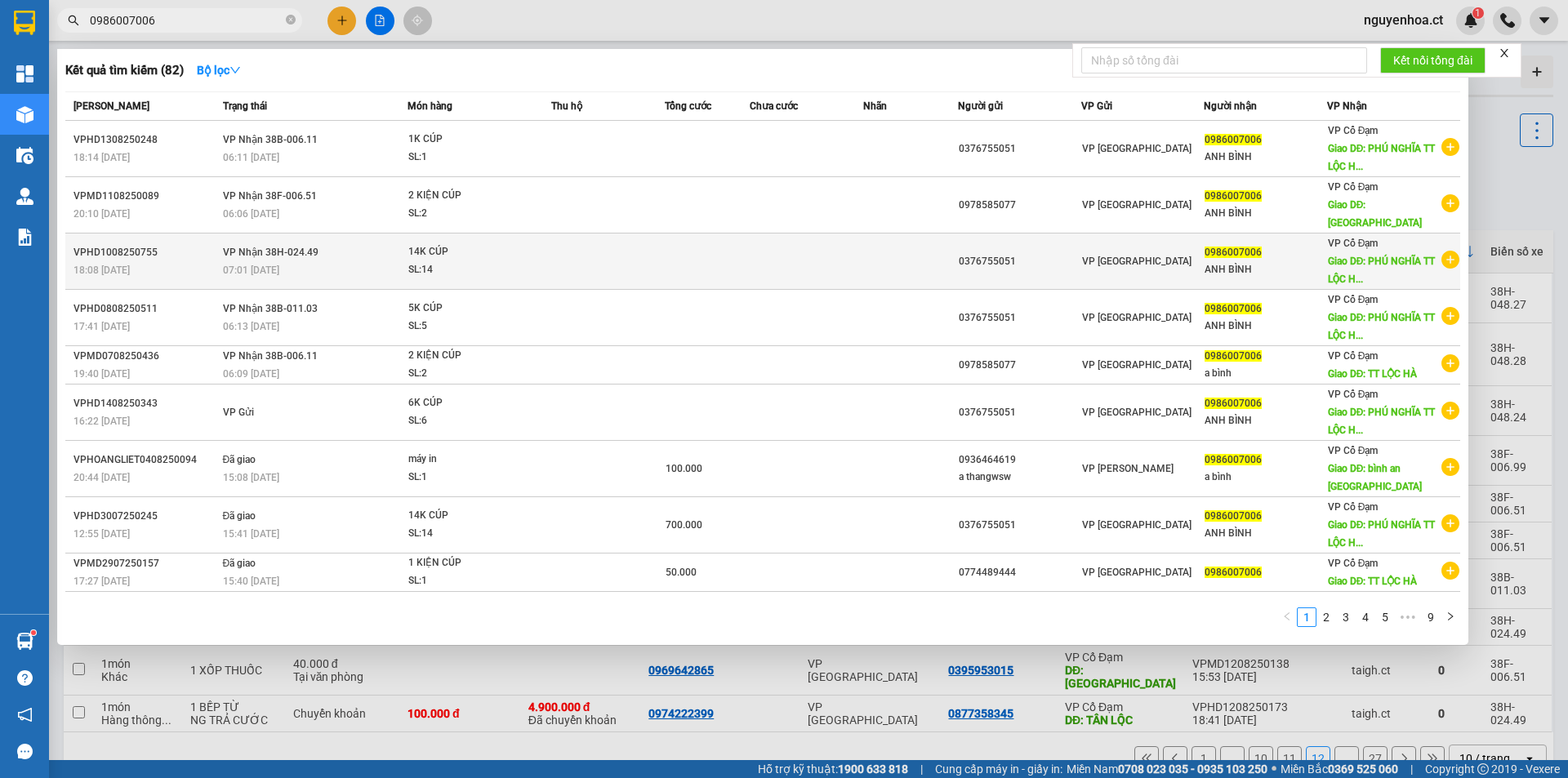
click at [304, 245] on td "VP Nhận 38H-024.49 07:01 [DATE]" at bounding box center [314, 262] width 189 height 57
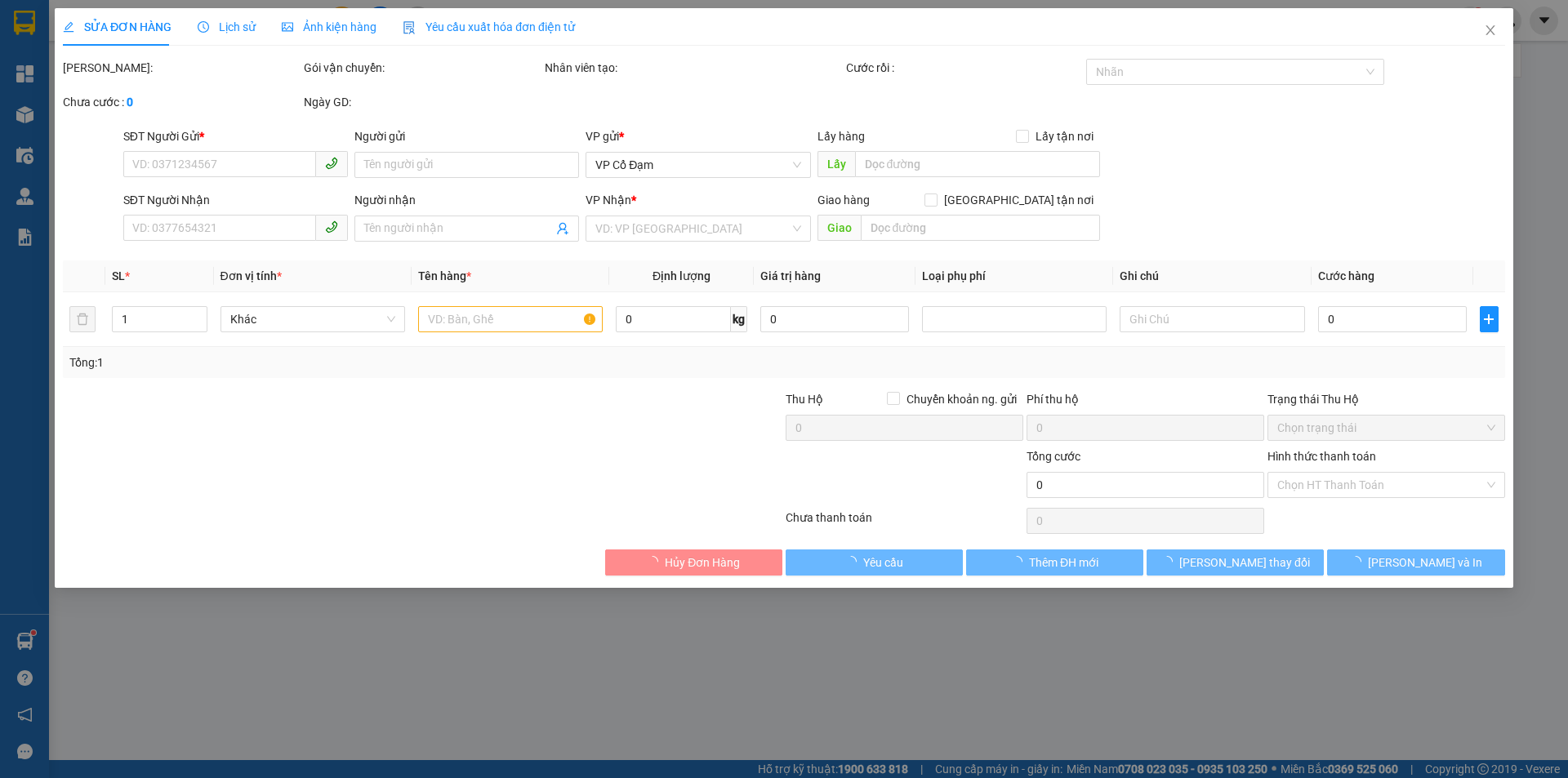
type input "0376755051"
type input "0986007006"
type input "ANH BÌNH"
type input "PHÚ NGHĨA TT LỘC HÀ"
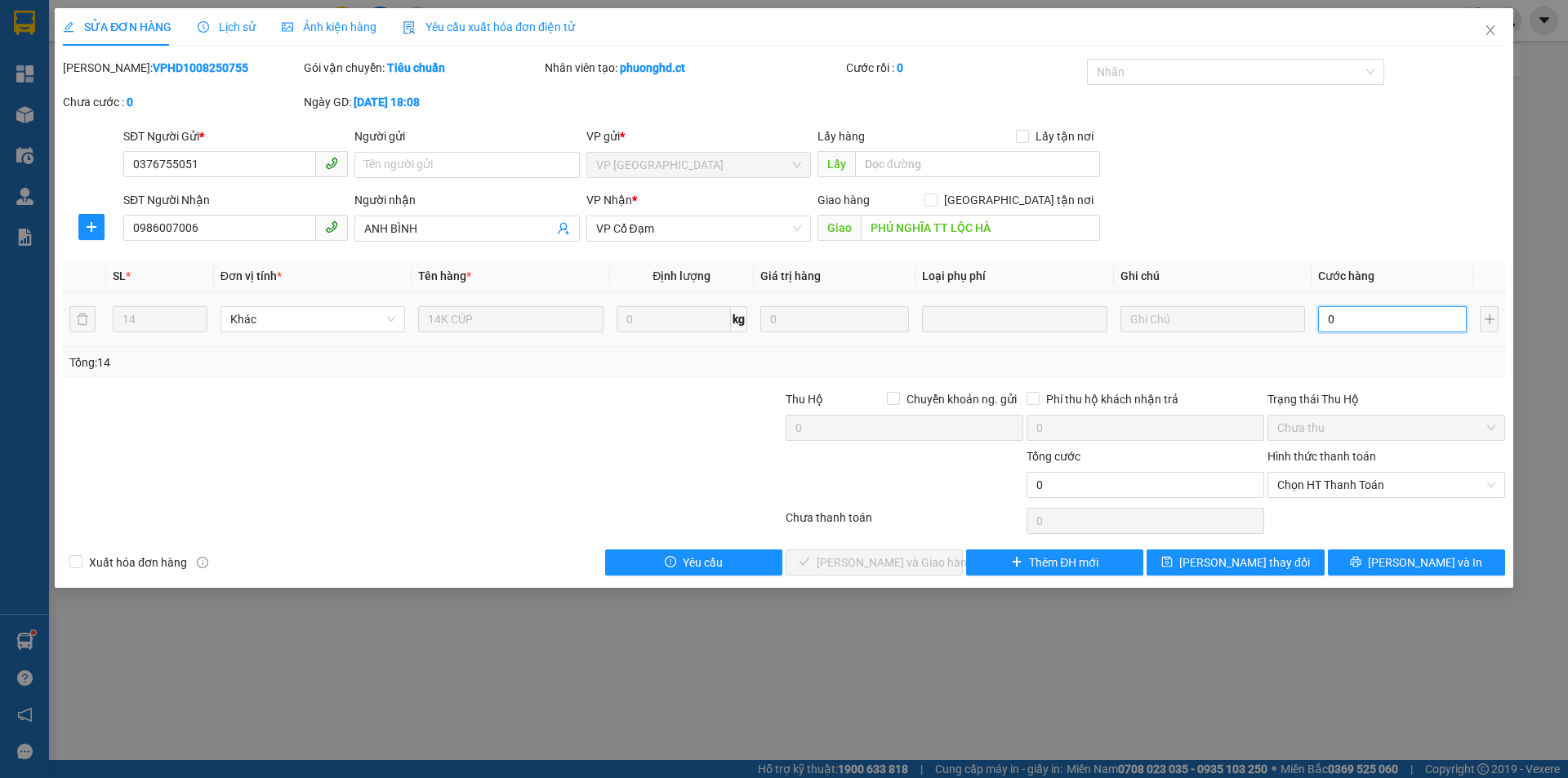
click at [1352, 321] on input "0" at bounding box center [1393, 319] width 149 height 26
type input "6"
type input "65"
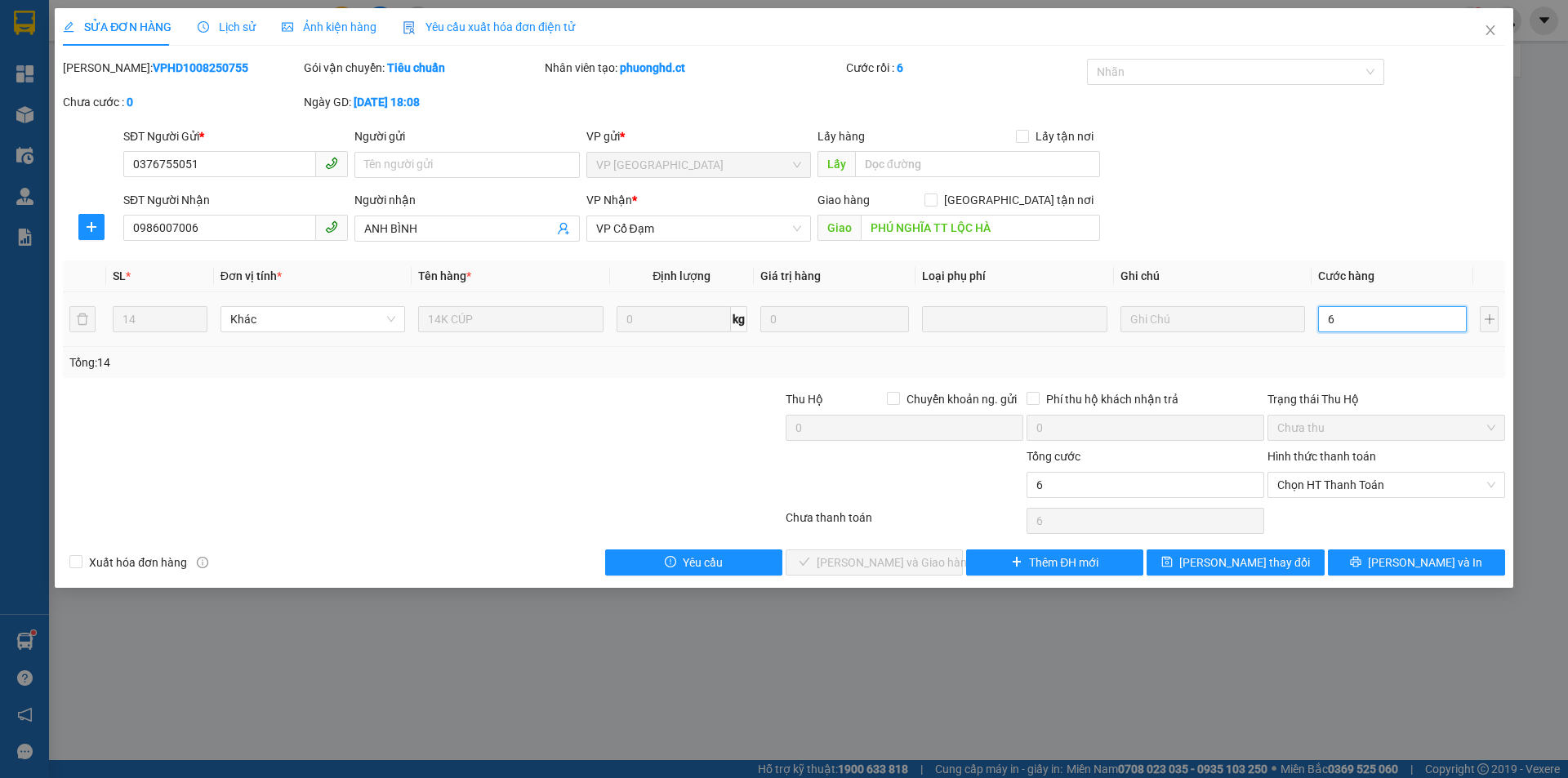
type input "65"
type input "650"
click at [1313, 477] on span "Chọn HT Thanh Toán" at bounding box center [1387, 485] width 218 height 25
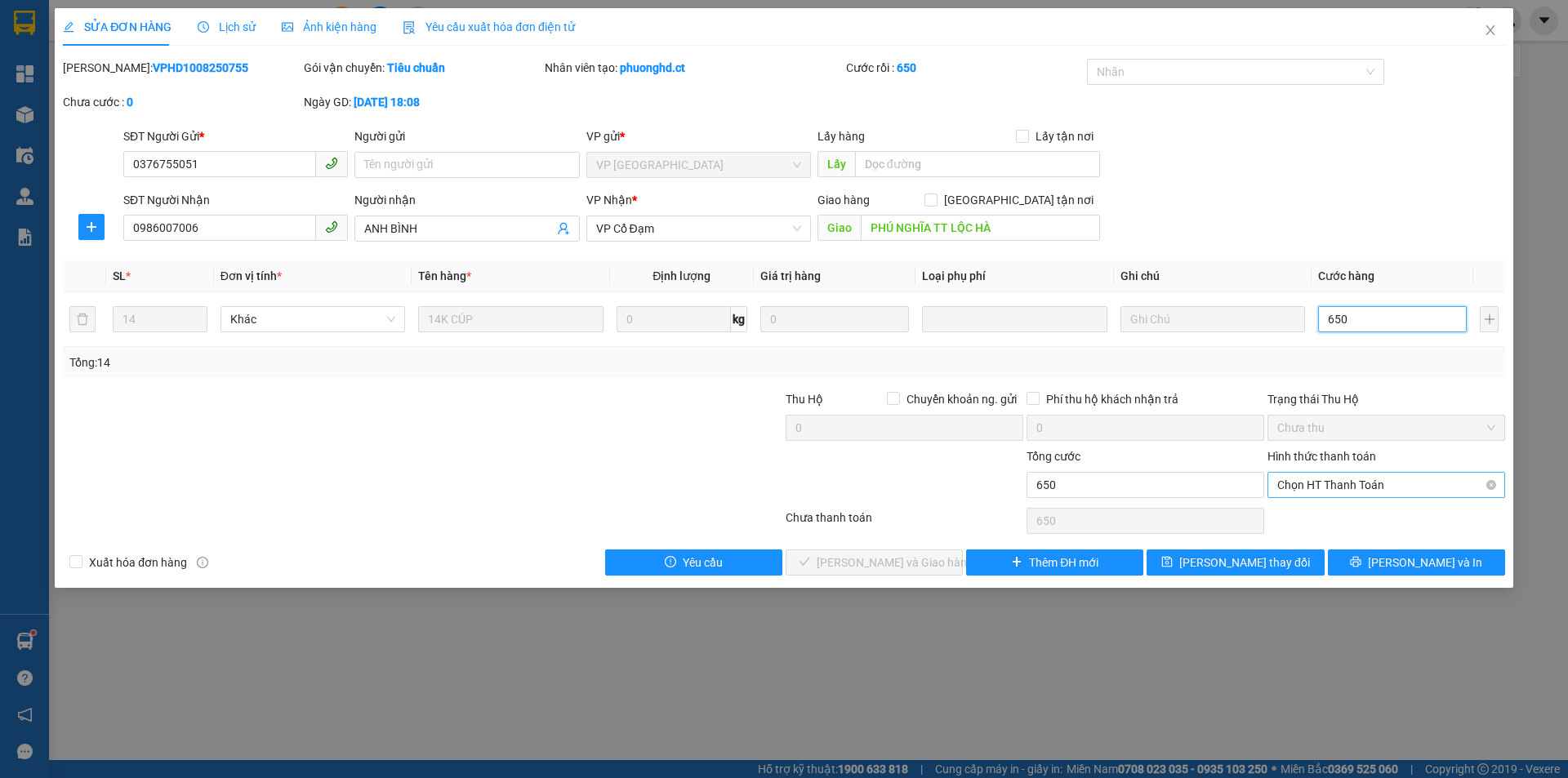
type input "650"
type input "650.000"
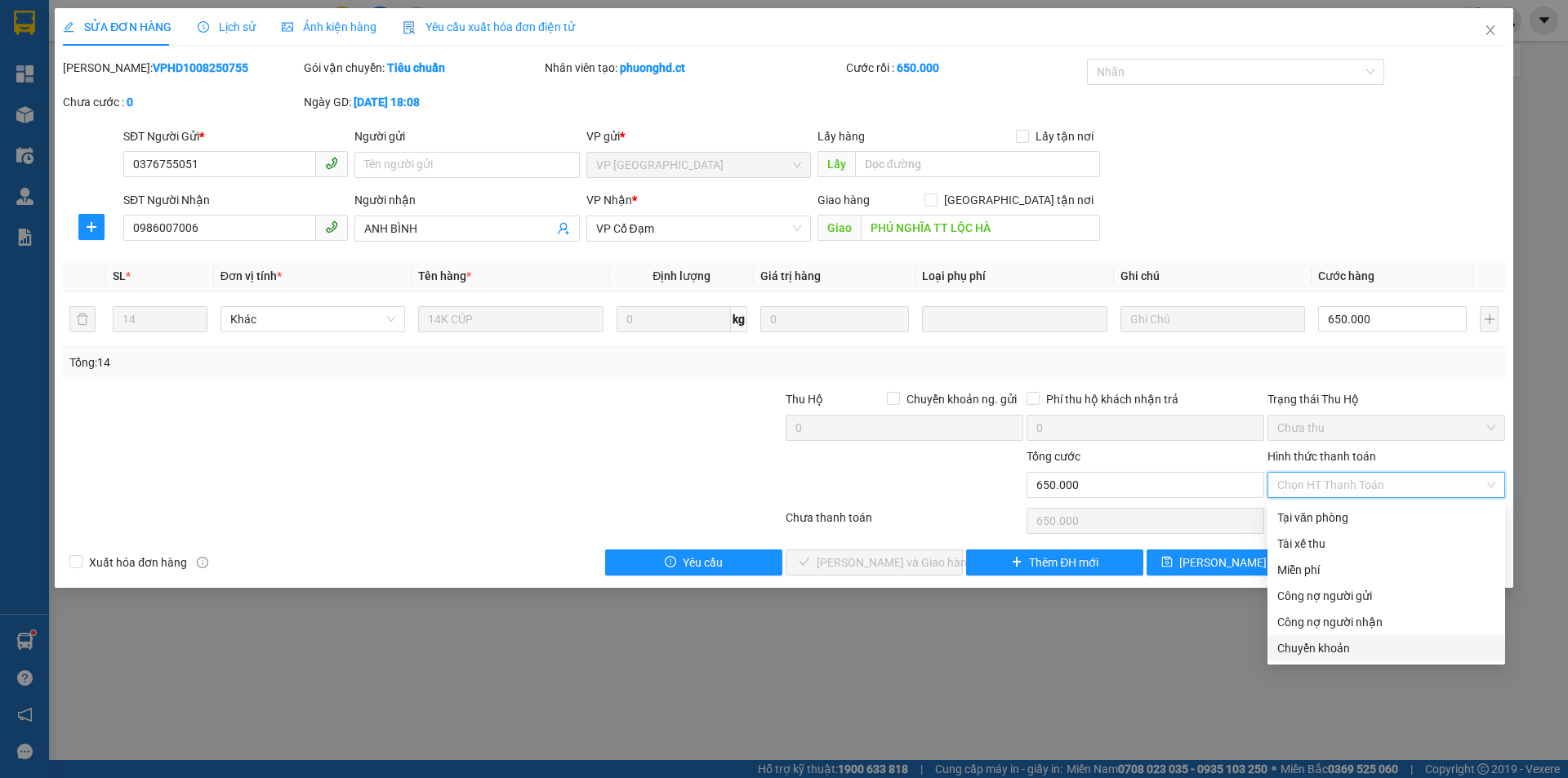
click at [1331, 650] on div "Chuyển khoản" at bounding box center [1387, 648] width 218 height 18
type input "0"
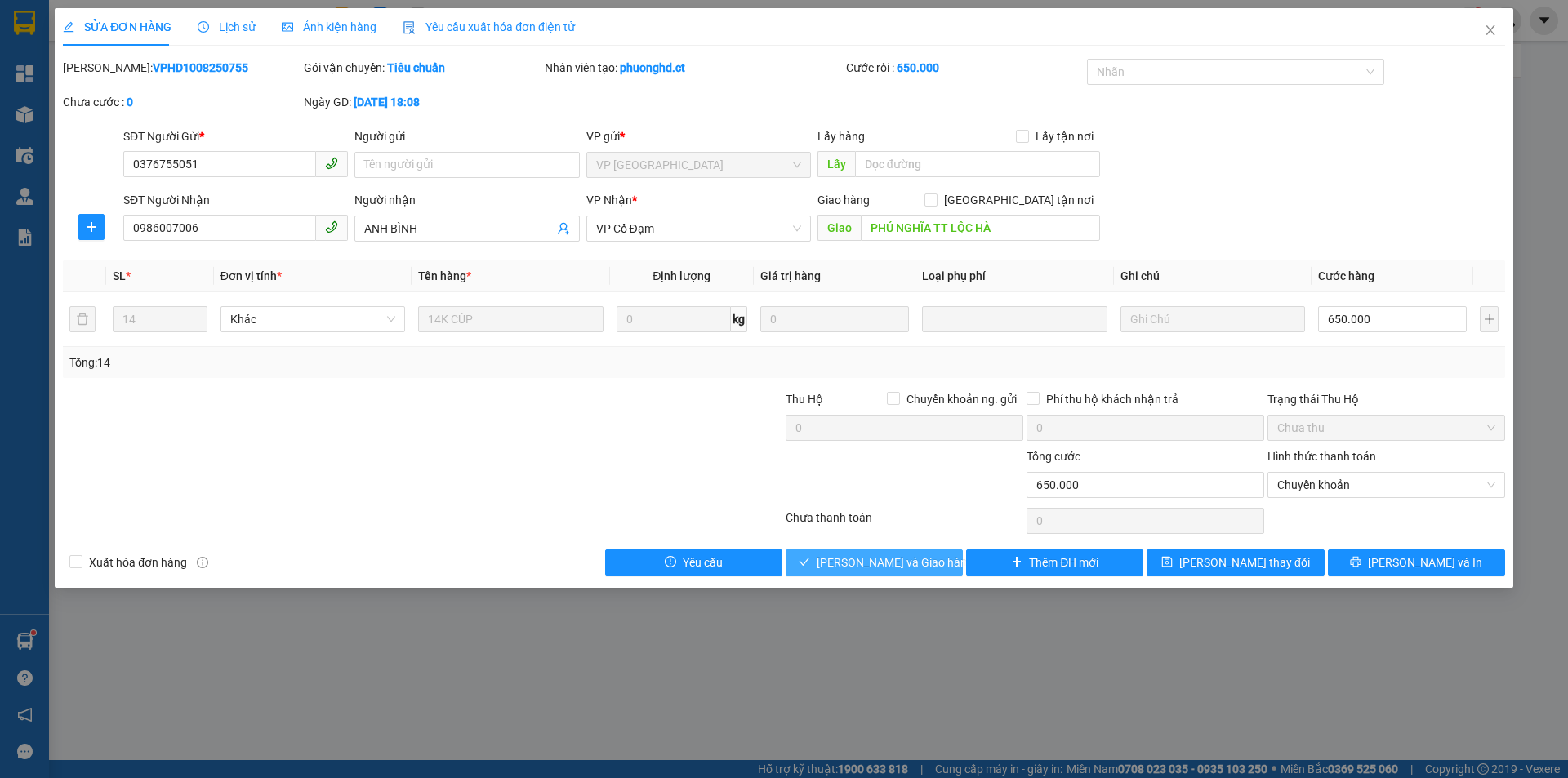
click at [872, 563] on span "[PERSON_NAME] và Giao hàng" at bounding box center [895, 562] width 156 height 18
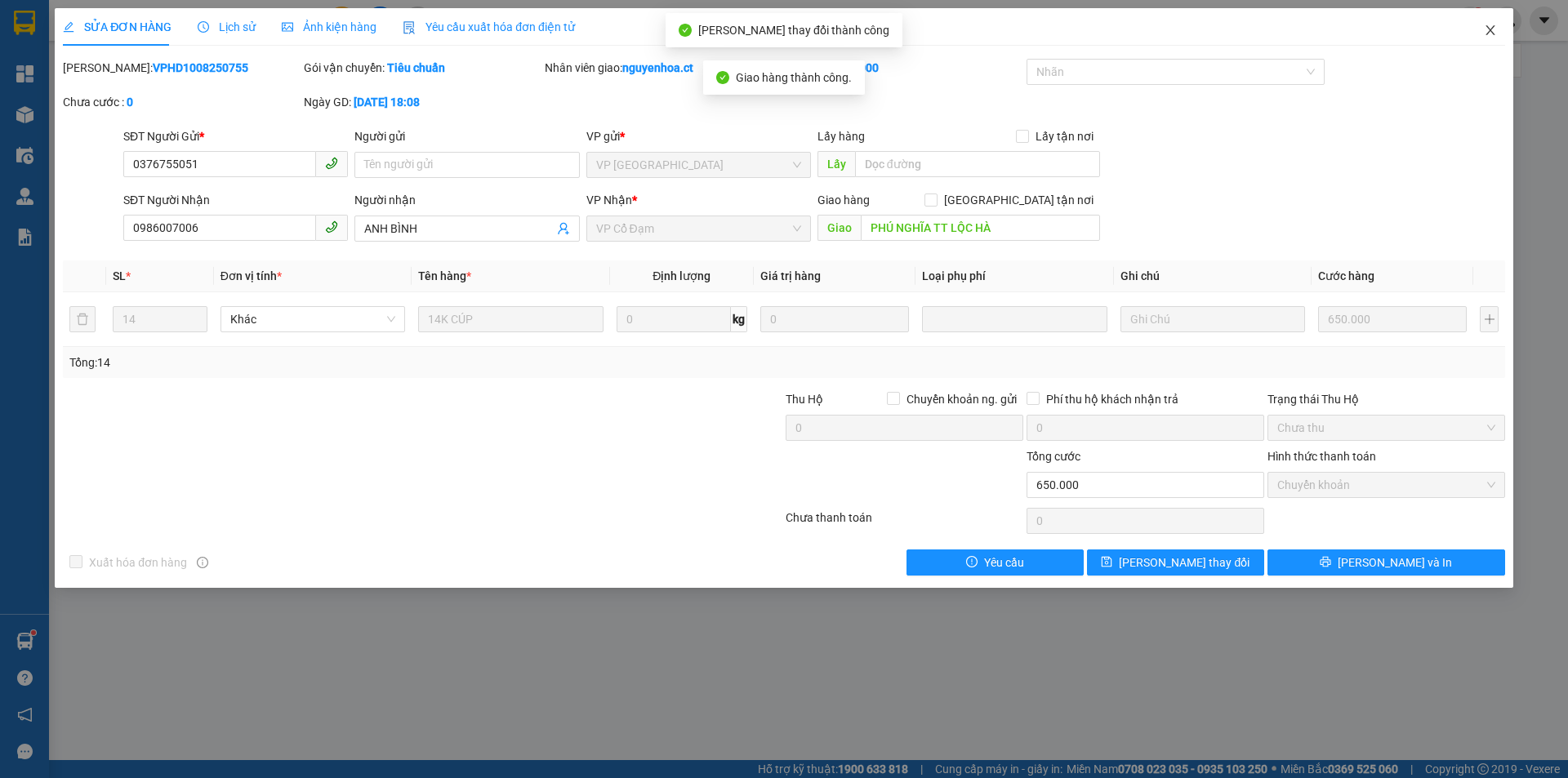
click at [1486, 36] on icon "close" at bounding box center [1490, 30] width 13 height 13
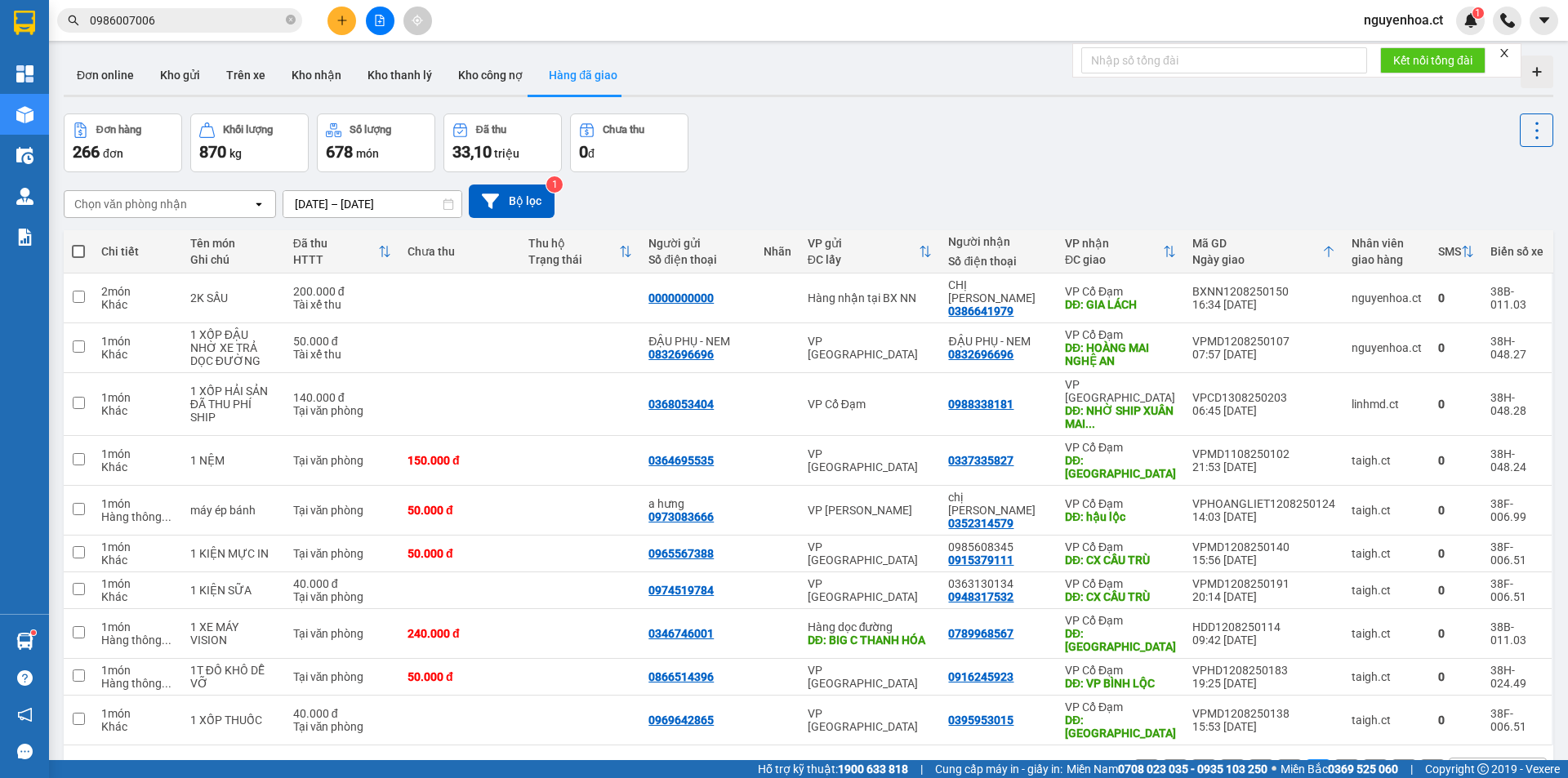
click at [181, 21] on input "0986007006" at bounding box center [187, 20] width 193 height 18
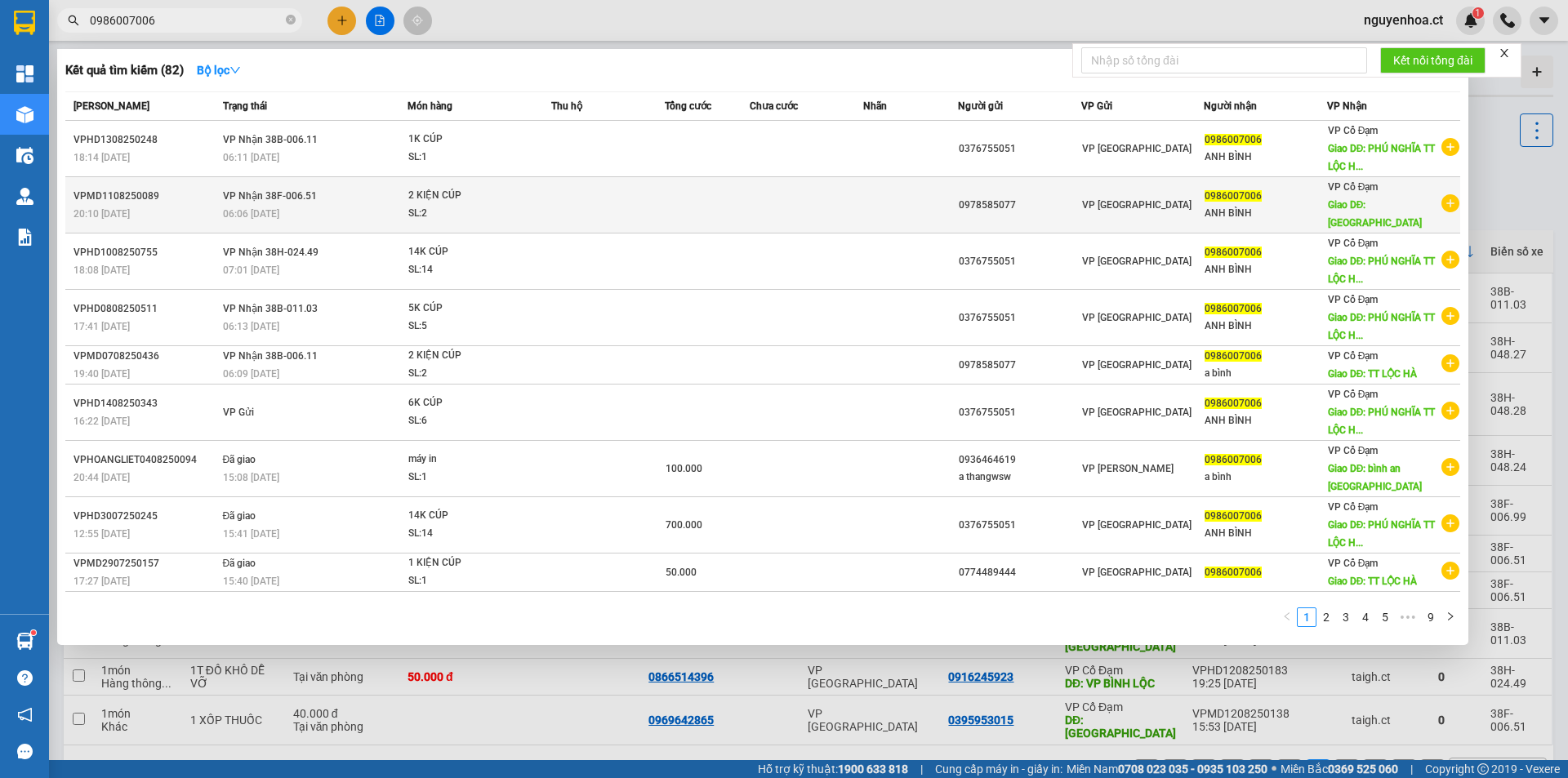
click at [341, 205] on div "06:06 [DATE]" at bounding box center [315, 213] width 185 height 18
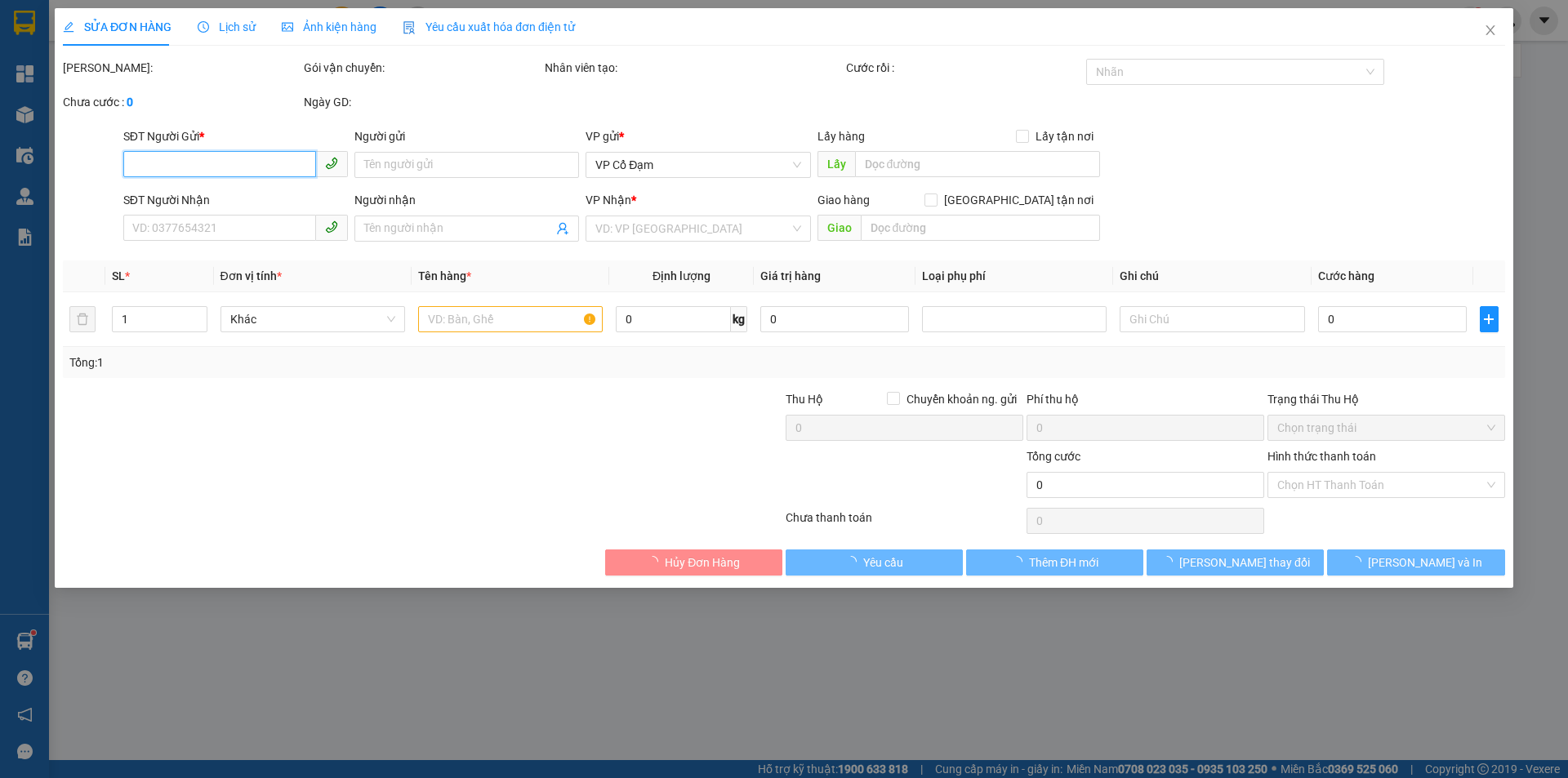
type input "0978585077"
type input "0986007006"
type input "ANH BÌNH"
type input "BÌNH LỘC"
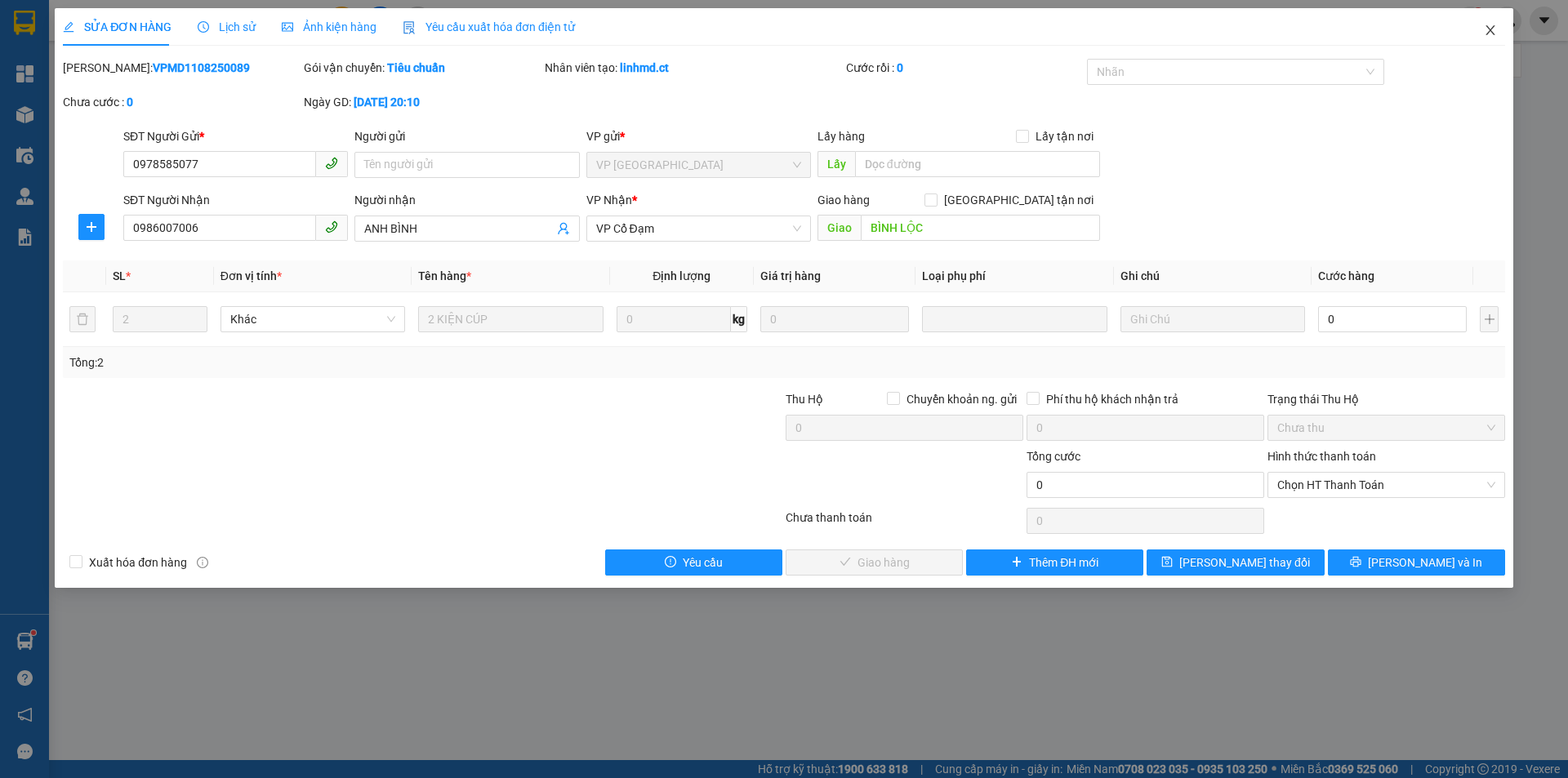
click at [1487, 35] on icon "close" at bounding box center [1490, 29] width 9 height 9
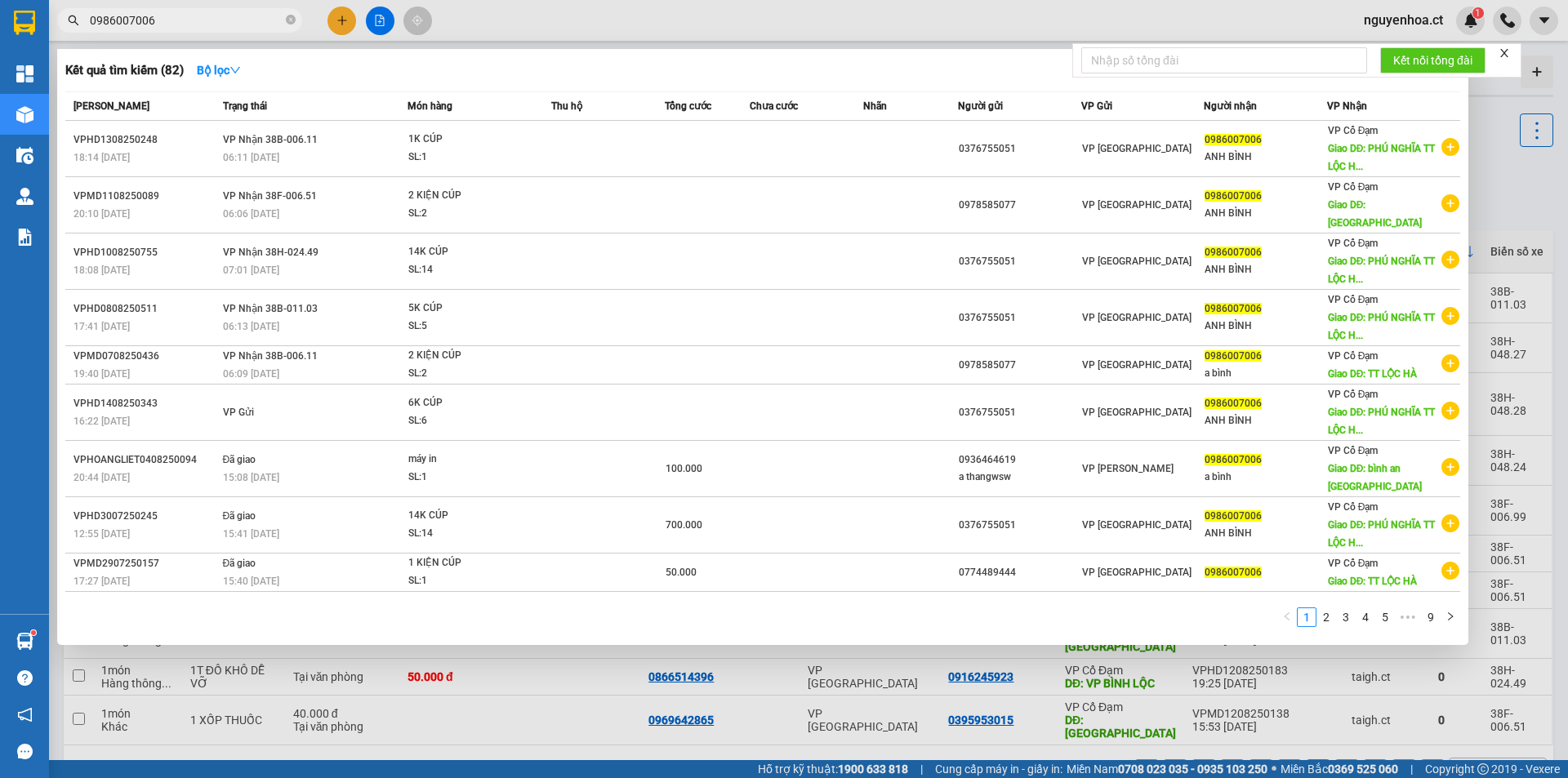
click at [188, 22] on input "0986007006" at bounding box center [187, 20] width 193 height 18
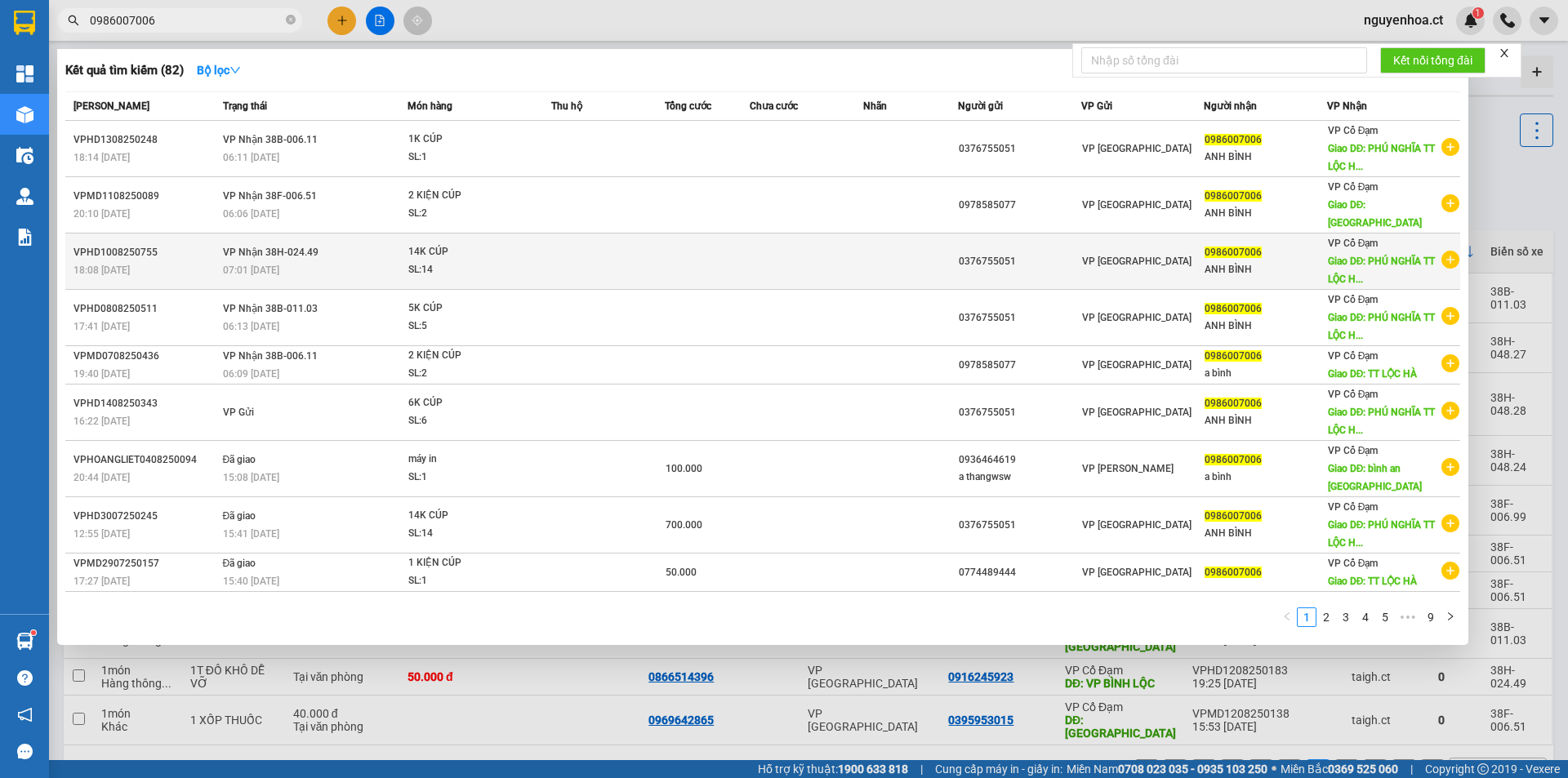
click at [358, 261] on div "07:01 [DATE]" at bounding box center [315, 270] width 185 height 18
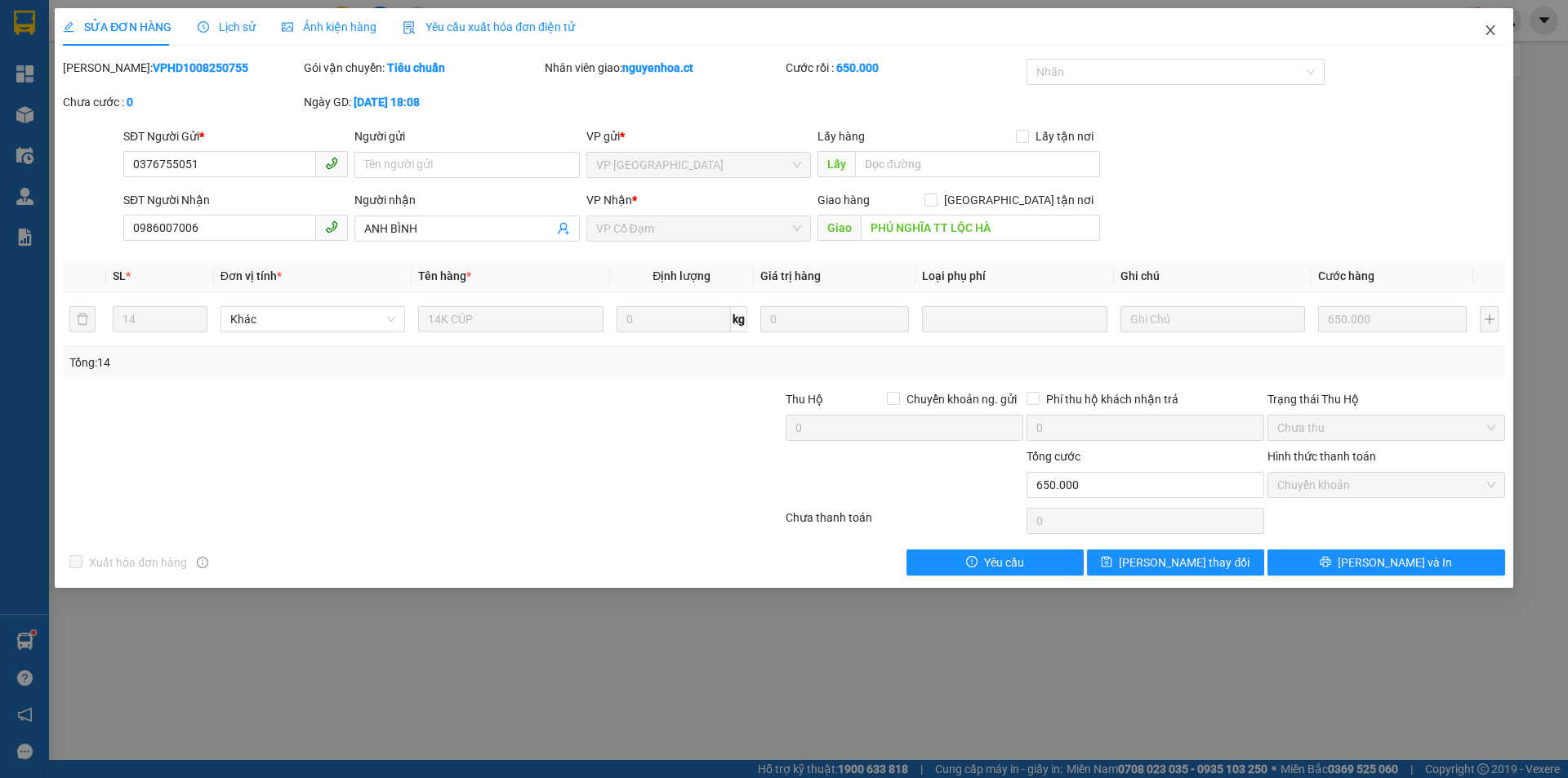
click at [1490, 37] on icon "close" at bounding box center [1490, 30] width 13 height 13
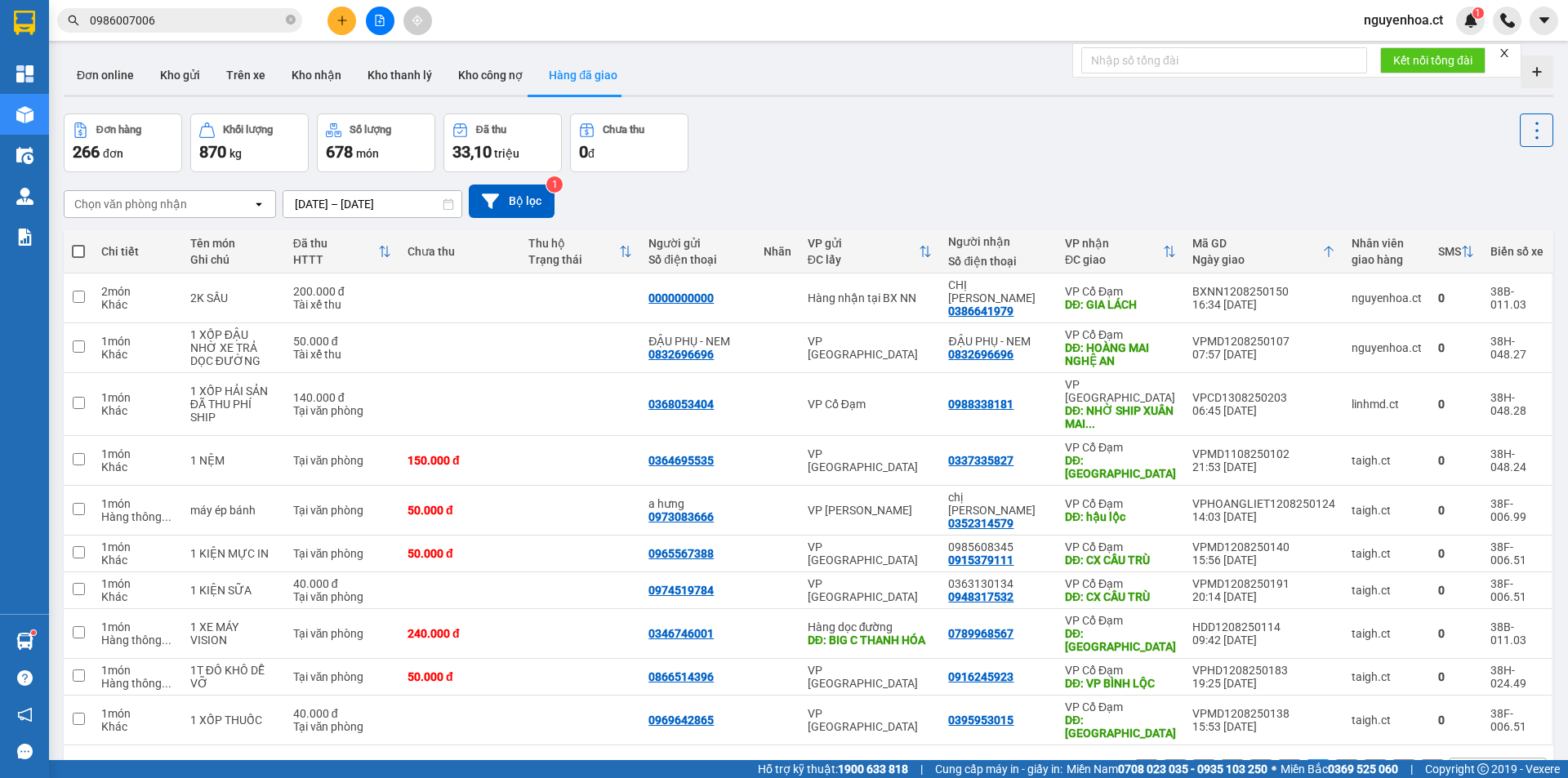
click at [193, 21] on input "0986007006" at bounding box center [187, 20] width 193 height 18
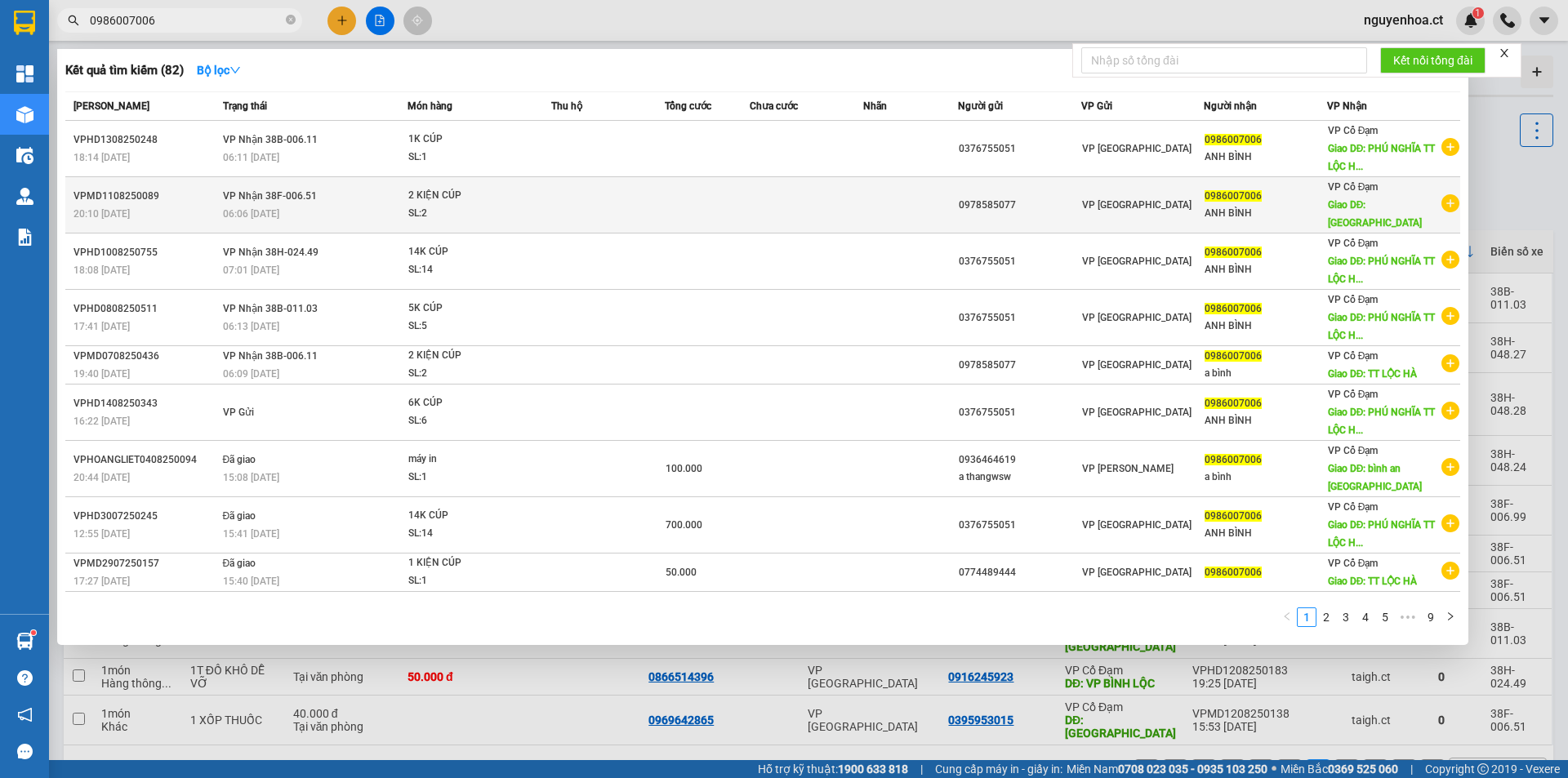
click at [332, 205] on div "06:06 [DATE]" at bounding box center [315, 213] width 185 height 18
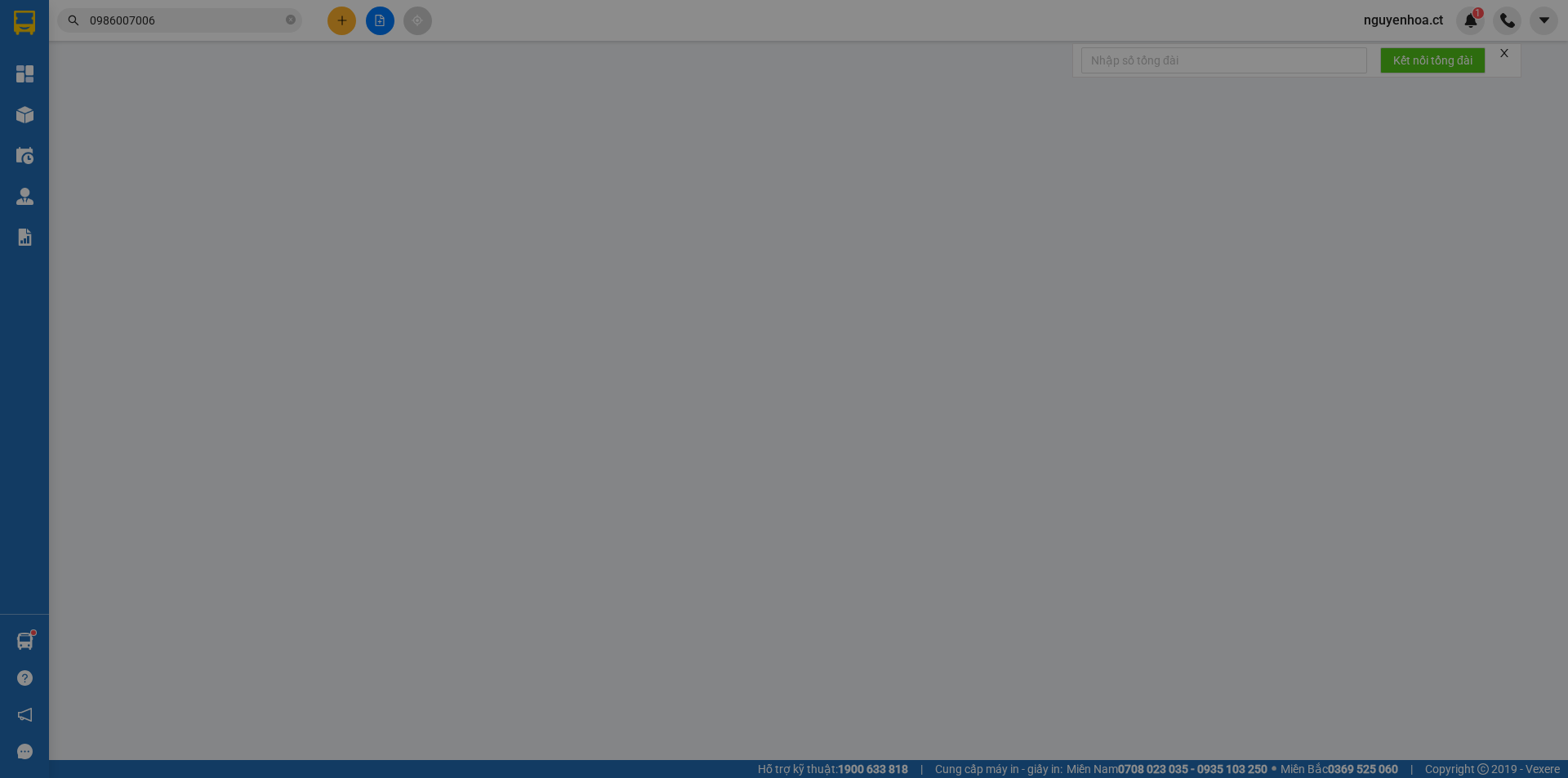
type input "0978585077"
type input "0986007006"
type input "ANH BÌNH"
type input "BÌNH LỘC"
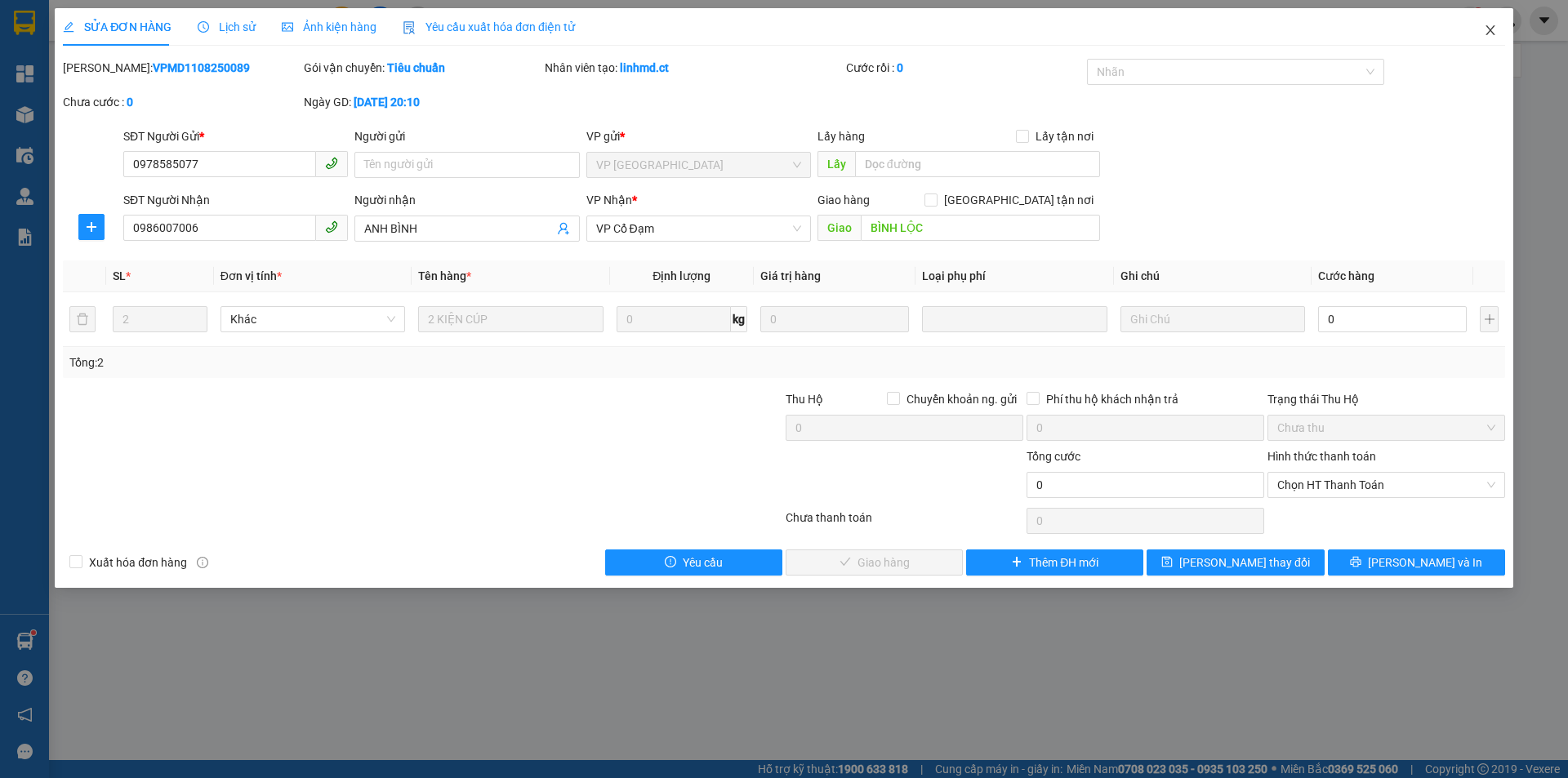
click at [1487, 28] on icon "close" at bounding box center [1490, 29] width 9 height 9
